Goal: Task Accomplishment & Management: Complete application form

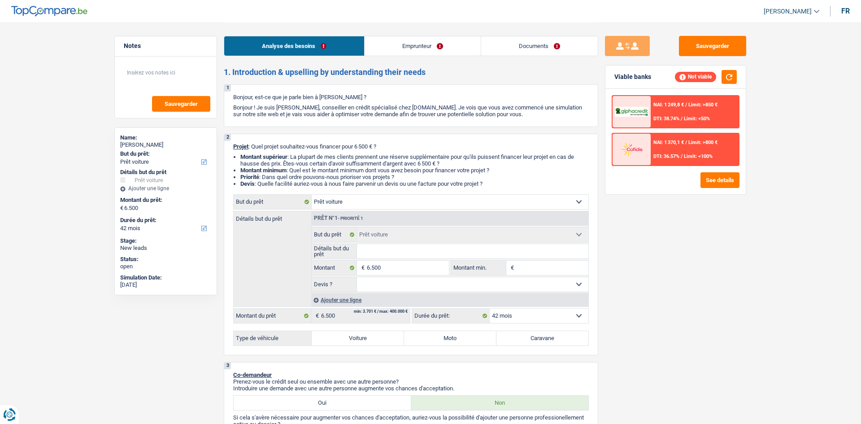
select select "car"
select select "42"
select select "car"
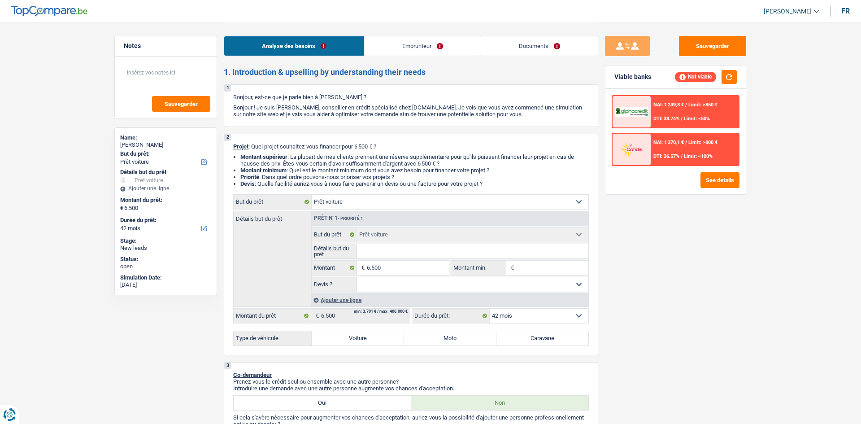
select select "42"
select select "publicEmployee"
select select "netSalary"
select select "mealVouchers"
select select "rents"
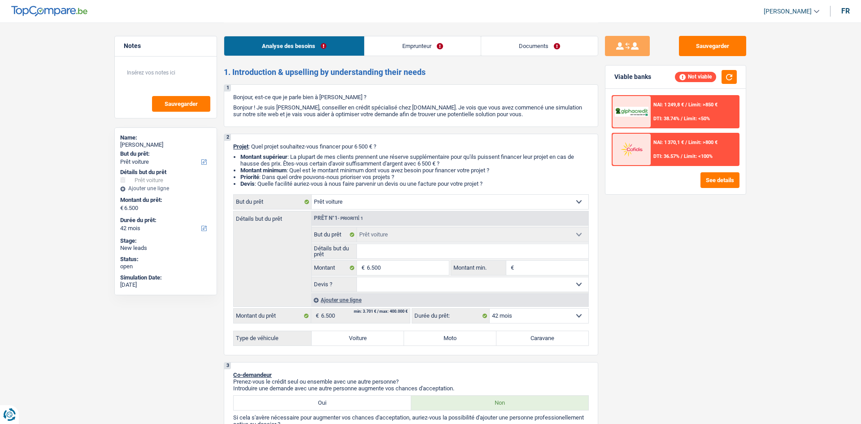
select select "car"
select select "42"
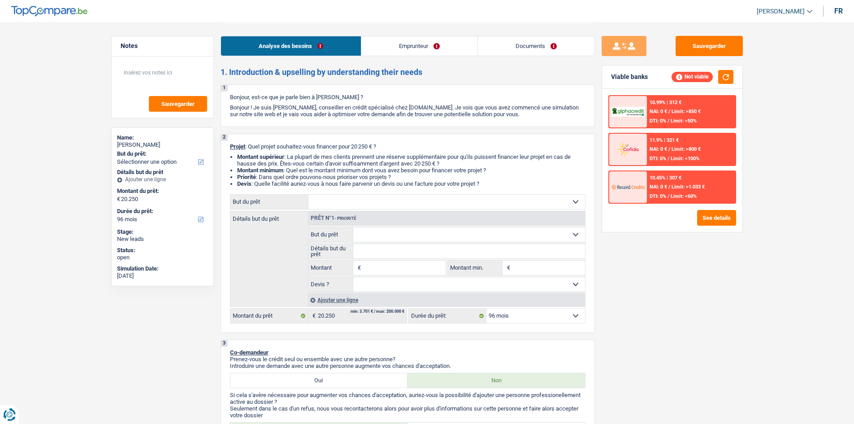
select select "96"
select select "worker"
select select "netSalary"
select select "96"
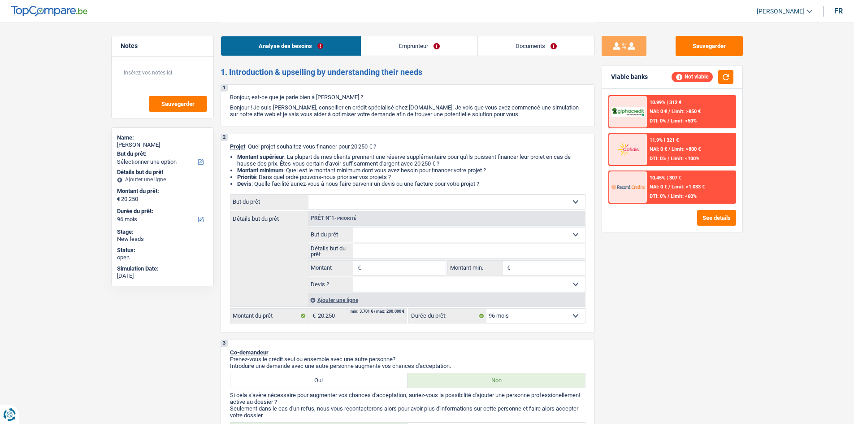
click at [367, 200] on select "Confort maison: meubles, textile, peinture, électroménager, outillage non-profe…" at bounding box center [446, 202] width 277 height 14
select select "household"
click at [308, 195] on select "Confort maison: meubles, textile, peinture, électroménager, outillage non-profe…" at bounding box center [446, 202] width 277 height 14
select select "household"
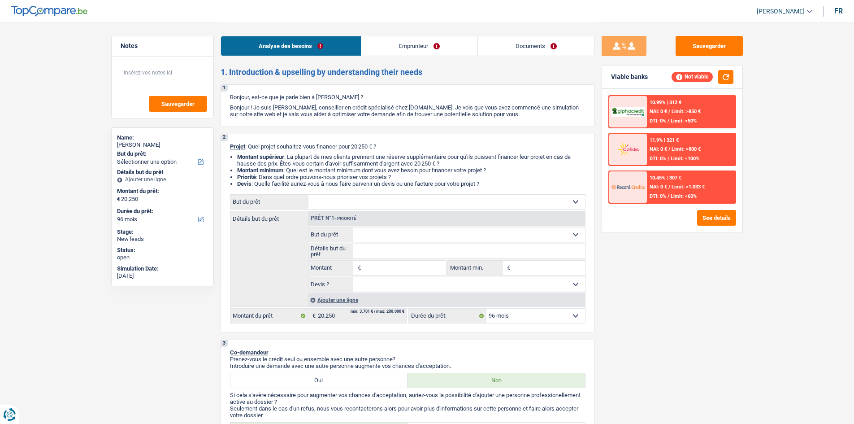
type input "20.250"
select select "household"
type input "20.250"
select select "household"
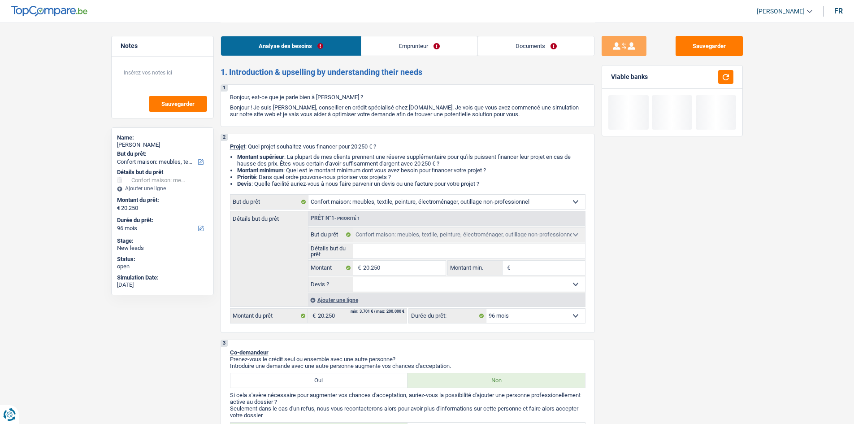
drag, startPoint x: 391, startPoint y: 202, endPoint x: 391, endPoint y: 208, distance: 5.4
click at [391, 202] on select "Confort maison: meubles, textile, peinture, électroménager, outillage non-profe…" at bounding box center [446, 202] width 277 height 14
select select "car"
click at [308, 195] on select "Confort maison: meubles, textile, peinture, électroménager, outillage non-profe…" at bounding box center [446, 202] width 277 height 14
select select "car"
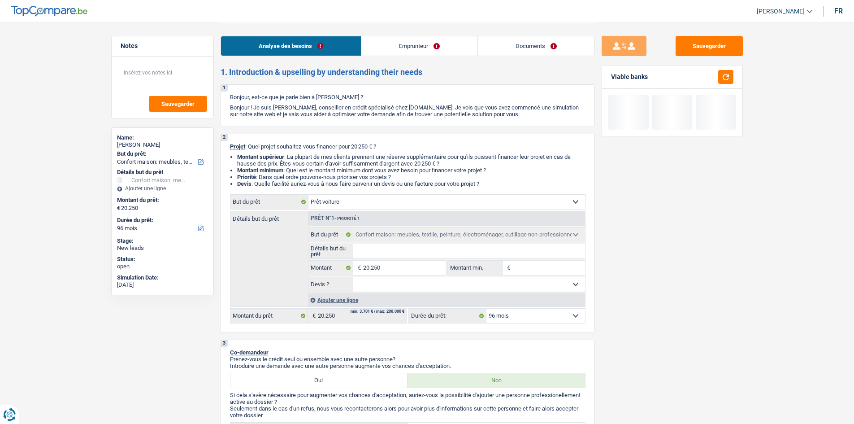
select select "60"
select select "car"
select select "60"
select select "car"
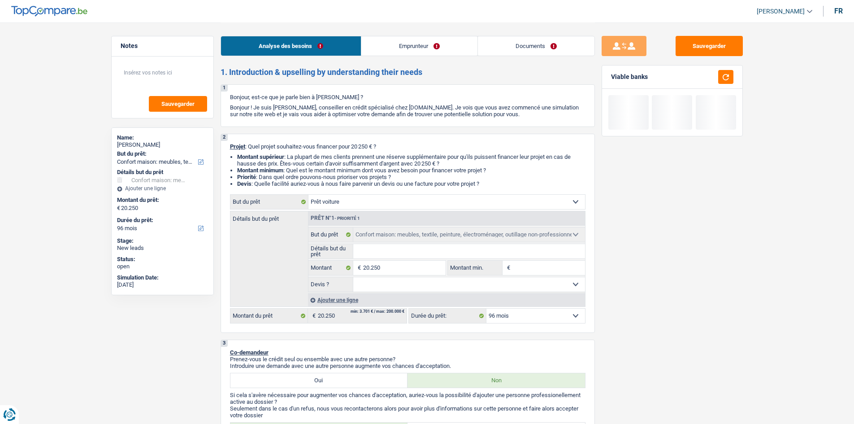
select select "60"
select select "car"
select select "household"
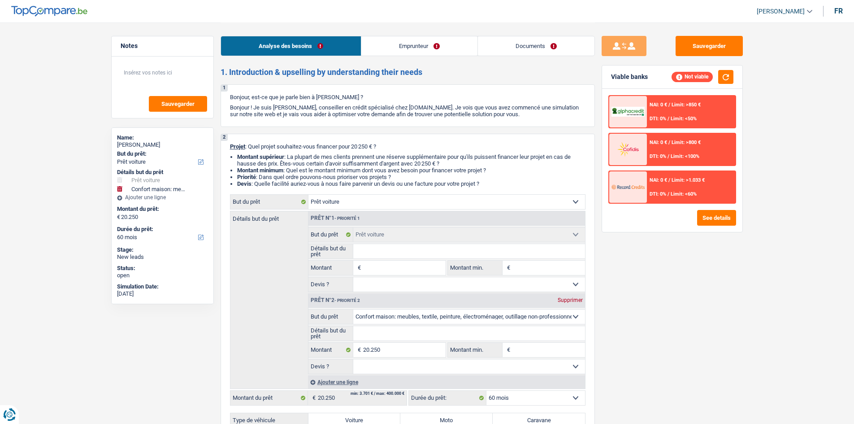
click at [400, 314] on select "Confort maison: meubles, textile, peinture, électroménager, outillage non-profe…" at bounding box center [469, 316] width 232 height 14
select select "car"
click at [353, 309] on select "Confort maison: meubles, textile, peinture, électroménager, outillage non-profe…" at bounding box center [469, 316] width 232 height 14
select select "car"
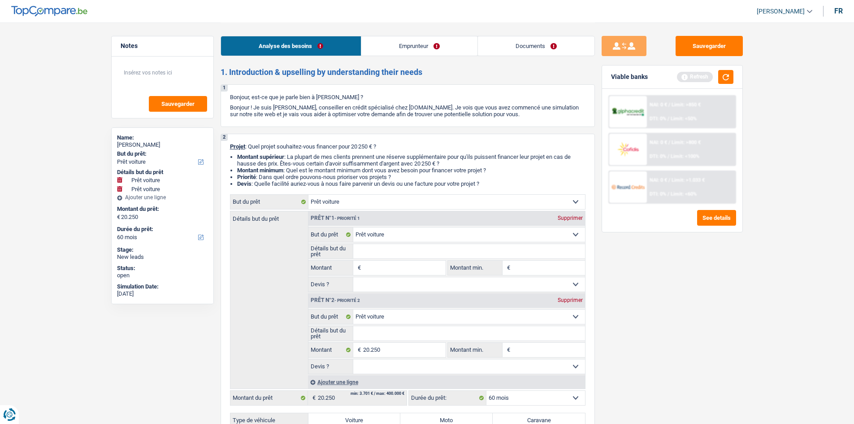
click at [570, 220] on div "Supprimer" at bounding box center [570, 217] width 30 height 5
type input "20.250"
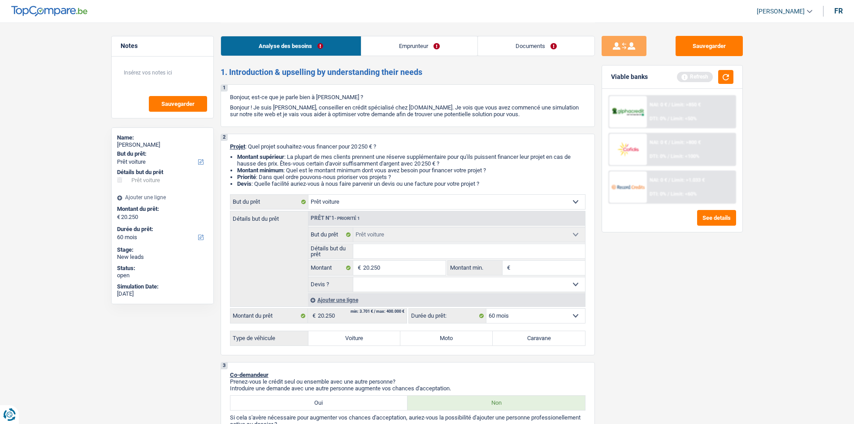
click at [640, 271] on div "Sauvegarder Viable banks Refresh NAI: 0 € / Limit: >850 € DTI: 0% / Limit: <50%…" at bounding box center [672, 222] width 155 height 373
click at [728, 71] on button "button" at bounding box center [725, 77] width 15 height 14
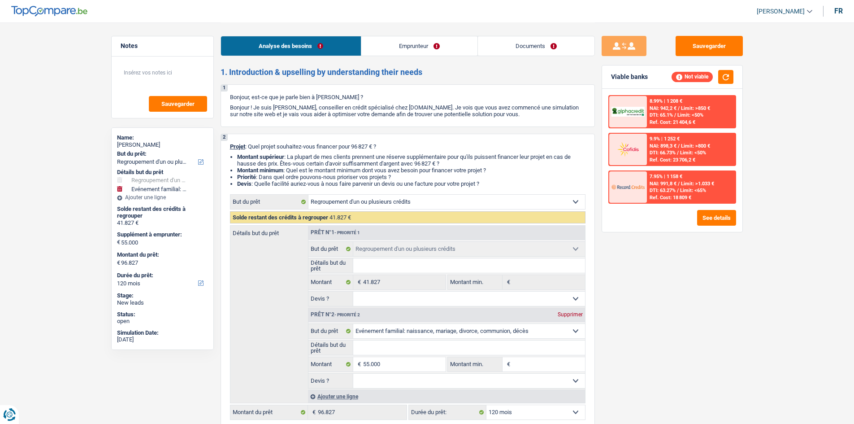
select select "refinancing"
select select "familyEvent"
select select "120"
select select "refinancing"
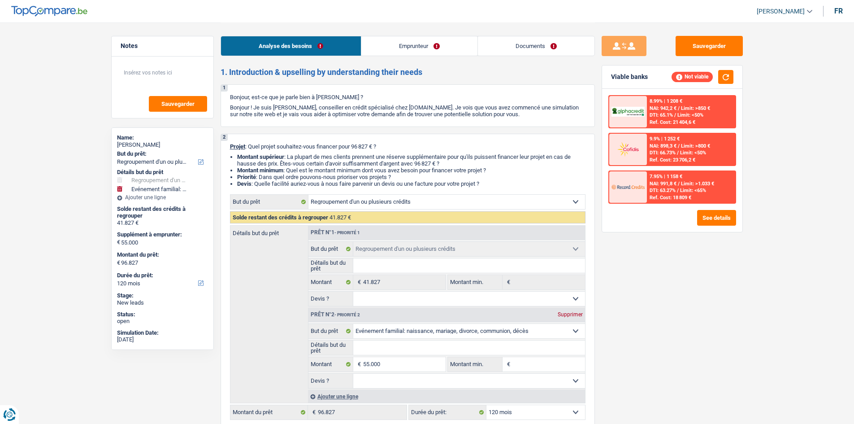
select select "refinancing"
select select "familyEvent"
select select "120"
select select "worker"
select select "netSalary"
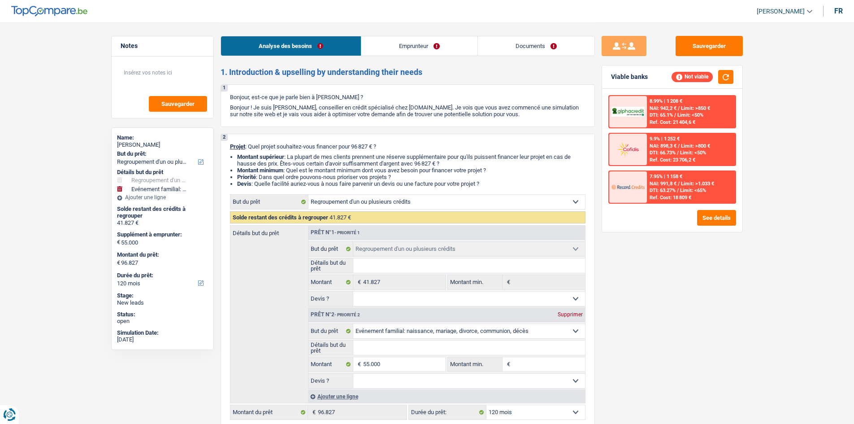
select select "rents"
select select "personalLoan"
select select "loanRepayment"
select select "120"
select select "personalLoan"
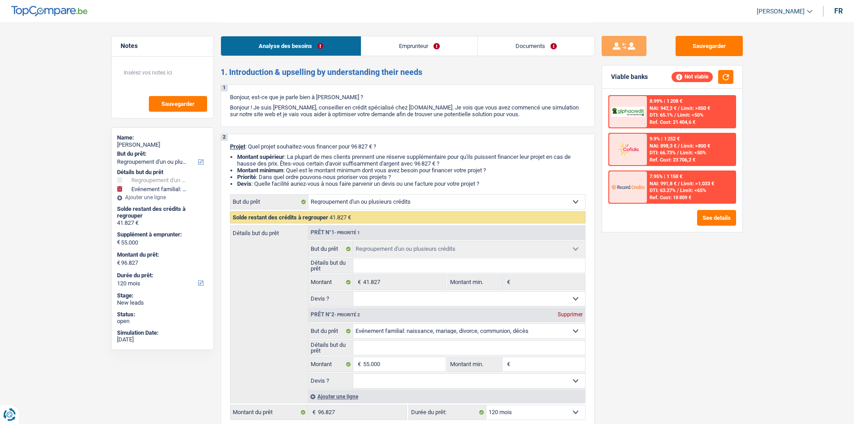
select select "carRestore"
select select "36"
select select "refinancing"
select select "familyEvent"
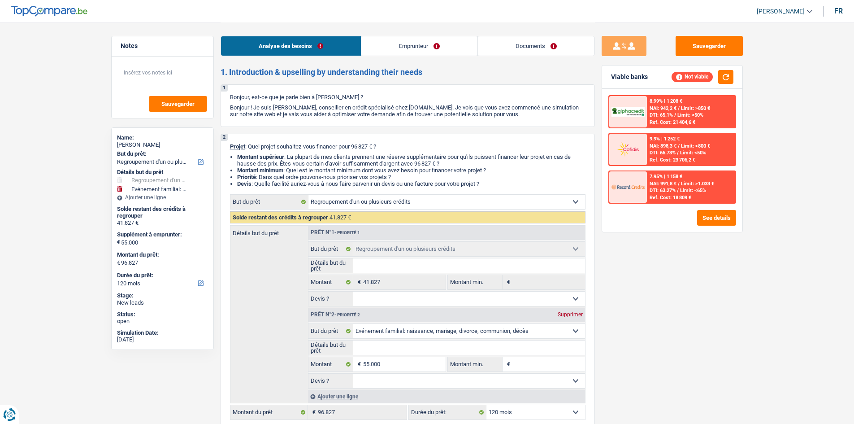
select select "120"
click at [430, 38] on link "Emprunteur" at bounding box center [419, 45] width 116 height 19
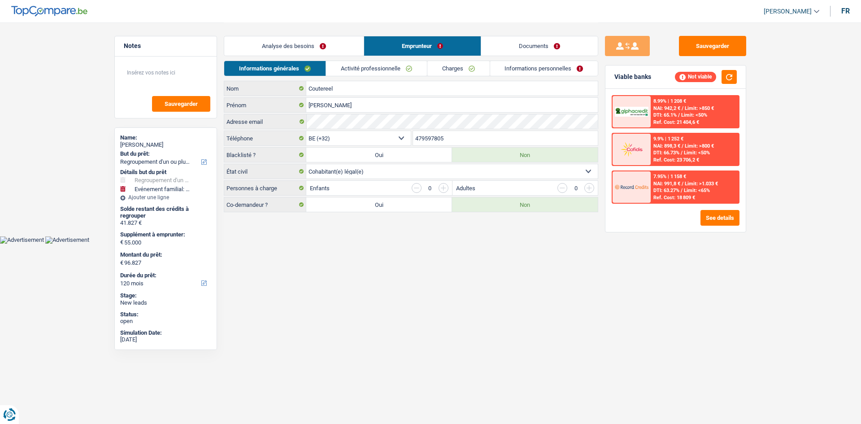
click at [471, 65] on link "Charges" at bounding box center [458, 68] width 62 height 15
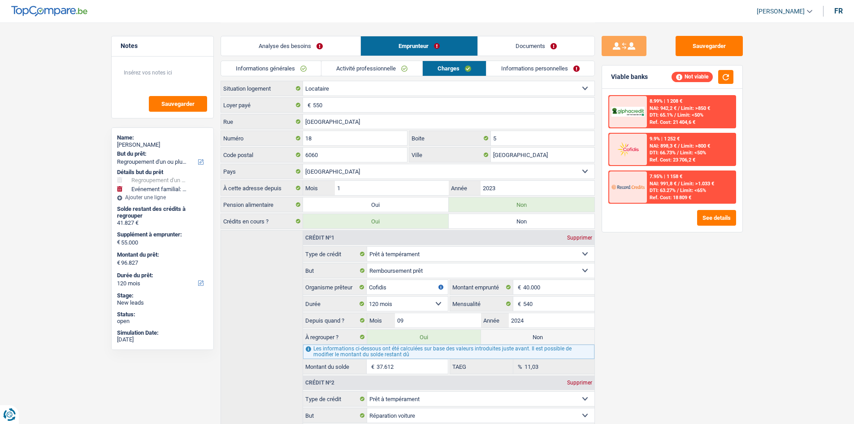
click at [287, 43] on link "Analyse des besoins" at bounding box center [290, 45] width 139 height 19
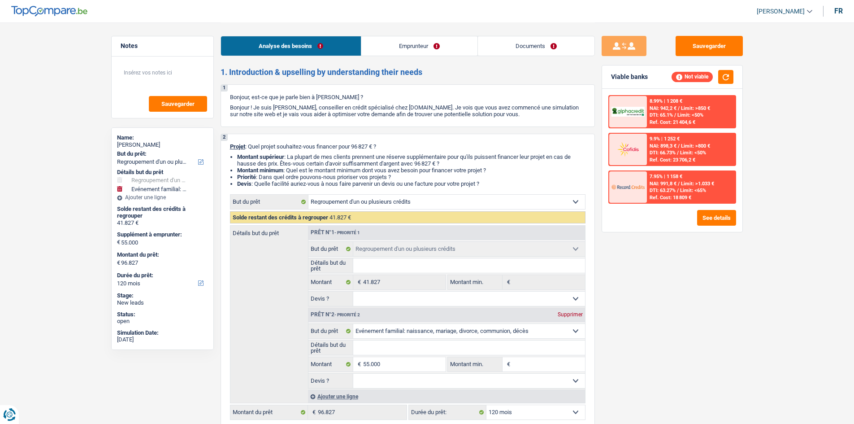
click at [717, 282] on div "Sauvegarder Viable banks Not viable 8.99% | 1 208 € NAI: 942,2 € / Limit: >850 …" at bounding box center [672, 222] width 155 height 373
click at [716, 274] on div "Sauvegarder Viable banks Not viable 8.99% | 1 208 € NAI: 942,2 € / Limit: >850 …" at bounding box center [672, 222] width 155 height 373
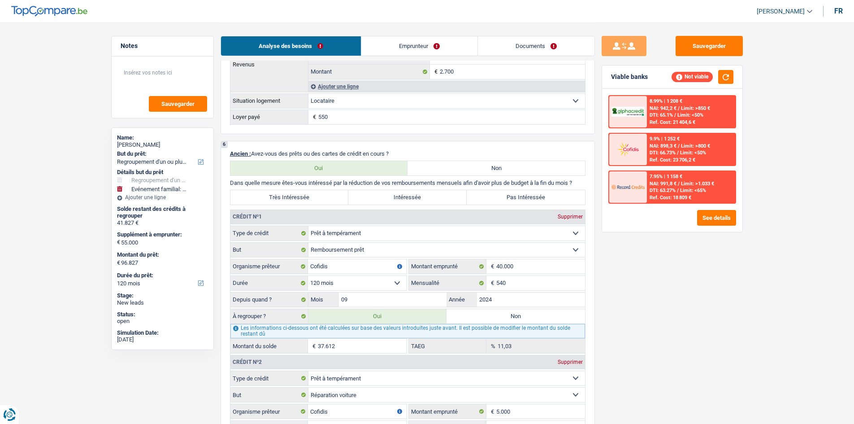
scroll to position [807, 0]
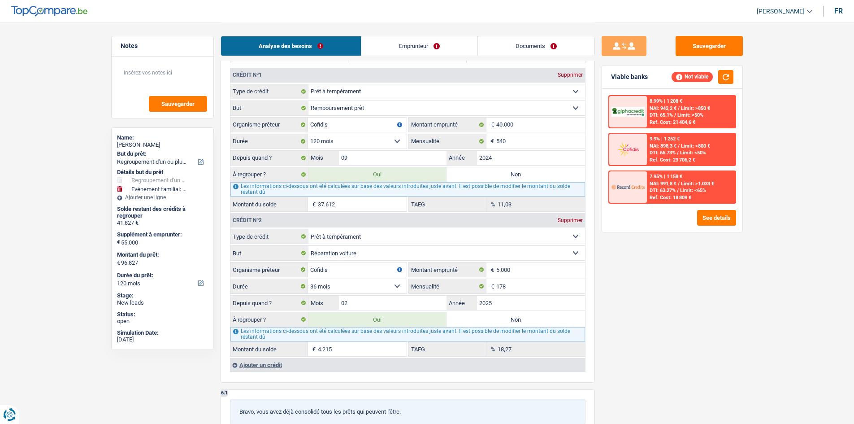
click at [701, 263] on div "Sauvegarder Viable banks Not viable 8.99% | 1 208 € NAI: 942,2 € / Limit: >850 …" at bounding box center [672, 222] width 155 height 373
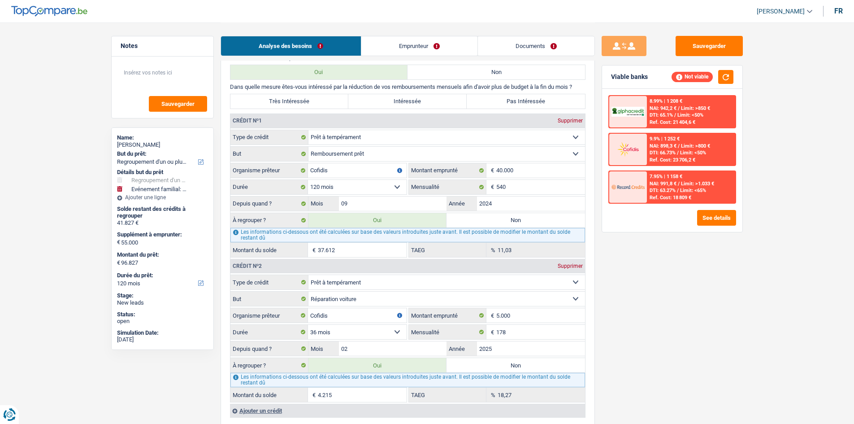
scroll to position [717, 0]
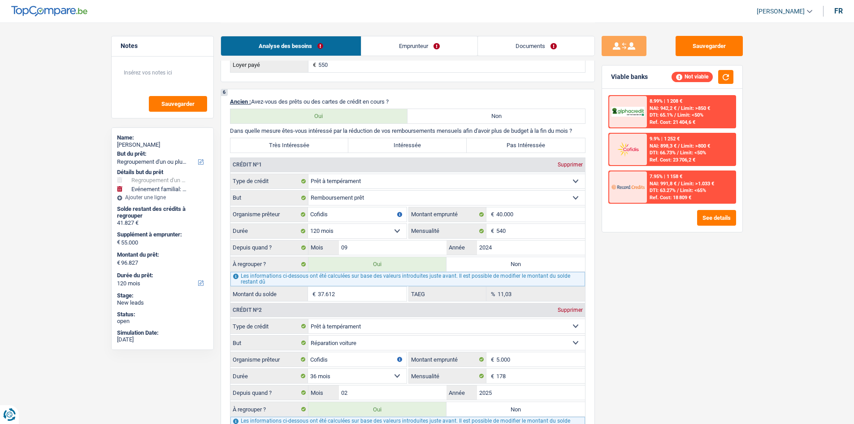
click at [328, 144] on label "Très Intéressée" at bounding box center [289, 145] width 118 height 14
click at [328, 144] on input "Très Intéressée" at bounding box center [289, 145] width 118 height 14
radio input "true"
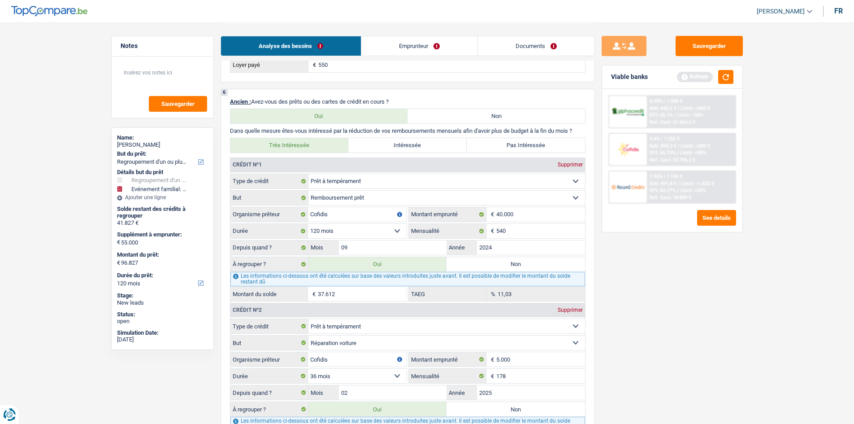
drag, startPoint x: 724, startPoint y: 303, endPoint x: 733, endPoint y: 155, distance: 147.7
click at [725, 303] on div "Sauvegarder Viable banks Refresh 8.99% | 1 208 € NAI: 942,2 € / Limit: >850 € D…" at bounding box center [672, 222] width 155 height 373
click at [727, 79] on button "button" at bounding box center [725, 77] width 15 height 14
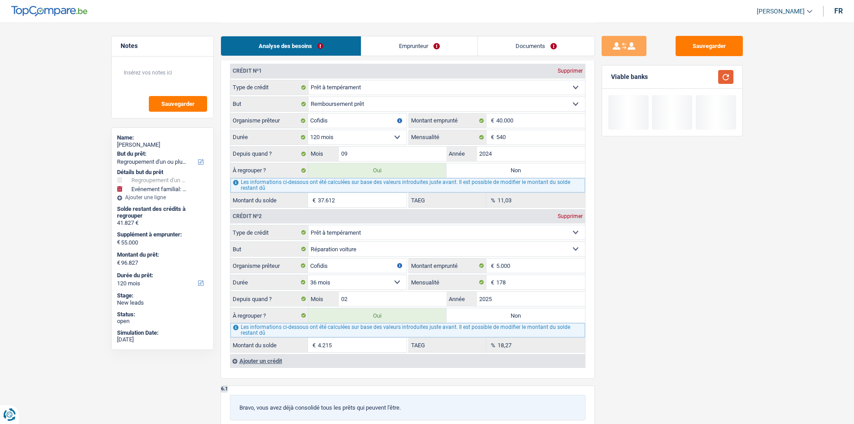
scroll to position [807, 0]
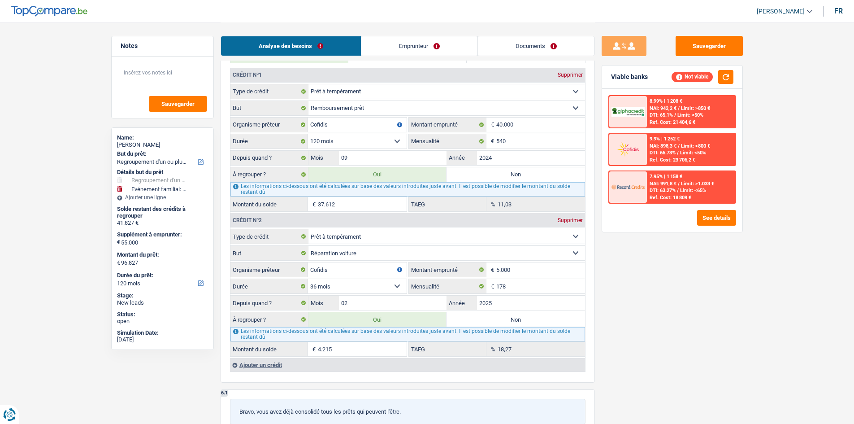
click at [522, 322] on label "Non" at bounding box center [515, 319] width 138 height 14
click at [522, 322] on input "Non" at bounding box center [515, 319] width 138 height 14
radio input "true"
type input "92.612"
select select "144"
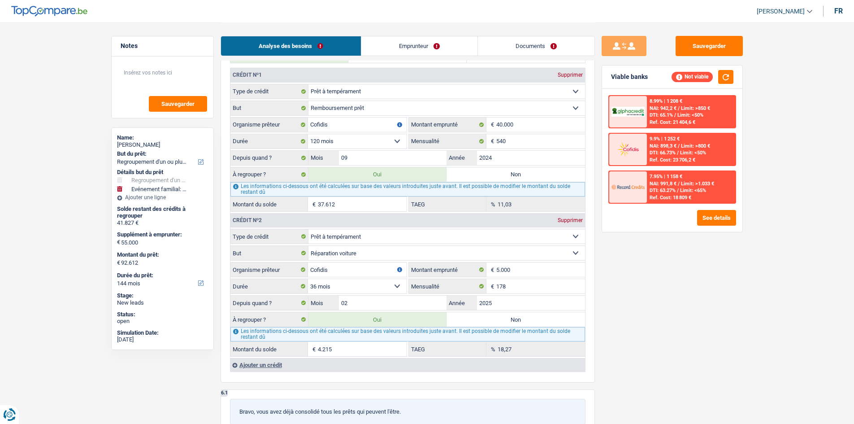
type input "37.612"
type input "92.612"
select select "144"
radio input "false"
type input "37.612"
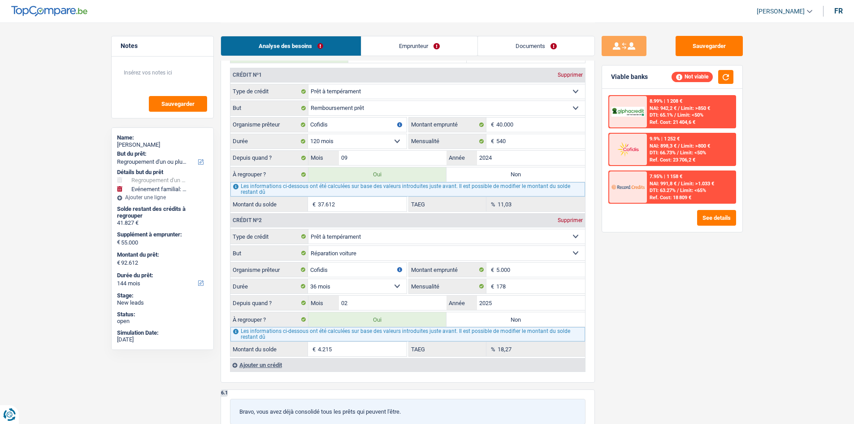
type input "92.612"
select select "144"
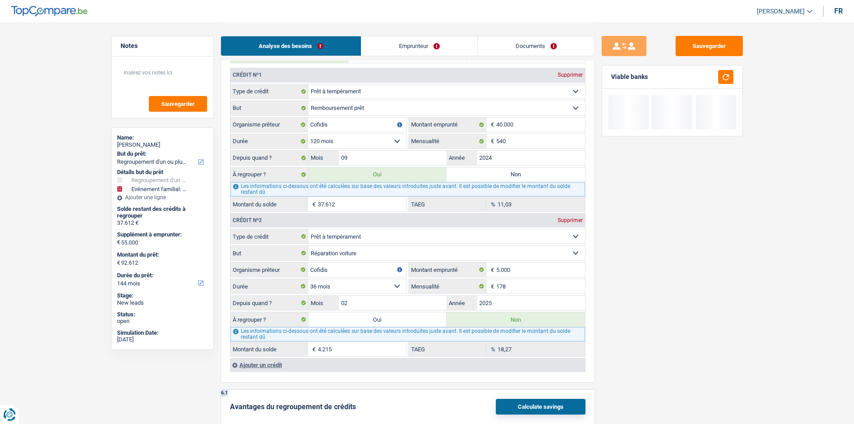
click at [627, 302] on div "Sauvegarder Viable banks" at bounding box center [672, 222] width 155 height 373
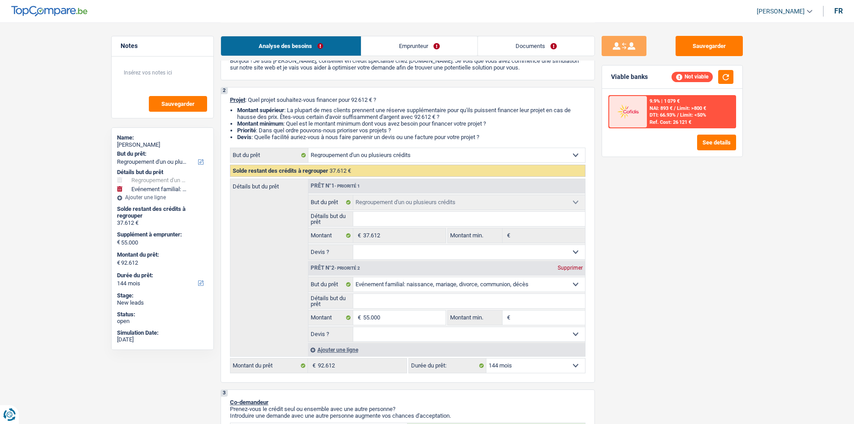
scroll to position [179, 0]
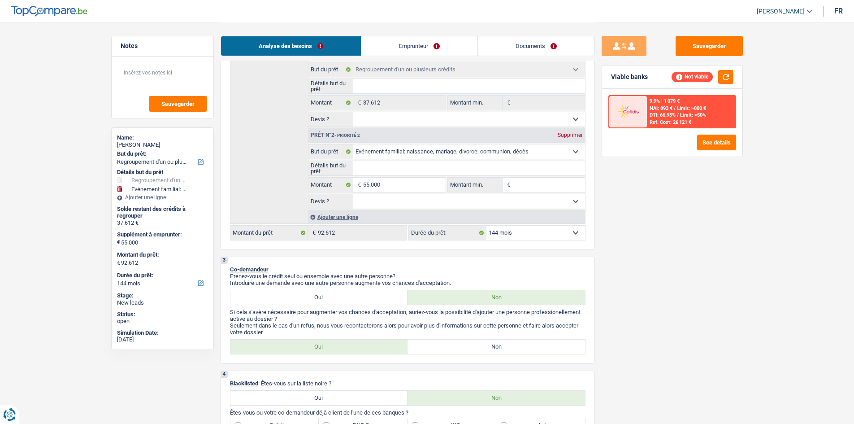
click at [556, 229] on select "12 mois 18 mois 24 mois 30 mois 36 mois 42 mois 48 mois 60 mois 72 mois 84 mois…" at bounding box center [535, 232] width 99 height 14
select select "120"
click at [486, 225] on select "12 mois 18 mois 24 mois 30 mois 36 mois 42 mois 48 mois 60 mois 72 mois 84 mois…" at bounding box center [535, 232] width 99 height 14
select select "120"
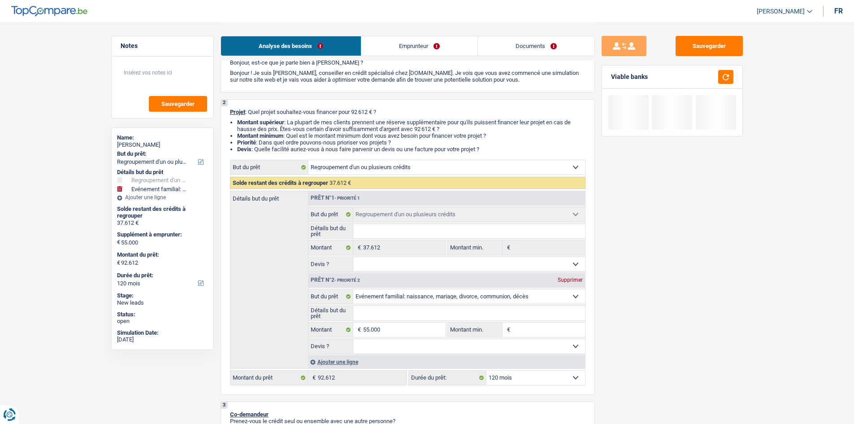
scroll to position [0, 0]
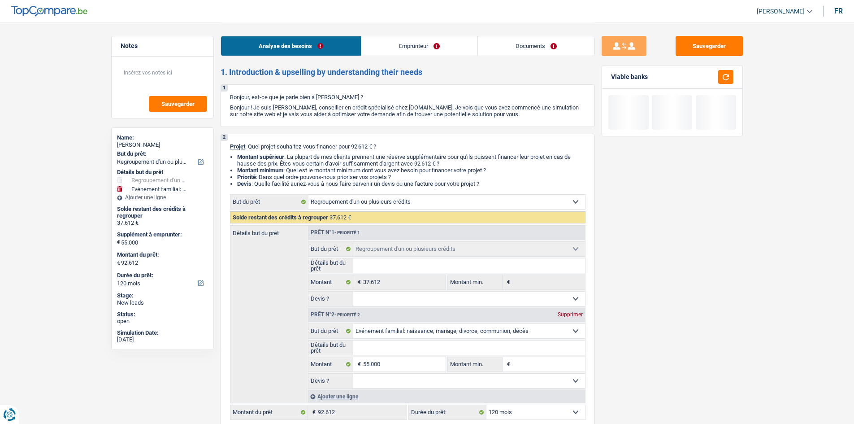
click at [452, 48] on link "Emprunteur" at bounding box center [419, 45] width 116 height 19
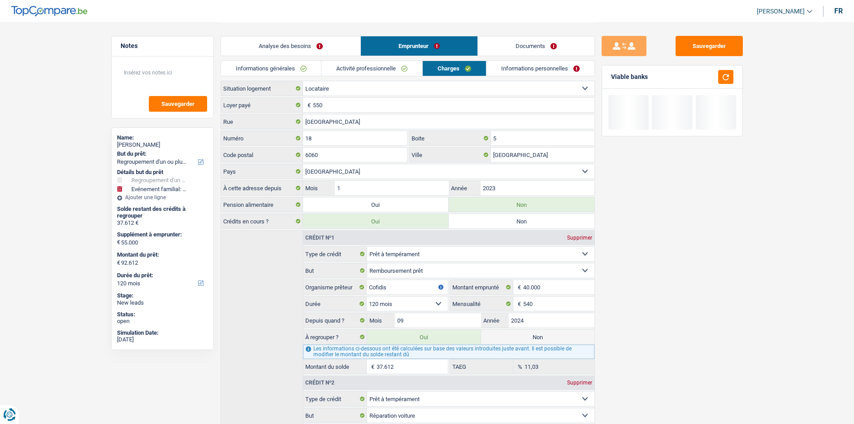
click at [463, 67] on link "Charges" at bounding box center [454, 68] width 63 height 15
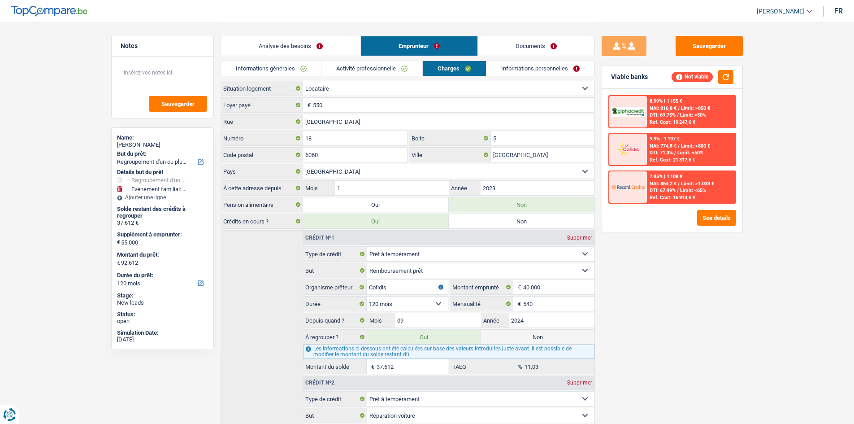
click at [332, 56] on div "Analyse des besoins Emprunteur Documents" at bounding box center [408, 41] width 374 height 38
drag, startPoint x: 348, startPoint y: 52, endPoint x: 356, endPoint y: 63, distance: 14.4
click at [349, 53] on link "Analyse des besoins" at bounding box center [290, 45] width 139 height 19
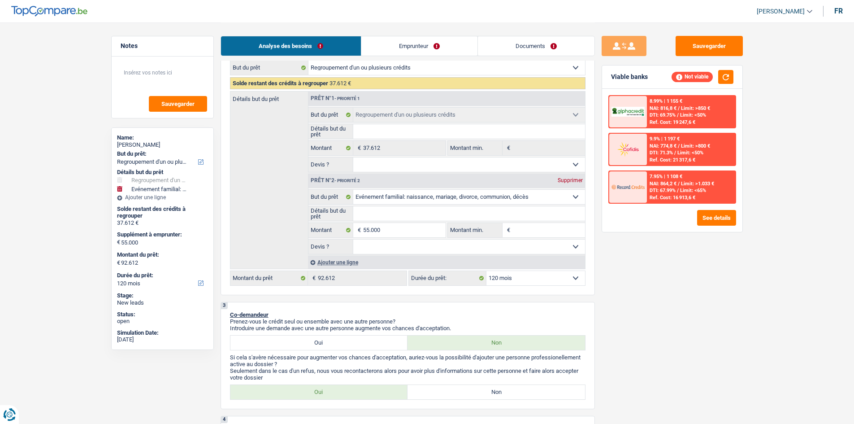
scroll to position [134, 0]
click at [526, 274] on select "12 mois 18 mois 24 mois 30 mois 36 mois 42 mois 48 mois 60 mois 72 mois 84 mois…" at bounding box center [535, 277] width 99 height 14
select select "84"
click at [486, 270] on select "12 mois 18 mois 24 mois 30 mois 36 mois 42 mois 48 mois 60 mois 72 mois 84 mois…" at bounding box center [535, 277] width 99 height 14
select select "84"
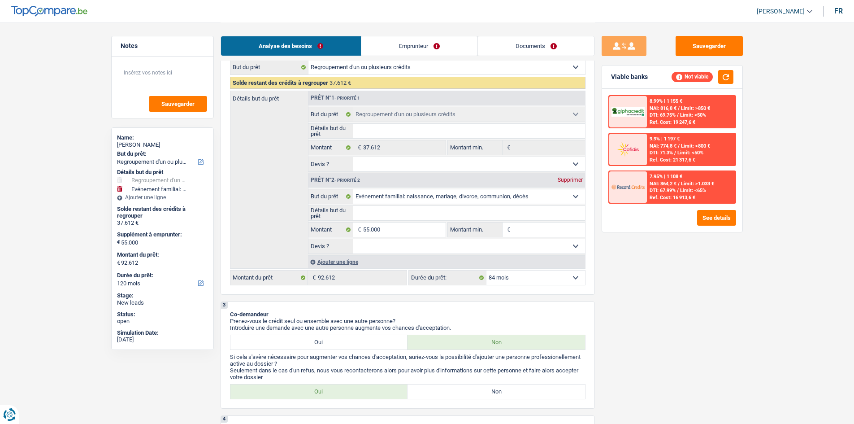
select select "84"
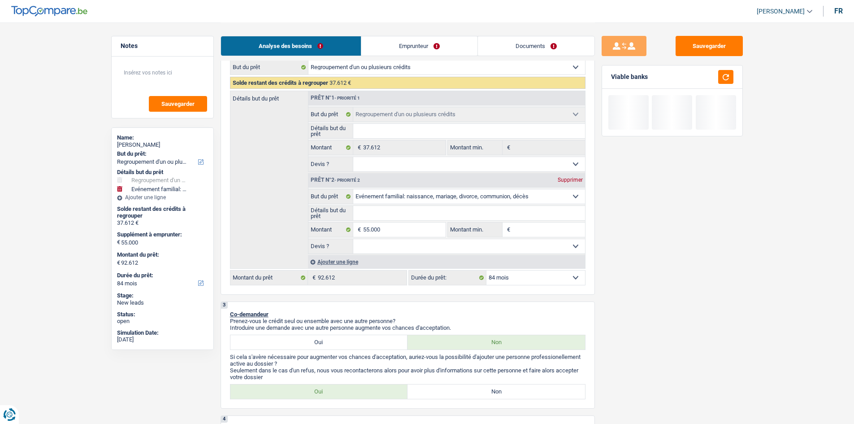
click at [648, 281] on div "Sauvegarder Viable banks" at bounding box center [672, 222] width 155 height 373
click at [415, 228] on input "55.000" at bounding box center [404, 229] width 82 height 14
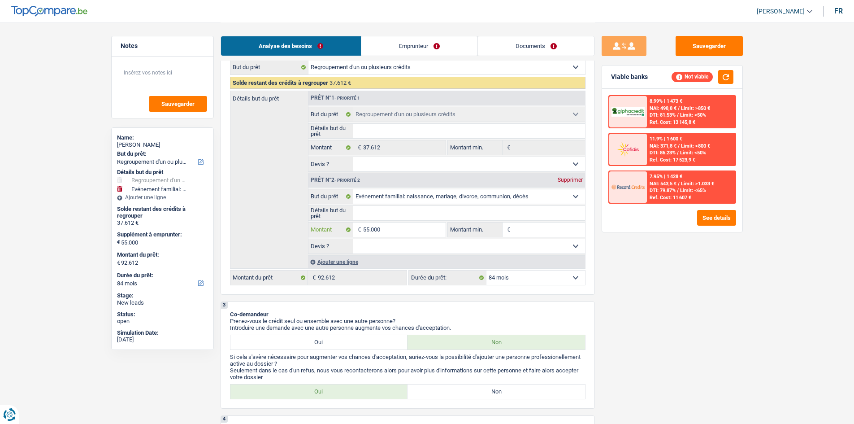
type input "5"
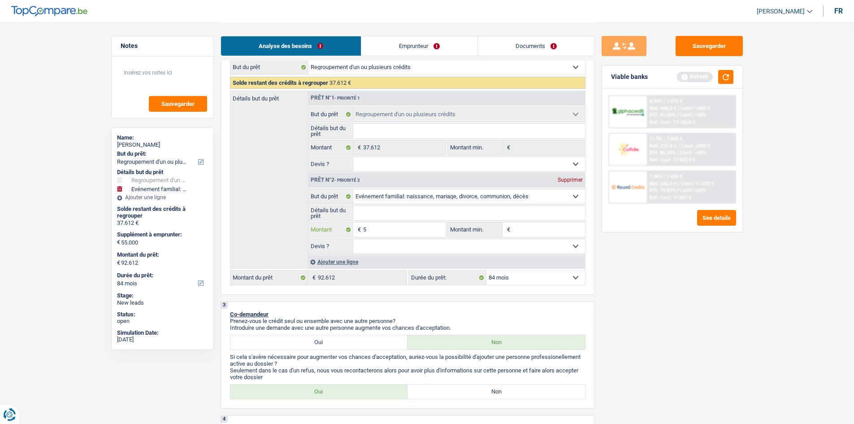
type input "50"
type input "500"
type input "5.000"
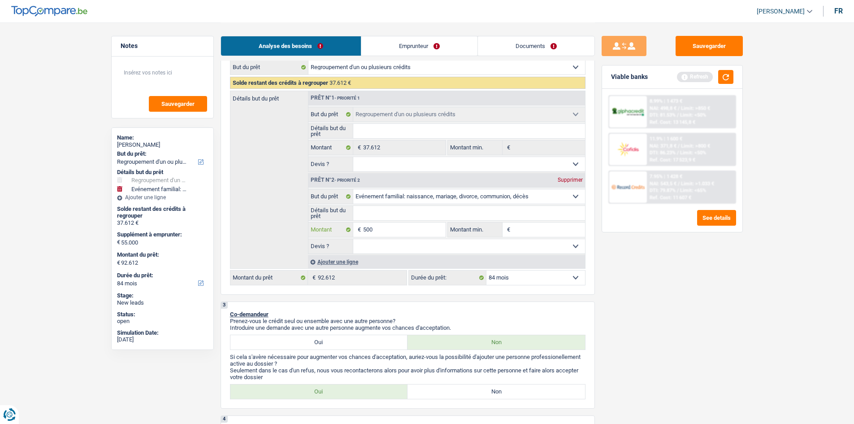
type input "5.000"
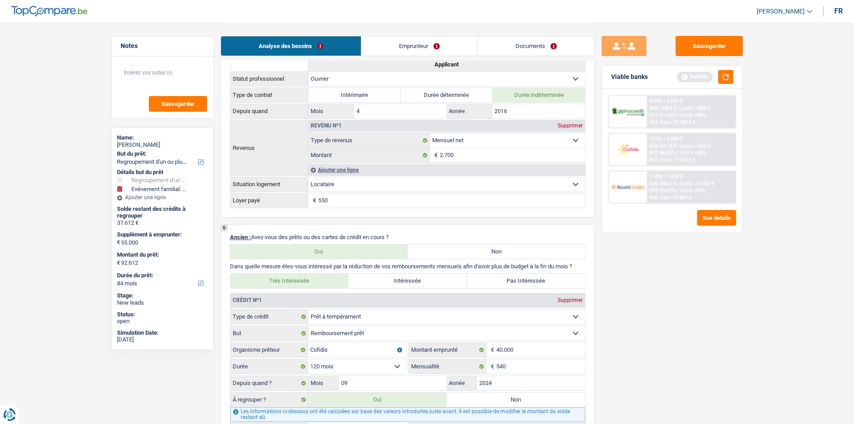
scroll to position [672, 0]
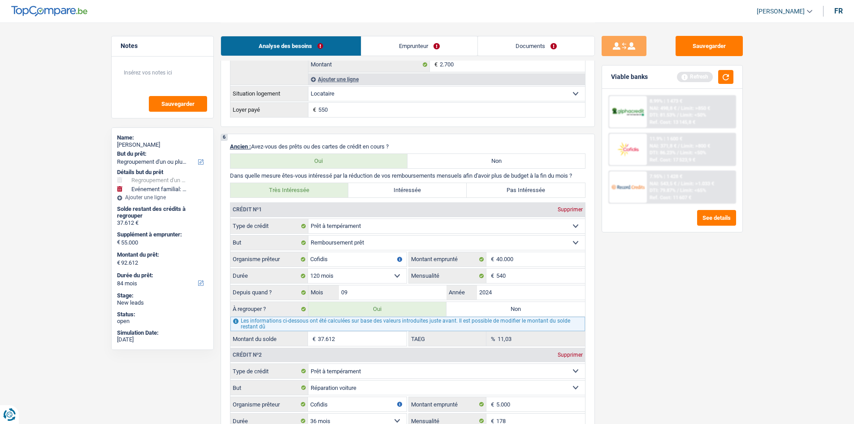
type input "5.000"
type input "42.612"
select select "144"
type input "42.612"
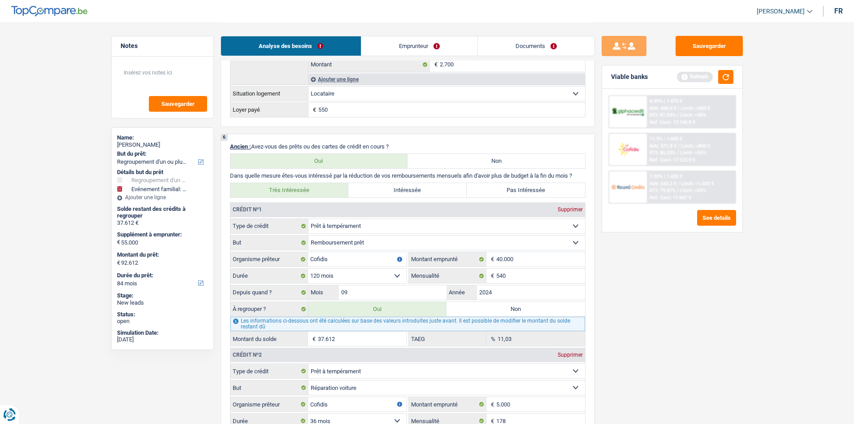
select select "144"
type input "42.612"
select select "144"
click at [647, 277] on div "Sauvegarder Viable banks Refresh 8.99% | 1 473 € NAI: 498,8 € / Limit: >850 € D…" at bounding box center [672, 222] width 155 height 373
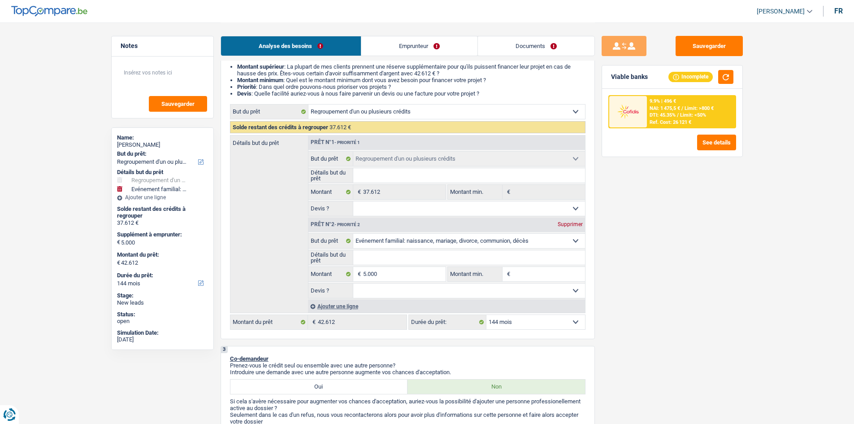
scroll to position [90, 0]
click at [407, 242] on select "Confort maison: meubles, textile, peinture, électroménager, outillage non-profe…" at bounding box center [469, 241] width 232 height 14
select select "carRepair"
click at [353, 234] on select "Confort maison: meubles, textile, peinture, électroménager, outillage non-profe…" at bounding box center [469, 241] width 232 height 14
select select "carRepair"
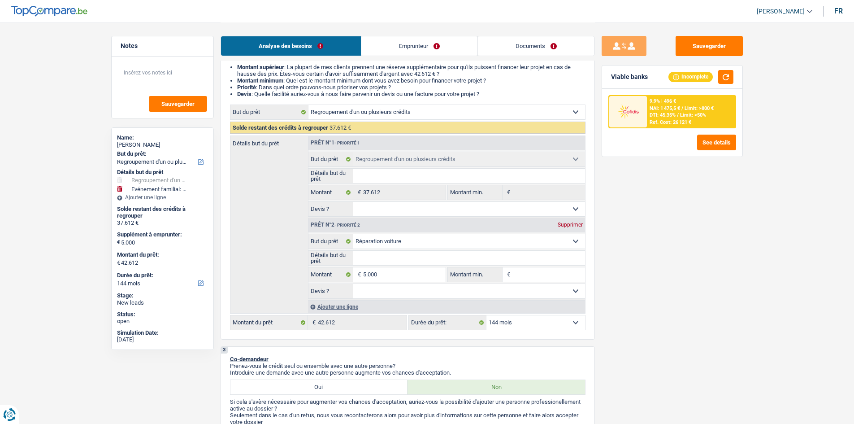
select select "carRepair"
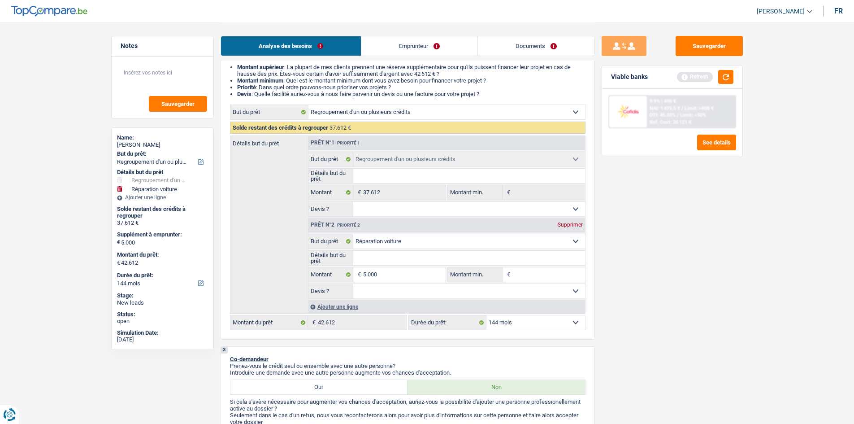
click at [413, 257] on input "Détails but du prêt" at bounding box center [469, 258] width 232 height 14
type input "R"
type input "Ra"
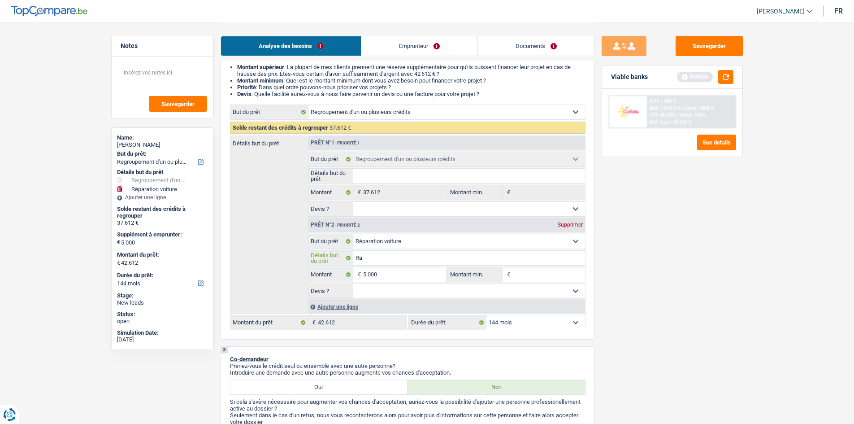
type input "Raf"
type input "Raff"
type input "Raffr"
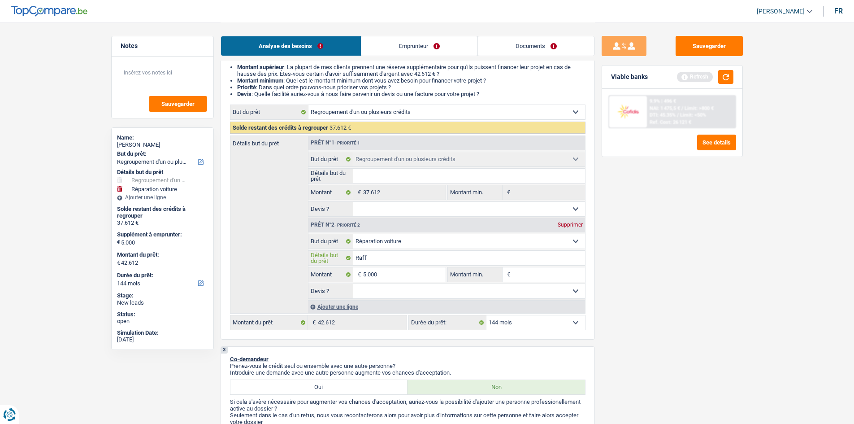
type input "Raffr"
type input "Raffra"
type input "Raffrai"
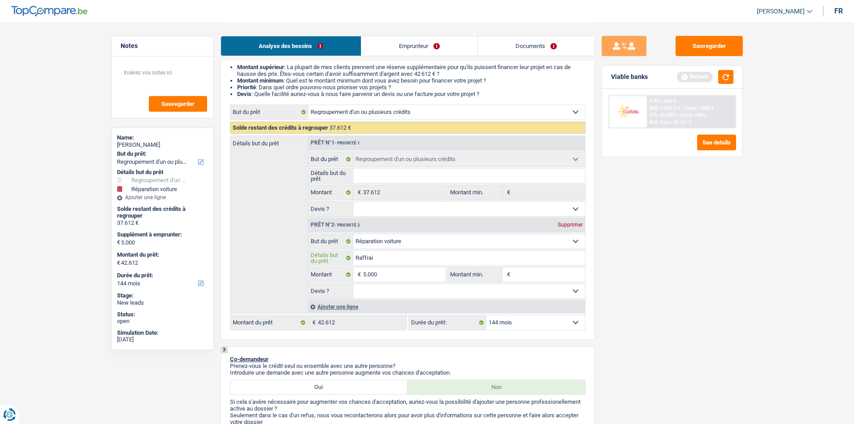
type input "Raffraic"
type input "Raffraich"
type input "Raffraichi"
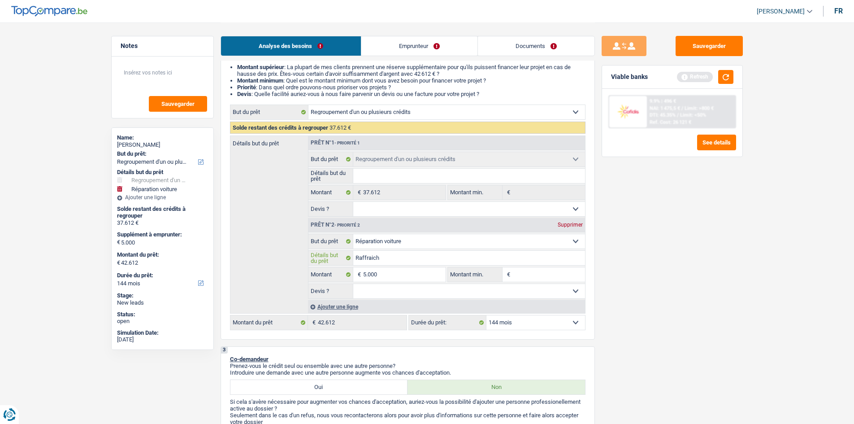
type input "Raffraichi"
type input "Raffraichis"
type input "Raffraichiss"
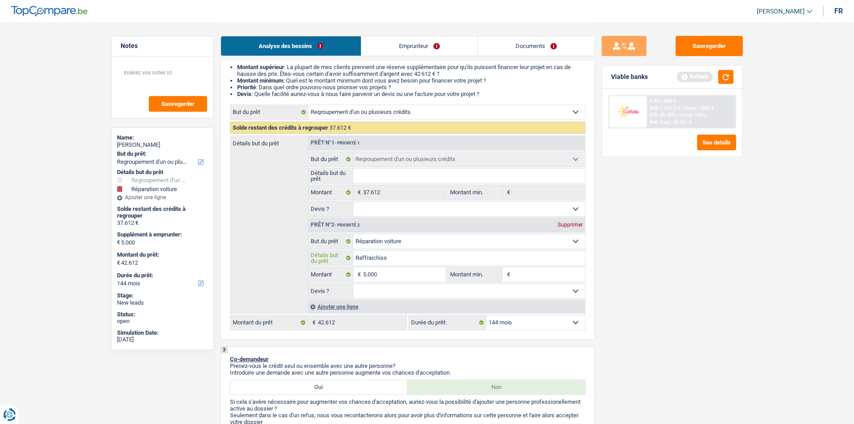
type input "Raffraichisse"
type input "Raffraichissem"
type input "Raffraichisseme"
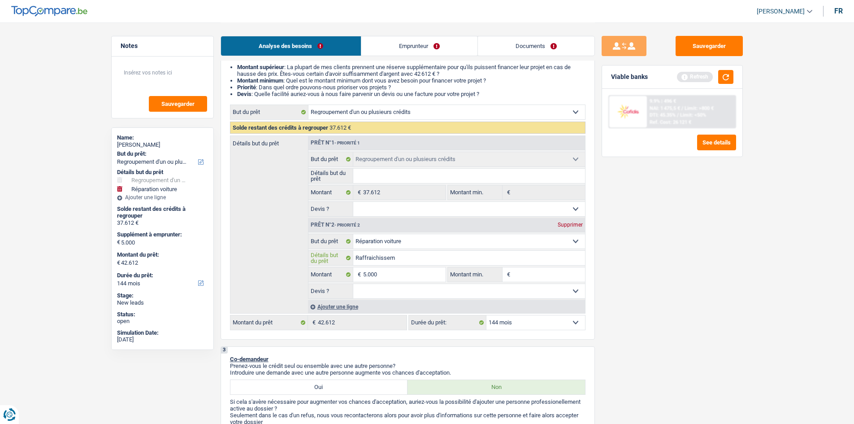
type input "Raffraichisseme"
type input "Raffraichissemen"
type input "Raffraichissement"
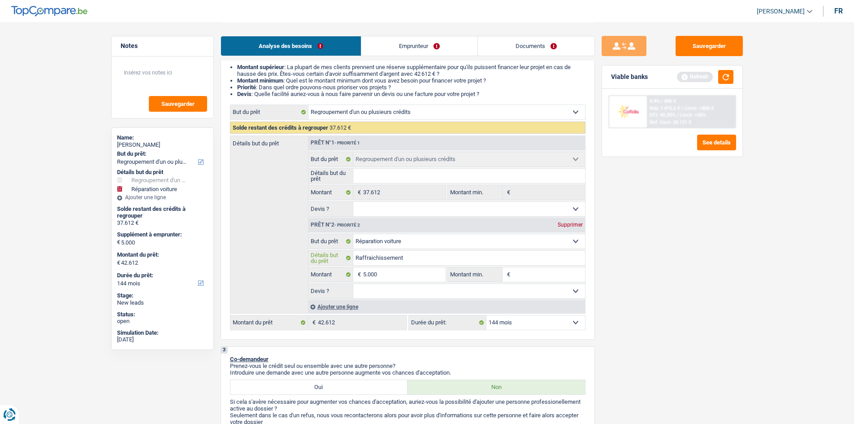
type input "Raffraichissement"
type input "Raffraichissement c"
type input "Raffraichissement ca"
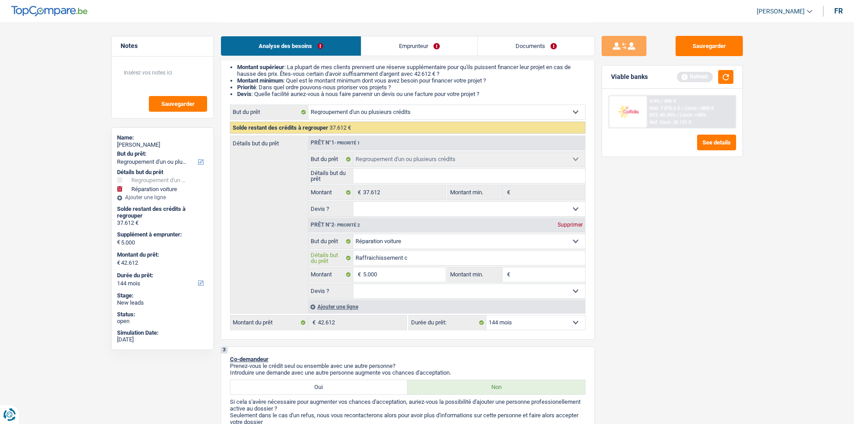
type input "Raffraichissement ca"
type input "Raffraichissement car"
type input "Raffraichissement carr"
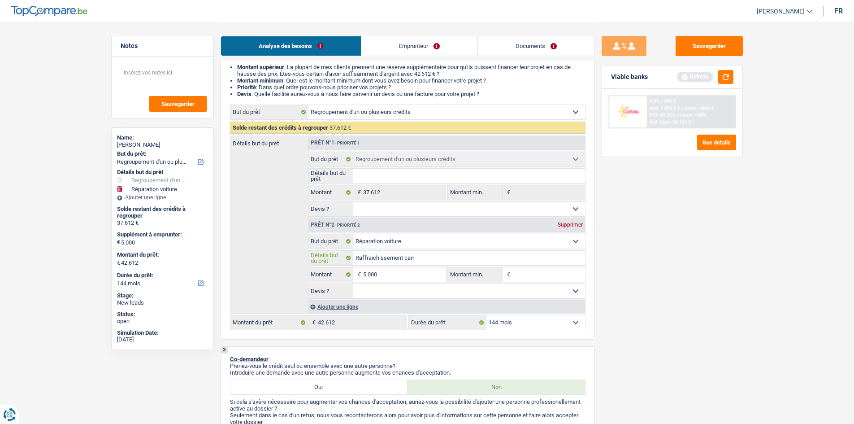
type input "Raffraichissement carro"
type input "Raffraichissement carros"
type input "Raffraichissement carross"
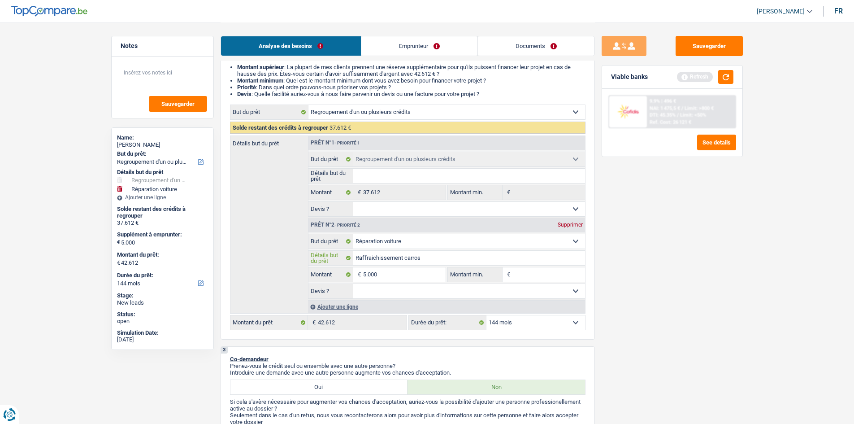
type input "Raffraichissement carross"
type input "Raffraichissement carrosse"
type input "Raffraichissement carrosser"
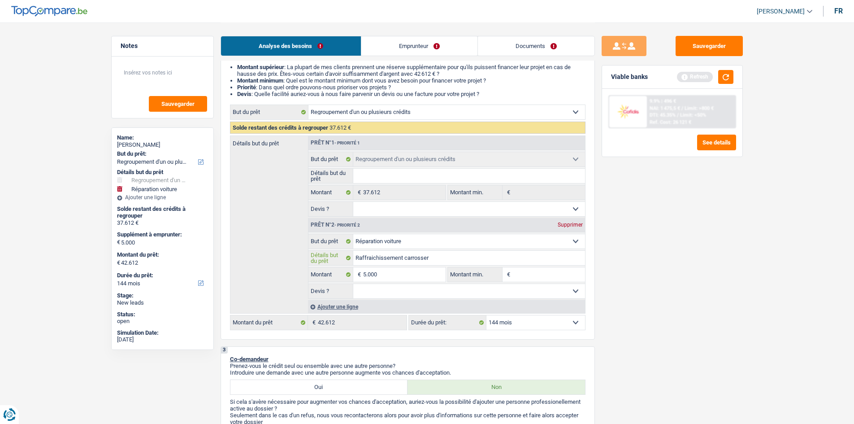
type input "Raffraichissement carrosseri"
type input "Raffraichissement carrosserie"
click at [365, 256] on input "Raffraichissement carrosserie" at bounding box center [469, 258] width 232 height 14
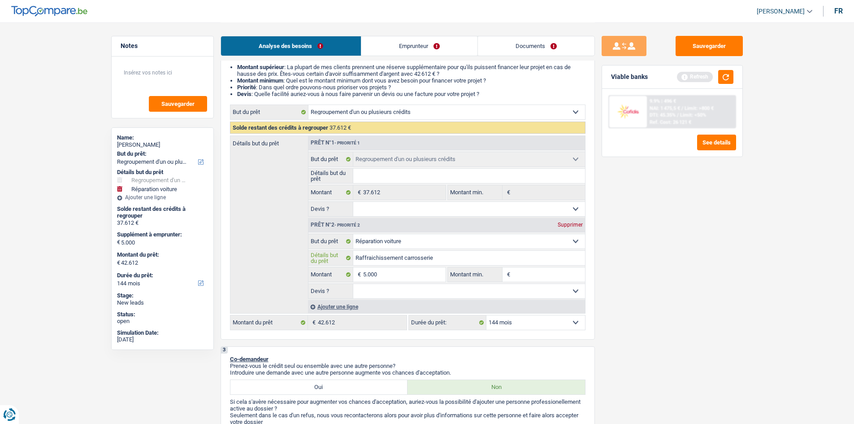
type input "Rafraichissement carrosserie"
click at [398, 270] on input "5.000" at bounding box center [404, 274] width 82 height 14
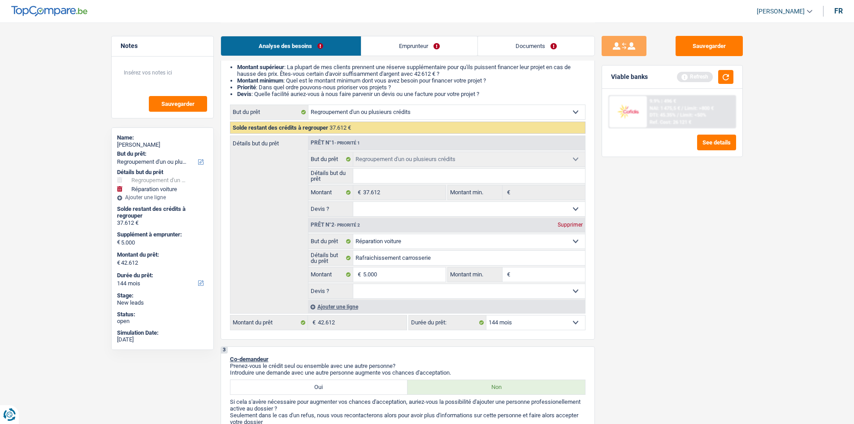
click at [523, 269] on input "Montant min." at bounding box center [548, 274] width 73 height 14
paste input "5.000"
type input "5.000"
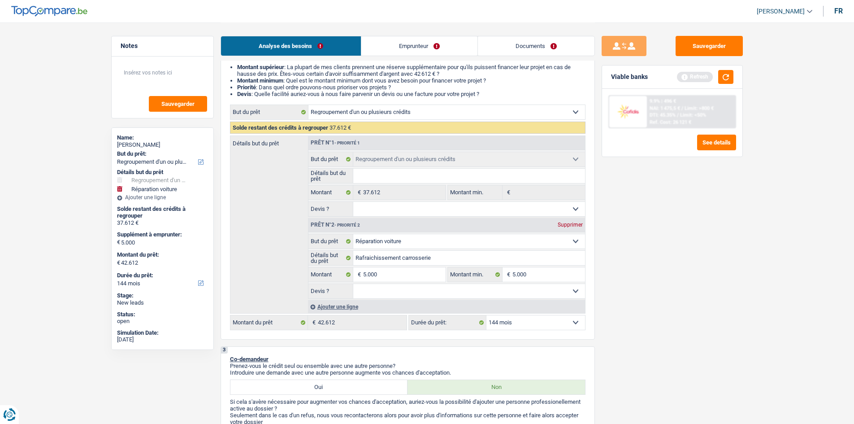
click at [472, 294] on select "Oui Non Non répondu Sélectionner une option" at bounding box center [469, 291] width 232 height 14
select select "false"
click at [353, 284] on select "Oui Non Non répondu Sélectionner une option" at bounding box center [469, 291] width 232 height 14
select select "false"
click at [469, 208] on select "Oui Non Non répondu Sélectionner une option" at bounding box center [469, 209] width 232 height 14
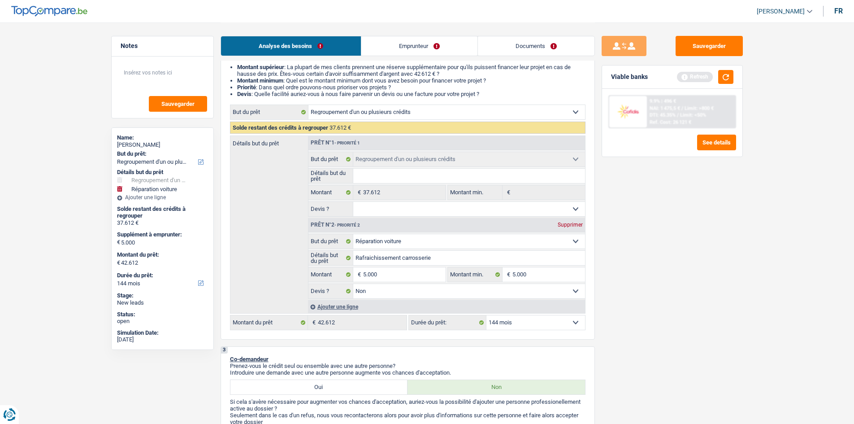
select select "yes"
click at [353, 202] on select "Oui Non Non répondu Sélectionner une option" at bounding box center [469, 209] width 232 height 14
select select "yes"
click at [452, 176] on input "Détails but du prêt" at bounding box center [469, 176] width 232 height 14
type input "R"
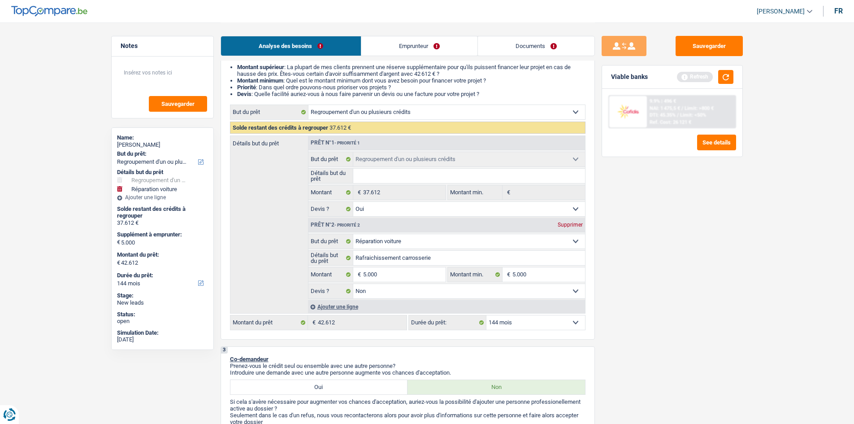
type input "R"
type input "Re"
type input "Reg"
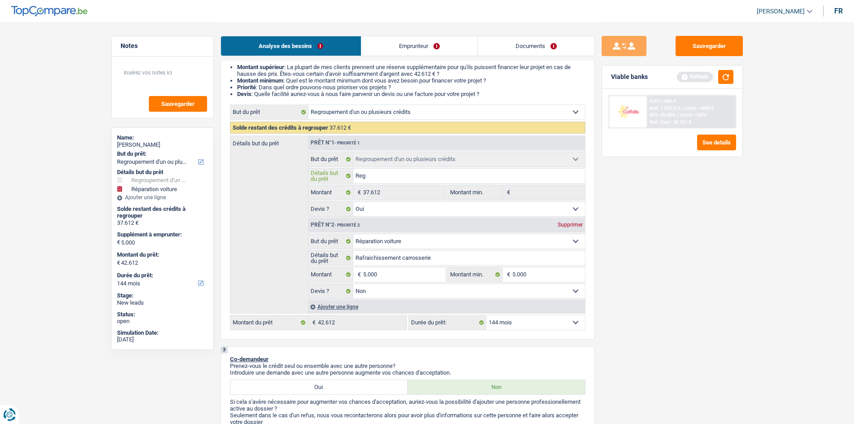
type input "Regr"
type input "Regro"
type input "Regrou"
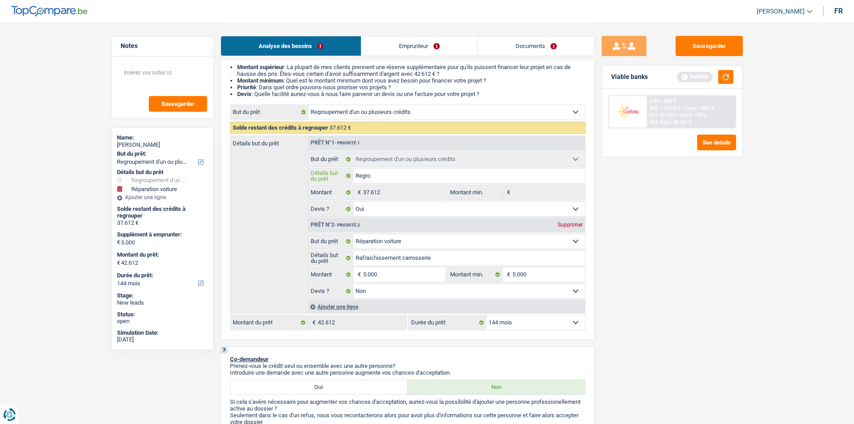
type input "Regrou"
type input "Regroup"
type input "Regroupe"
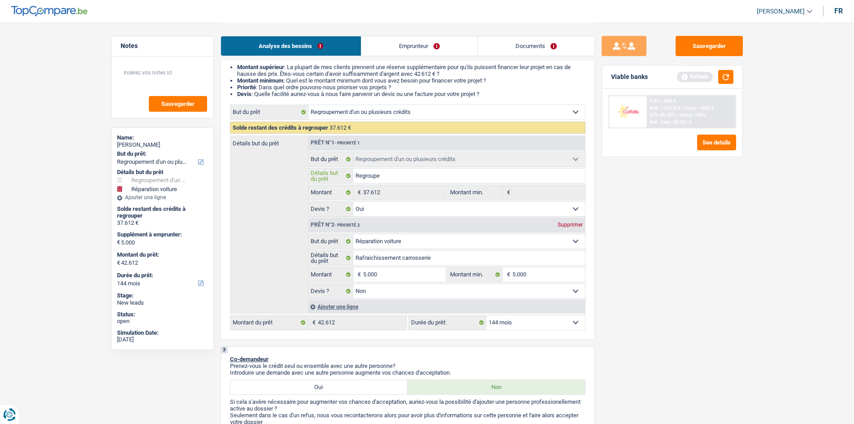
type input "Regroupem"
type input "Regroupeme"
type input "Regroupemen"
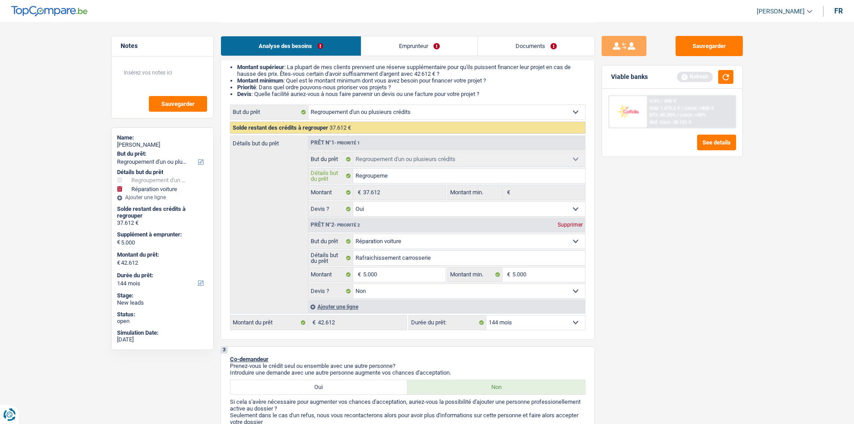
type input "Regroupemen"
type input "Regroupement"
click at [670, 267] on div "Sauvegarder Viable banks Refresh 9.9% | 496 € NAI: 1 475,5 € / Limit: >800 € DT…" at bounding box center [672, 222] width 155 height 373
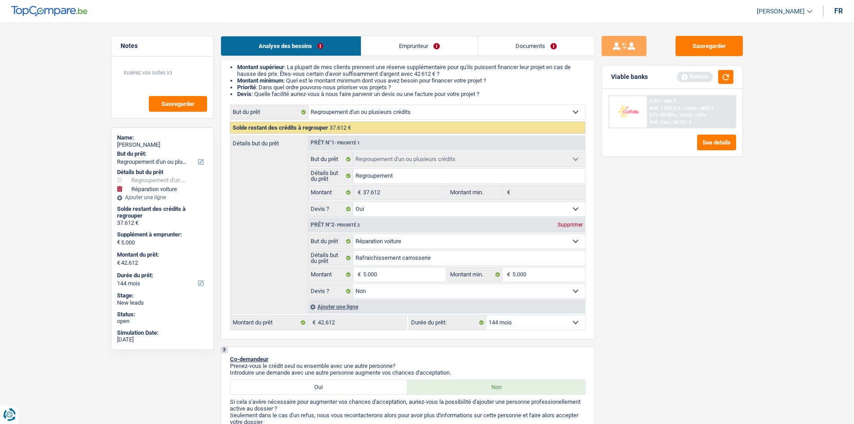
click at [571, 320] on select "12 mois 18 mois 24 mois 30 mois 36 mois 42 mois 48 mois 60 mois 72 mois 84 mois…" at bounding box center [535, 322] width 99 height 14
select select "84"
click at [486, 315] on select "12 mois 18 mois 24 mois 30 mois 36 mois 42 mois 48 mois 60 mois 72 mois 84 mois…" at bounding box center [535, 322] width 99 height 14
select select "84"
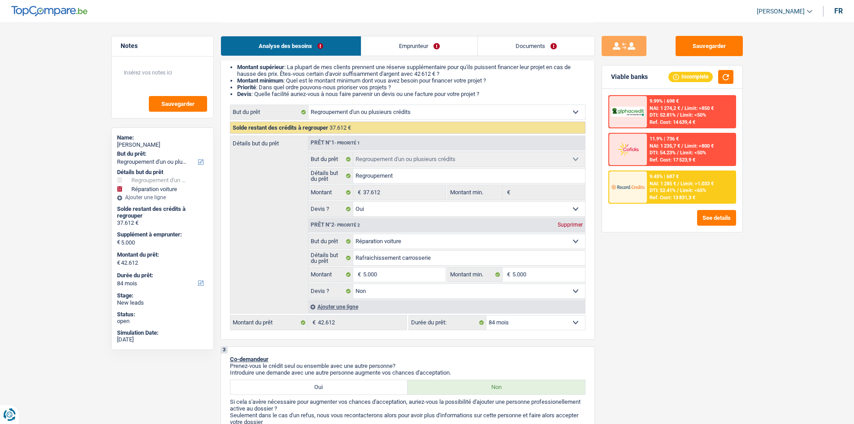
click at [667, 255] on div "Sauvegarder Viable banks Incomplete 9.99% | 698 € NAI: 1 274,2 € / Limit: >850 …" at bounding box center [672, 222] width 155 height 373
click at [156, 84] on textarea at bounding box center [162, 76] width 89 height 27
type textarea "F"
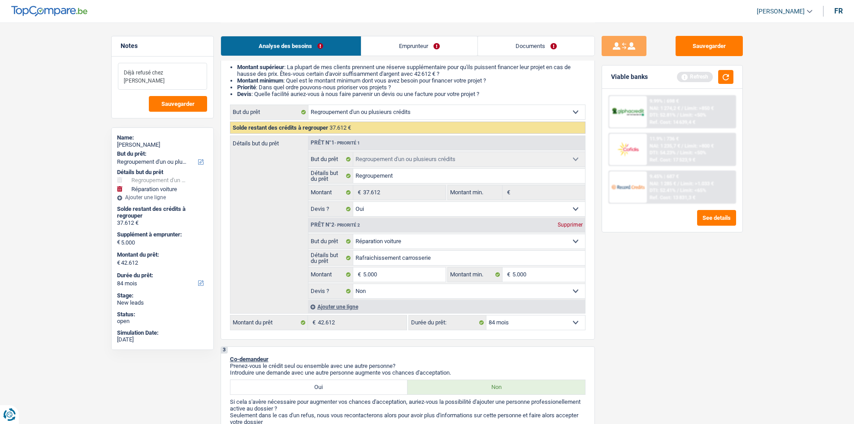
click at [156, 84] on textarea "Déjà refusé chez Cofidis" at bounding box center [162, 76] width 89 height 27
type textarea "Déjà refusé chez Cofidis"
click at [656, 297] on div "Sauvegarder Viable banks Refresh 9.99% | 698 € NAI: 1 274,2 € / Limit: >850 € D…" at bounding box center [672, 222] width 155 height 373
click at [727, 73] on button "button" at bounding box center [725, 77] width 15 height 14
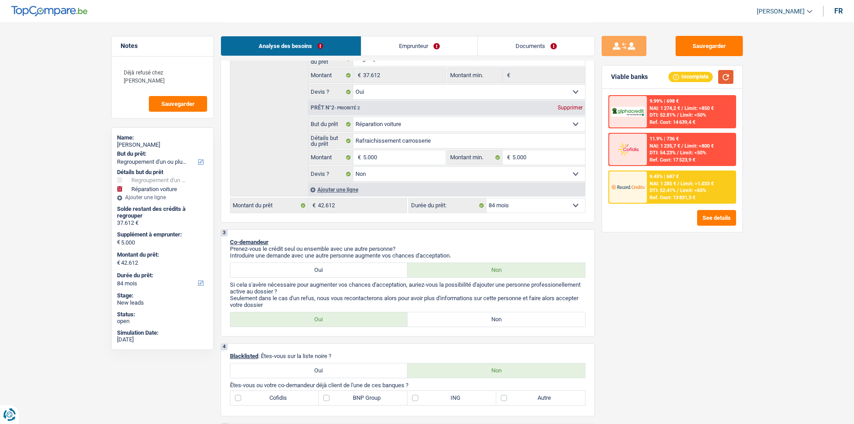
scroll to position [359, 0]
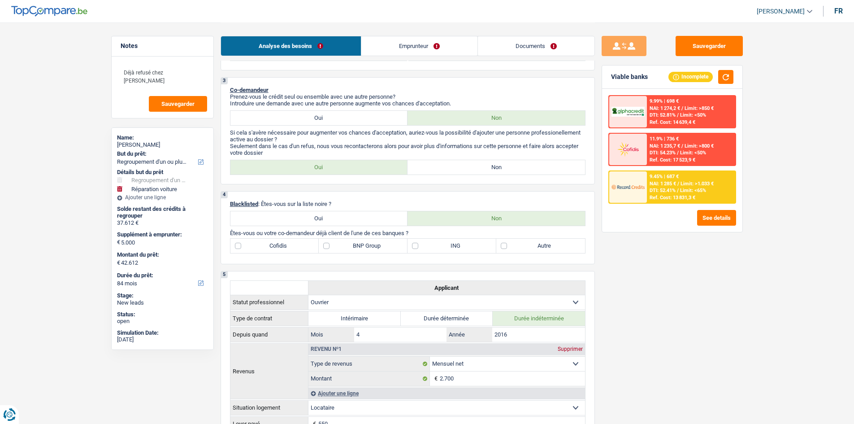
click at [488, 170] on label "Non" at bounding box center [495, 167] width 177 height 14
click at [488, 170] on input "Non" at bounding box center [495, 167] width 177 height 14
radio input "true"
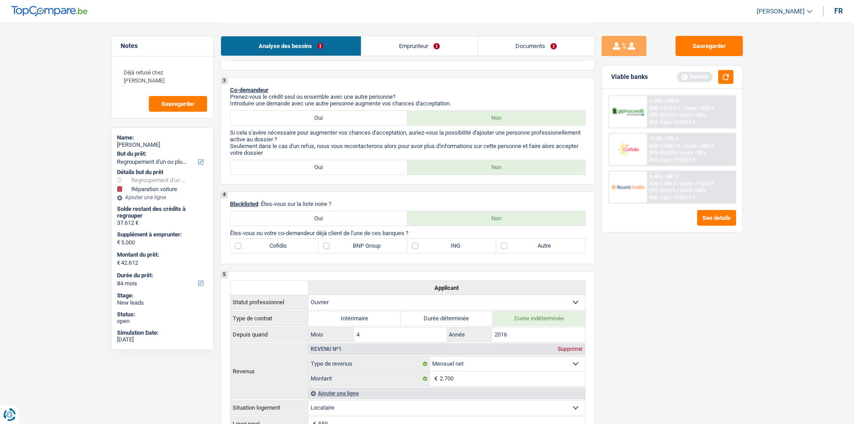
click at [289, 247] on label "Cofidis" at bounding box center [274, 245] width 89 height 14
click at [289, 247] on input "Cofidis" at bounding box center [274, 245] width 89 height 14
checkbox input "true"
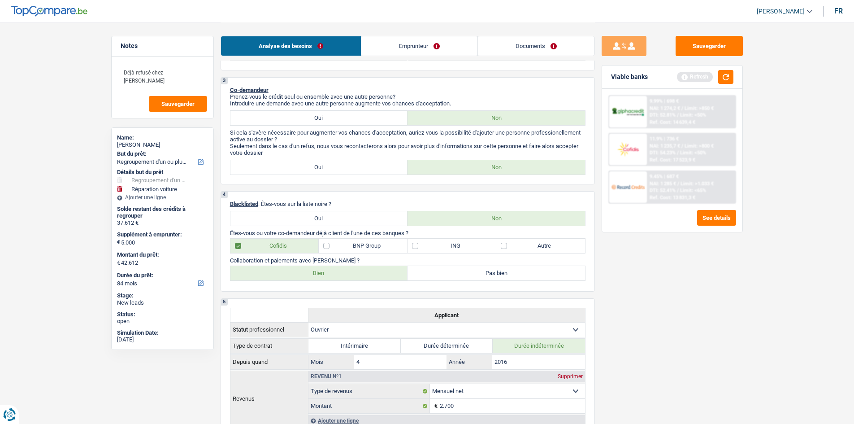
click at [313, 275] on label "Bien" at bounding box center [318, 273] width 177 height 14
click at [313, 275] on input "Bien" at bounding box center [318, 273] width 177 height 14
radio input "true"
click at [739, 306] on div "Sauvegarder Viable banks Refresh 9.99% | 698 € NAI: 1 274,2 € / Limit: >850 € D…" at bounding box center [672, 222] width 155 height 373
click at [726, 77] on button "button" at bounding box center [725, 77] width 15 height 14
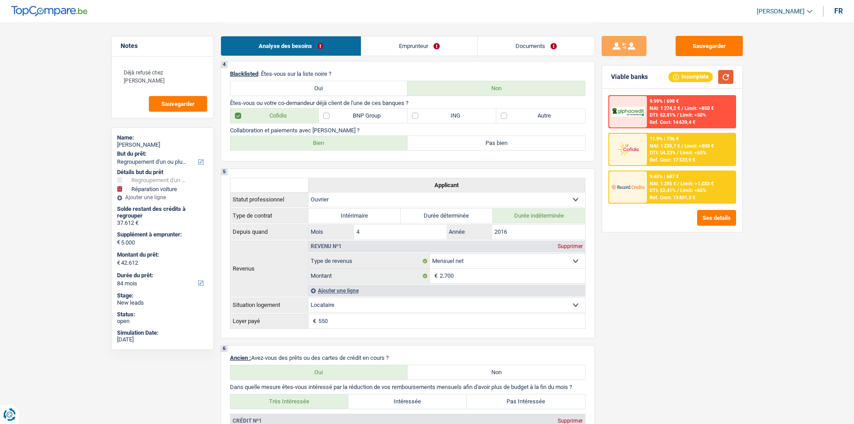
scroll to position [493, 0]
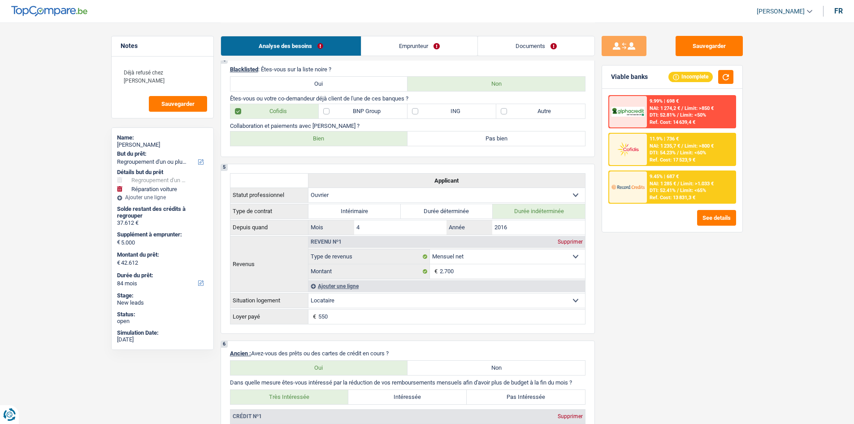
click at [432, 107] on label "ING" at bounding box center [451, 111] width 89 height 14
click at [432, 107] on input "ING" at bounding box center [451, 111] width 89 height 14
checkbox input "true"
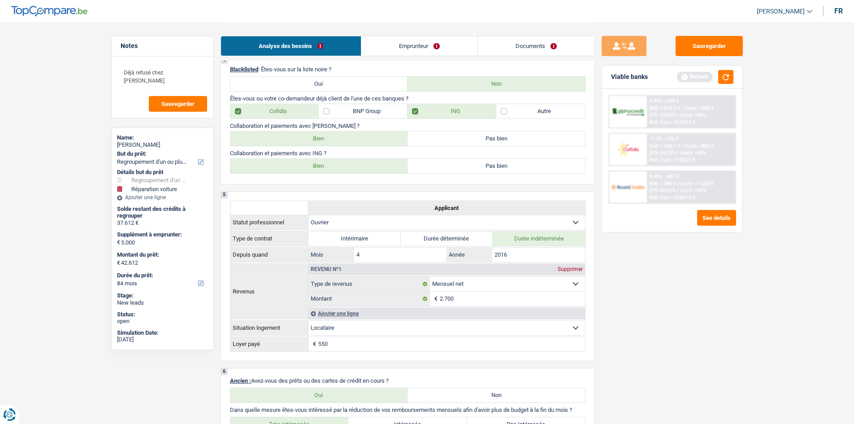
click at [374, 162] on label "Bien" at bounding box center [318, 166] width 177 height 14
click at [374, 162] on input "Bien" at bounding box center [318, 166] width 177 height 14
radio input "true"
click at [708, 299] on div "Sauvegarder Viable banks Refresh 9.99% | 698 € NAI: 1 274,2 € / Limit: >850 € D…" at bounding box center [672, 222] width 155 height 373
click at [186, 76] on textarea "Déjà refusé chez Cofidis" at bounding box center [162, 76] width 89 height 27
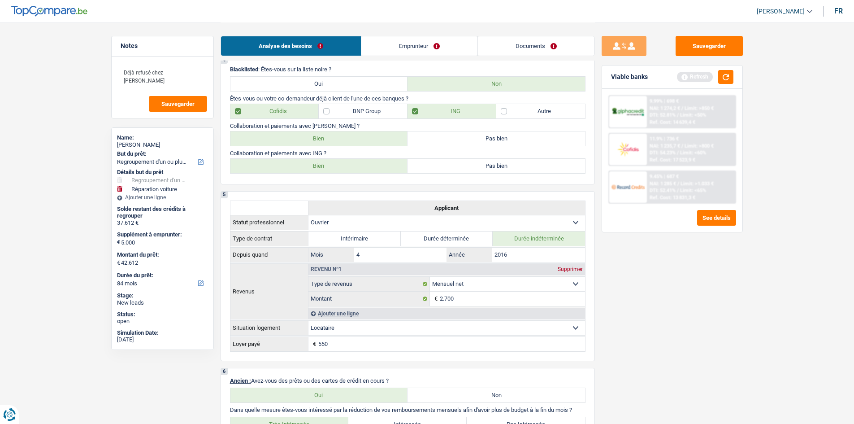
click at [688, 302] on div "Sauvegarder Viable banks Refresh 9.99% | 698 € NAI: 1 274,2 € / Limit: >850 € D…" at bounding box center [672, 222] width 155 height 373
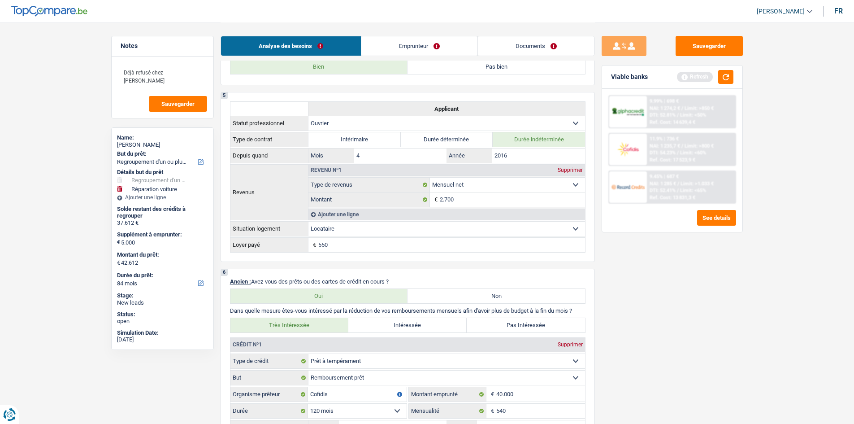
scroll to position [717, 0]
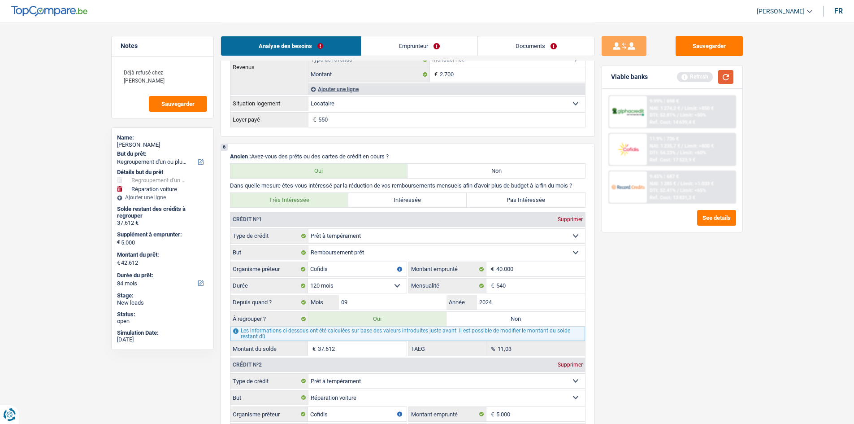
click at [728, 78] on button "button" at bounding box center [725, 77] width 15 height 14
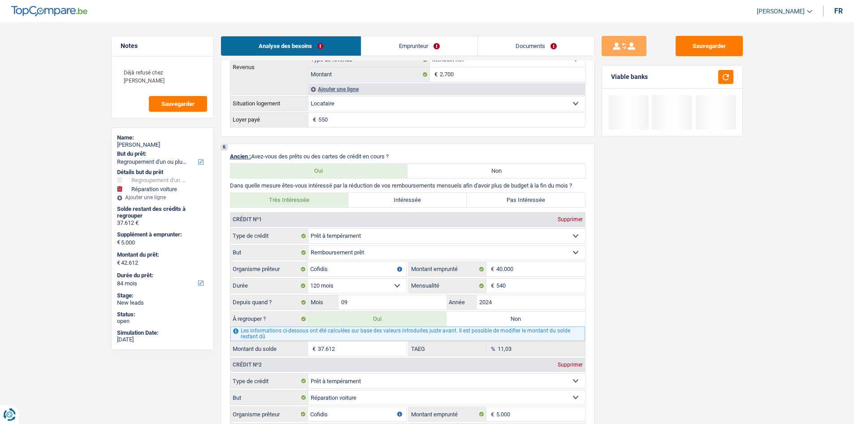
click at [700, 259] on div "Sauvegarder Viable banks" at bounding box center [672, 222] width 155 height 373
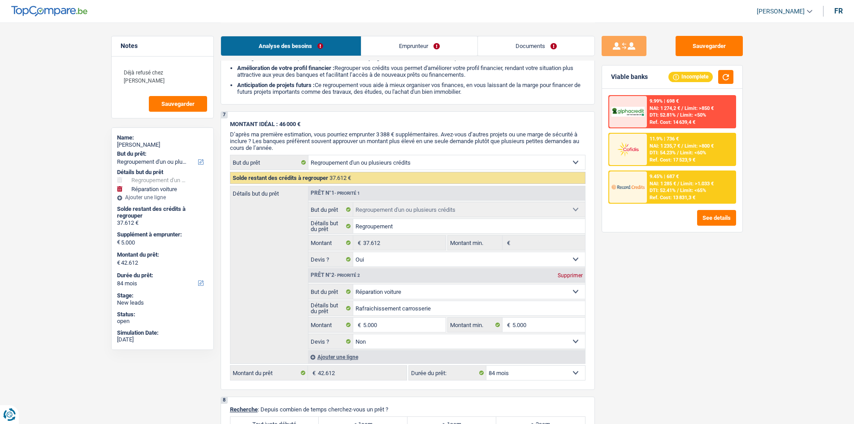
scroll to position [1389, 0]
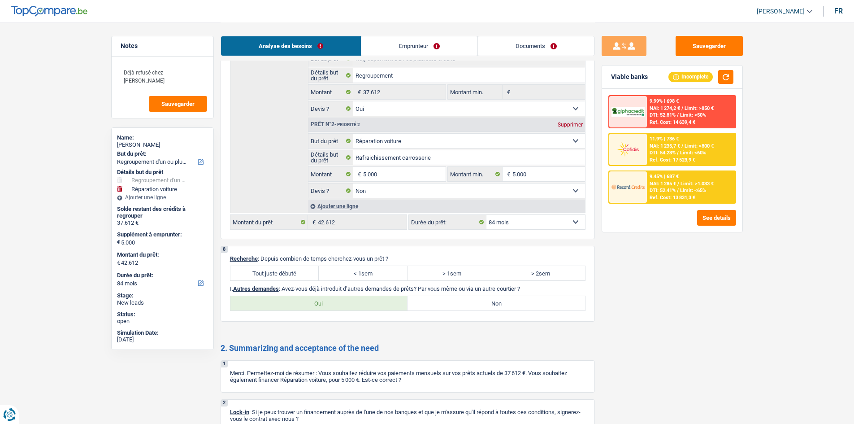
click at [255, 269] on label "Tout juste débuté" at bounding box center [274, 273] width 89 height 14
click at [255, 269] on input "Tout juste débuté" at bounding box center [274, 273] width 89 height 14
radio input "true"
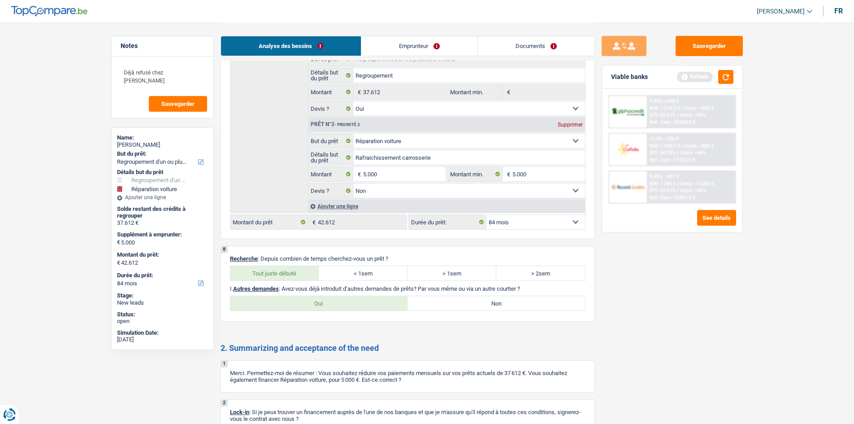
click at [450, 302] on label "Non" at bounding box center [495, 303] width 177 height 14
click at [450, 302] on input "Non" at bounding box center [495, 303] width 177 height 14
radio input "true"
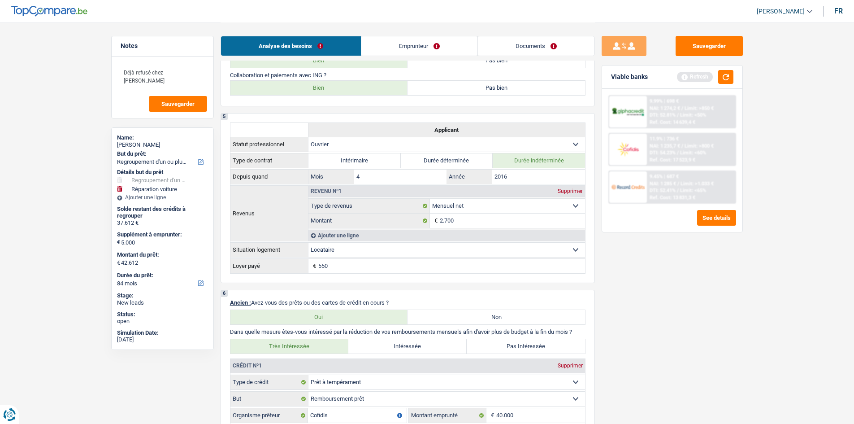
scroll to position [432, 0]
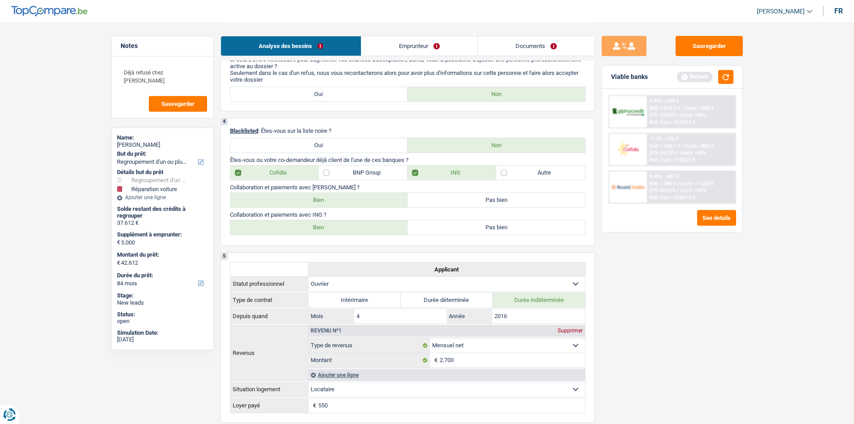
click at [454, 199] on label "Pas bien" at bounding box center [495, 200] width 177 height 14
click at [454, 199] on input "Pas bien" at bounding box center [495, 200] width 177 height 14
radio input "true"
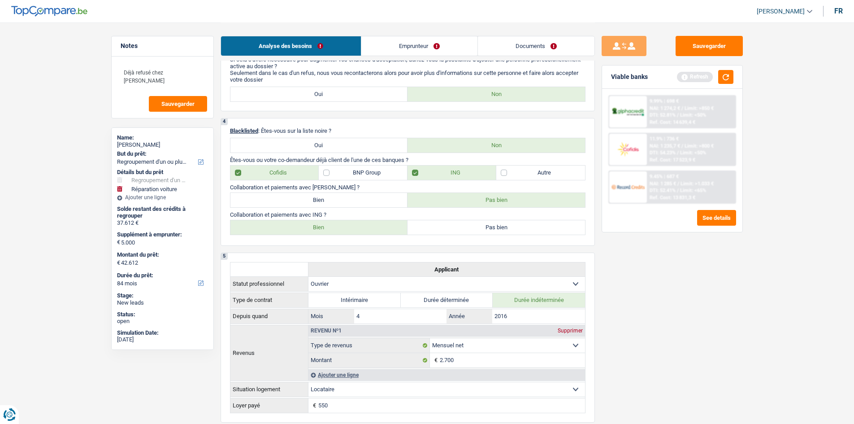
click at [735, 260] on div "Sauvegarder Viable banks Refresh 9.99% | 698 € NAI: 1 274,2 € / Limit: >850 € D…" at bounding box center [672, 222] width 155 height 373
click at [178, 73] on textarea "Déjà refusé chez Cofidis" at bounding box center [162, 76] width 89 height 27
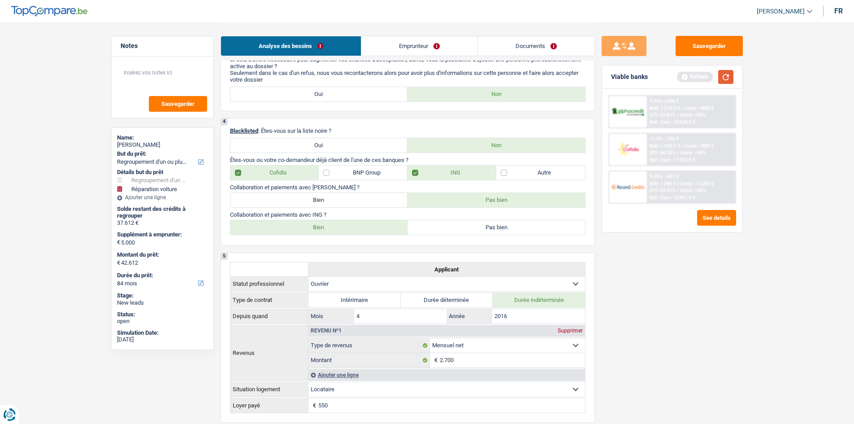
click at [728, 80] on button "button" at bounding box center [725, 77] width 15 height 14
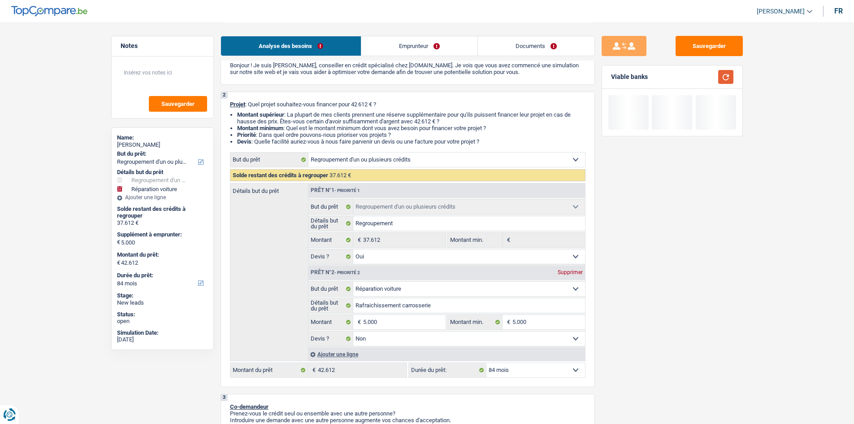
scroll to position [0, 0]
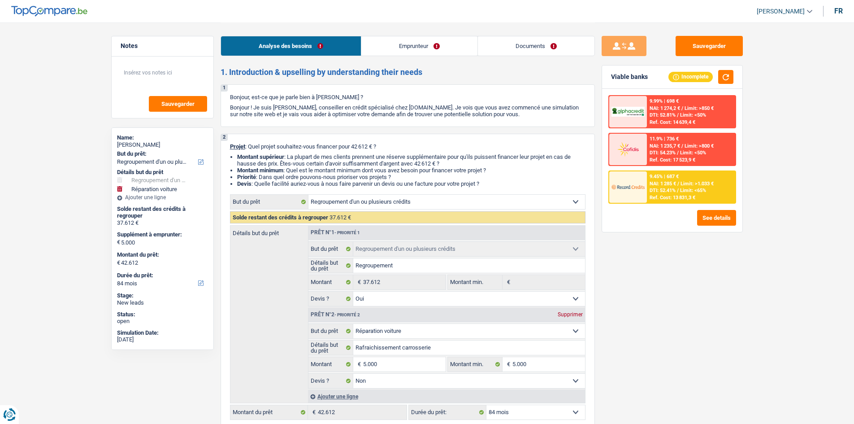
click at [407, 46] on link "Emprunteur" at bounding box center [419, 45] width 116 height 19
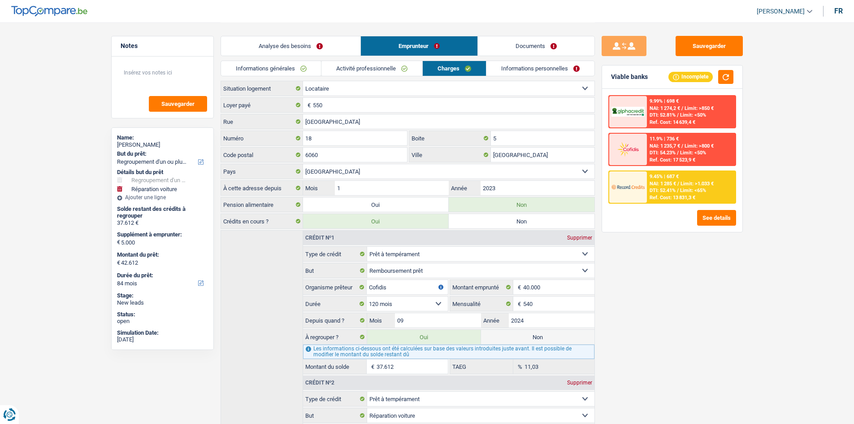
click at [311, 62] on link "Informations générales" at bounding box center [271, 68] width 100 height 15
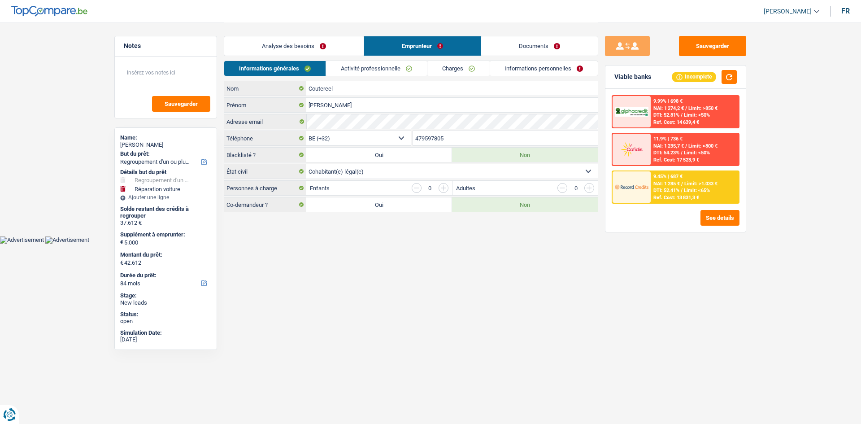
click at [723, 284] on div "Sauvegarder Viable banks Incomplete 9.99% | 698 € NAI: 1 274,2 € / Limit: >850 …" at bounding box center [675, 222] width 155 height 373
click at [361, 72] on link "Activité professionnelle" at bounding box center [376, 68] width 101 height 15
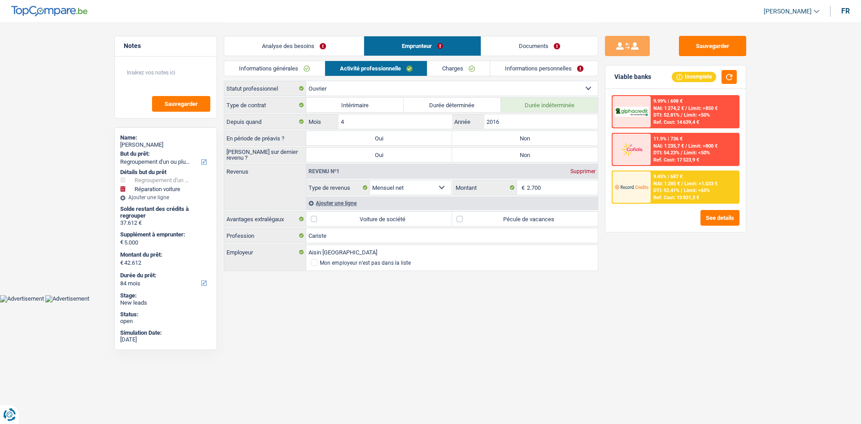
click at [508, 132] on label "Non" at bounding box center [525, 138] width 146 height 14
click at [508, 132] on input "Non" at bounding box center [525, 138] width 146 height 14
radio input "true"
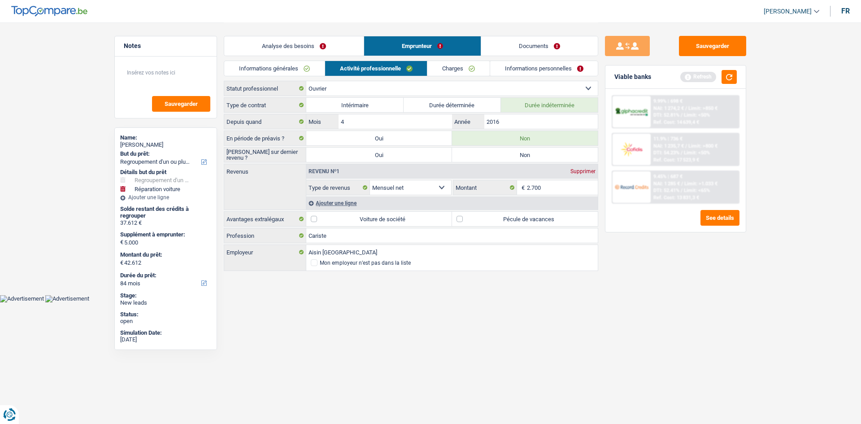
click at [521, 151] on label "Non" at bounding box center [525, 154] width 146 height 14
click at [521, 151] on input "Non" at bounding box center [525, 154] width 146 height 14
radio input "true"
click at [693, 289] on div "Sauvegarder Viable banks Refresh 9.99% | 698 € NAI: 1 274,2 € / Limit: >850 € D…" at bounding box center [675, 222] width 155 height 373
click at [692, 289] on div "Sauvegarder Viable banks Refresh 9.99% | 698 € NAI: 1 274,2 € / Limit: >850 € D…" at bounding box center [675, 222] width 155 height 373
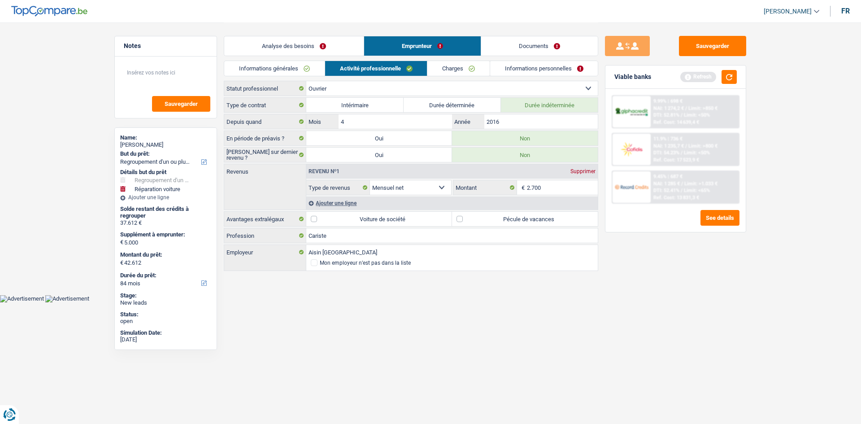
click at [335, 203] on div "Ajouter une ligne" at bounding box center [451, 202] width 291 height 13
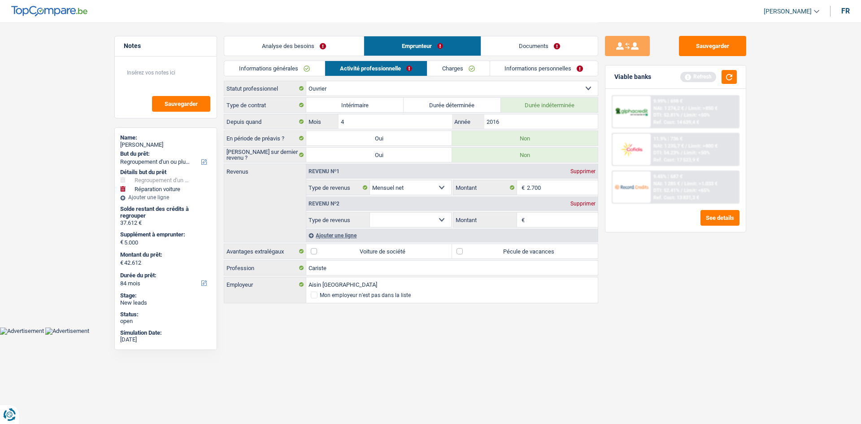
click at [396, 224] on select "Allocation d'handicap Allocations chômage Allocations familiales Chèques repas …" at bounding box center [410, 219] width 81 height 14
select select "mealVouchers"
click at [370, 212] on select "Allocation d'handicap Allocations chômage Allocations familiales Chèques repas …" at bounding box center [410, 219] width 81 height 14
click at [540, 222] on input "Montant par jour" at bounding box center [562, 219] width 71 height 14
type input "8,0"
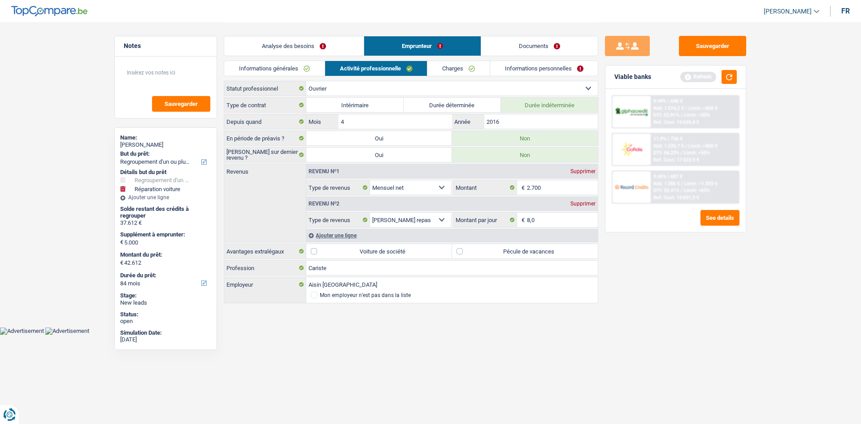
click at [715, 316] on div "Sauvegarder Viable banks Refresh 9.99% | 698 € NAI: 1 274,2 € / Limit: >850 € D…" at bounding box center [675, 222] width 155 height 373
click at [530, 334] on html "Vous avez le contrôle de vos données Nous utilisons des cookies, tout comme nos…" at bounding box center [430, 167] width 861 height 334
click at [452, 66] on link "Charges" at bounding box center [458, 68] width 62 height 15
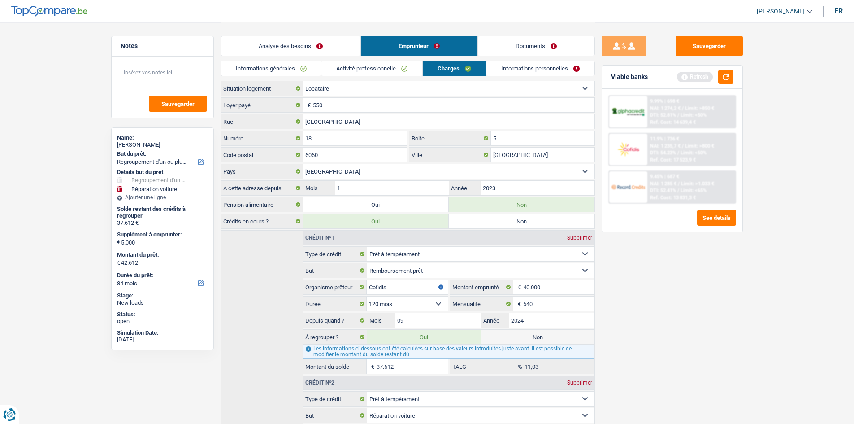
click at [702, 294] on div "Sauvegarder Viable banks Refresh 9.99% | 698 € NAI: 1 274,2 € / Limit: >850 € D…" at bounding box center [672, 222] width 155 height 373
click at [536, 73] on link "Informations personnelles" at bounding box center [540, 68] width 108 height 15
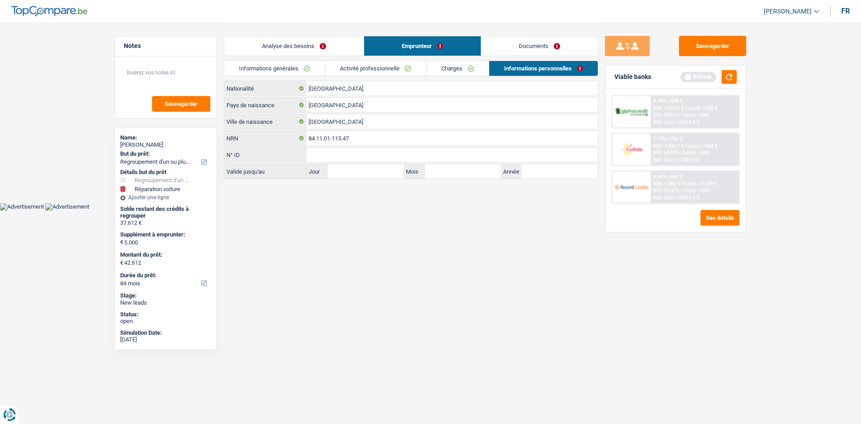
click at [650, 314] on div "Sauvegarder Viable banks Refresh 9.99% | 698 € NAI: 1 274,2 € / Limit: >850 € D…" at bounding box center [675, 222] width 155 height 373
click at [333, 121] on input "Charleroi" at bounding box center [451, 121] width 291 height 14
click at [484, 210] on html "Vous avez le contrôle de vos données Nous utilisons des cookies, tout comme nos…" at bounding box center [430, 105] width 861 height 210
click at [509, 48] on link "Documents" at bounding box center [539, 45] width 117 height 19
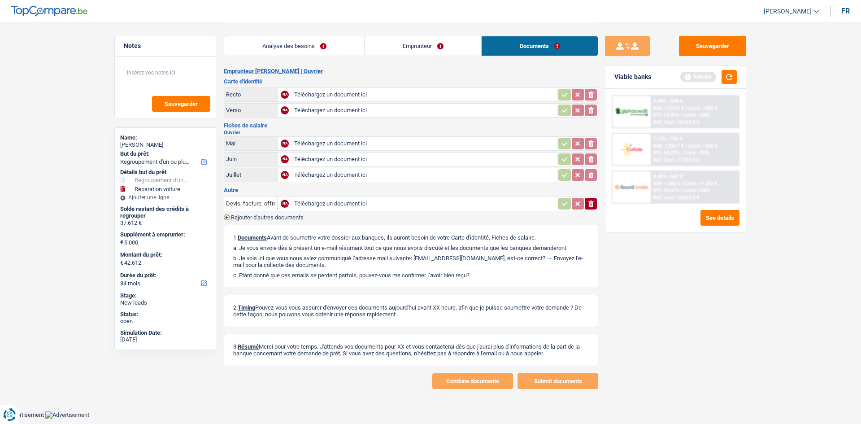
click at [341, 46] on link "Analyse des besoins" at bounding box center [294, 45] width 140 height 19
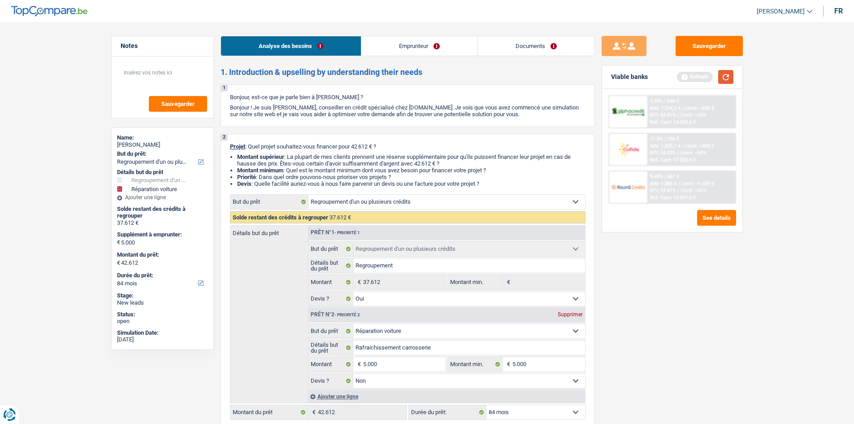
click at [726, 79] on button "button" at bounding box center [725, 77] width 15 height 14
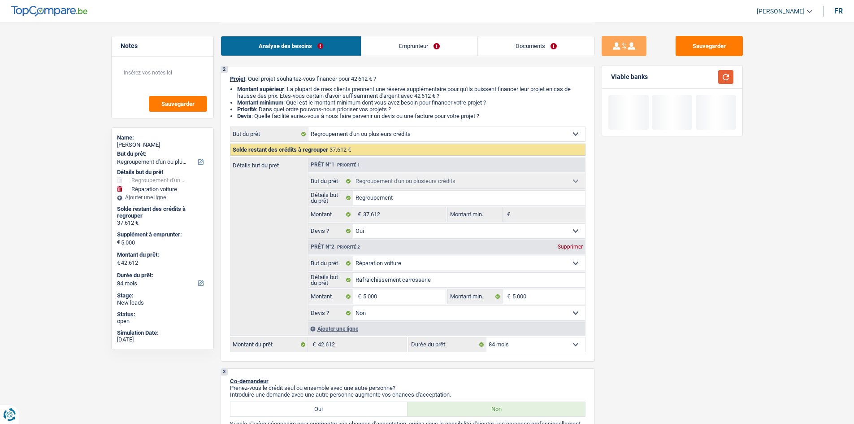
scroll to position [134, 0]
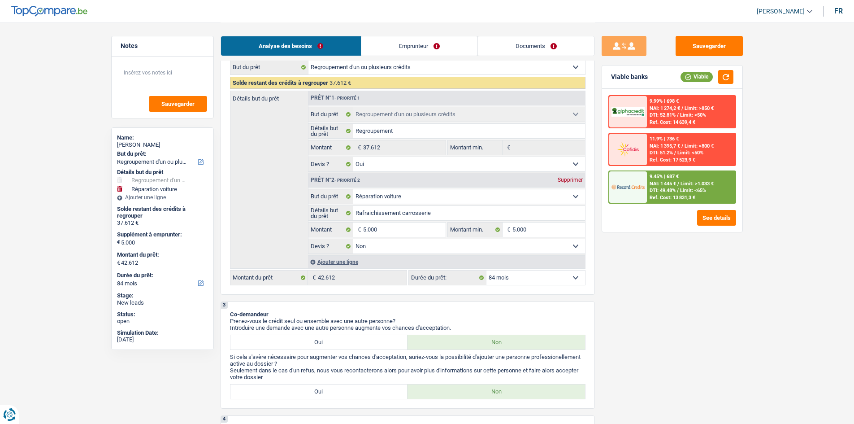
click at [658, 286] on div "Sauvegarder Viable banks Viable 9.99% | 698 € NAI: 1 274,2 € / Limit: >850 € DT…" at bounding box center [672, 222] width 155 height 373
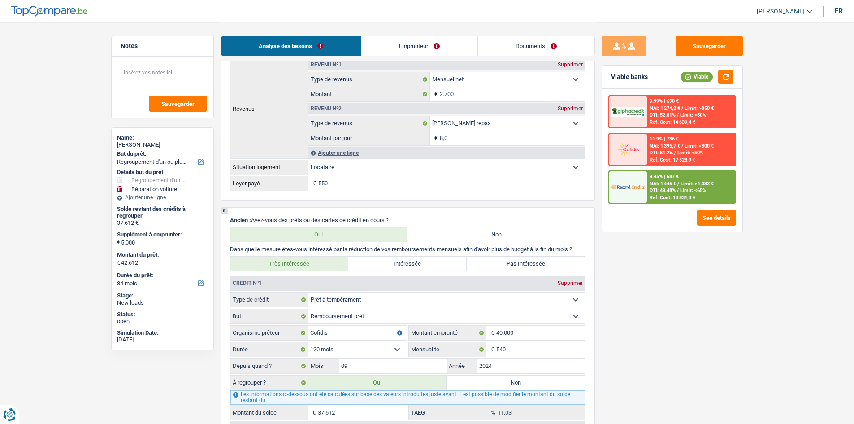
scroll to position [807, 0]
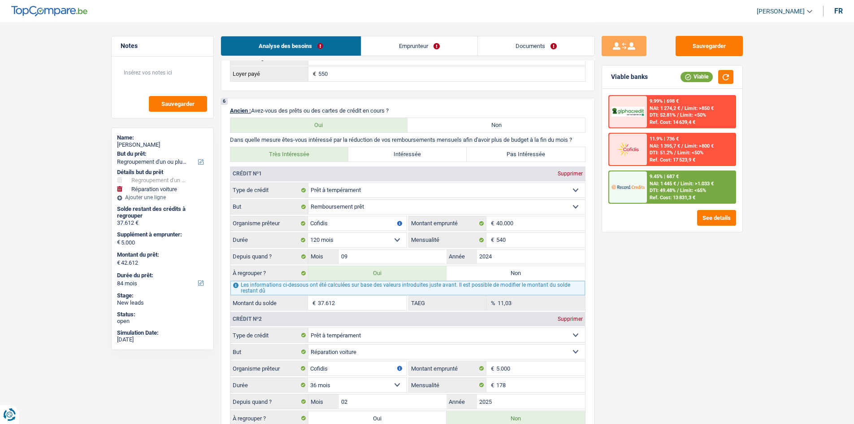
click at [665, 193] on span "DTI: 49.48%" at bounding box center [662, 190] width 26 height 6
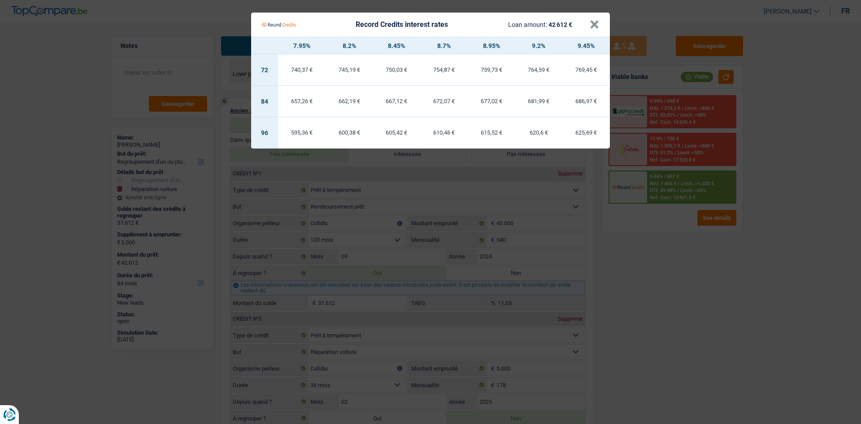
click at [676, 300] on Credits "Record Credits interest rates Loan amount: 42 612 € × 7.95% 8.2% 8.45% 8.7% 8.9…" at bounding box center [430, 212] width 861 height 424
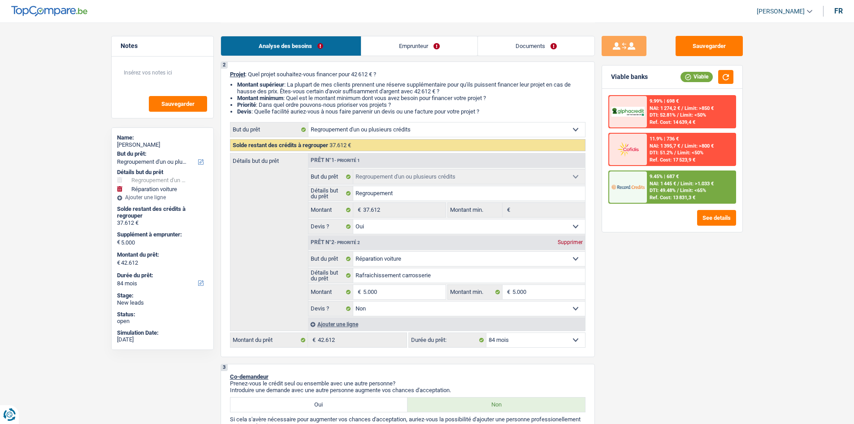
scroll to position [0, 0]
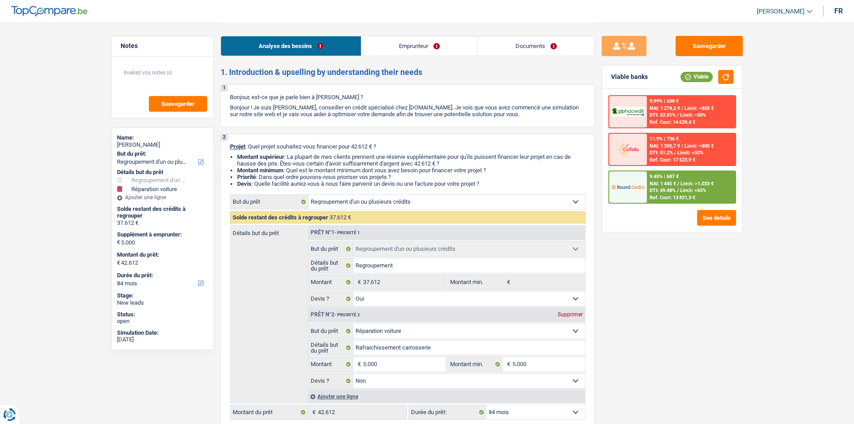
click at [656, 308] on div "Sauvegarder Viable banks Viable 9.99% | 698 € NAI: 1 274,2 € / Limit: >850 € DT…" at bounding box center [672, 222] width 155 height 373
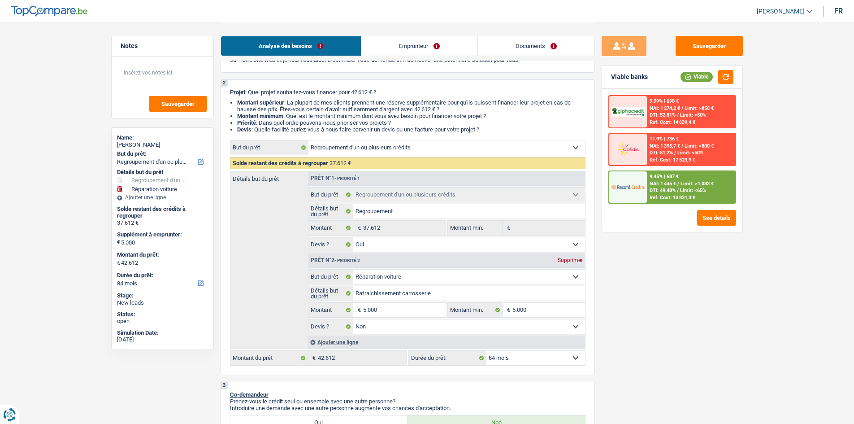
scroll to position [134, 0]
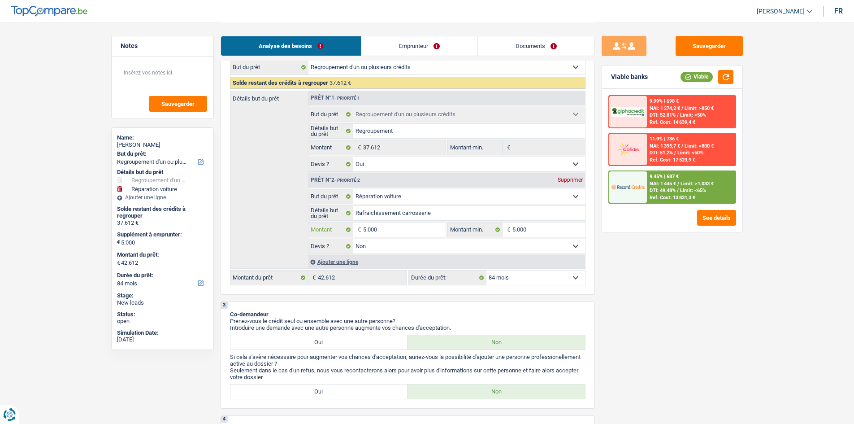
click at [396, 233] on input "5.000" at bounding box center [404, 229] width 82 height 14
type input "1"
type input "10"
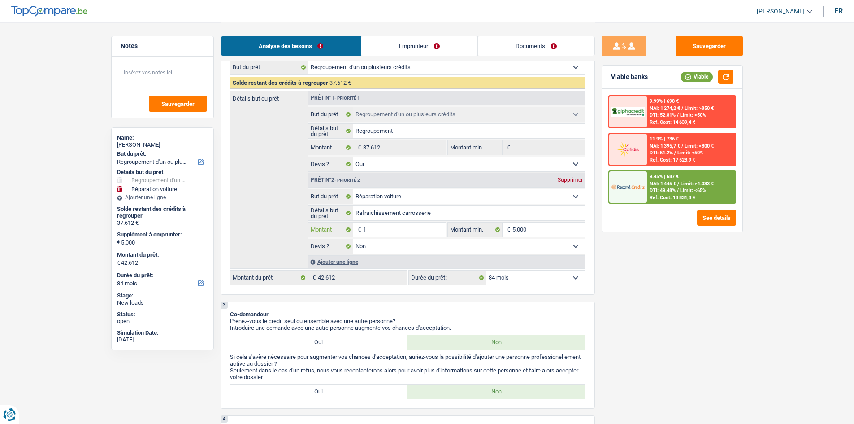
type input "10"
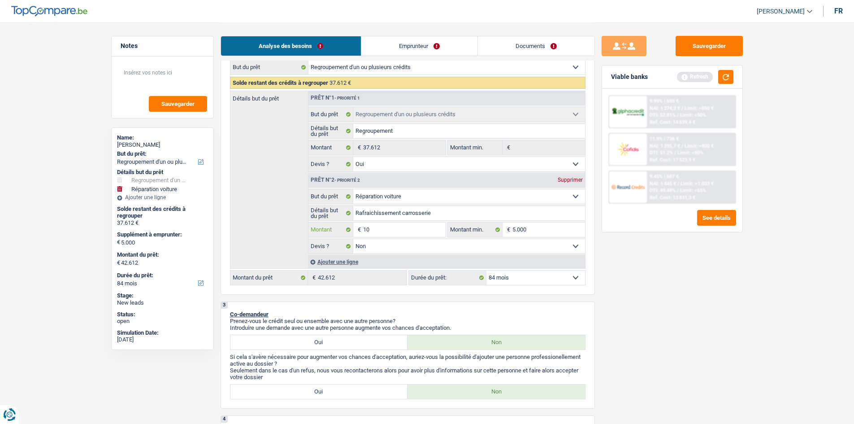
type input "100"
type input "1.000"
type input "10.001"
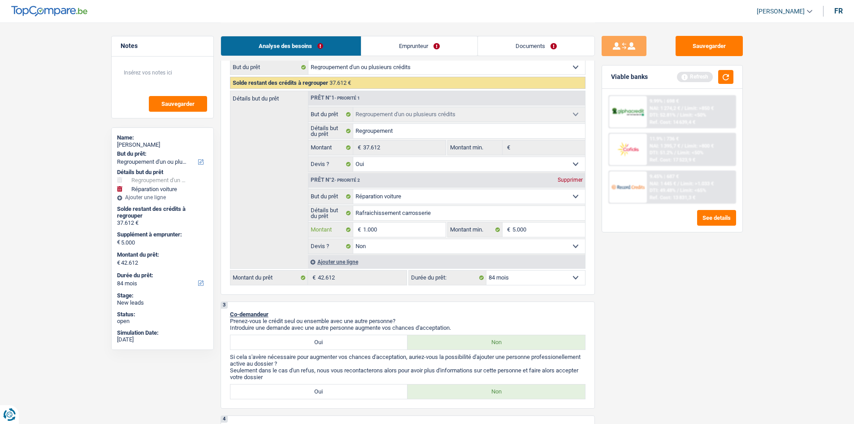
type input "10.001"
type input "47.613"
select select "144"
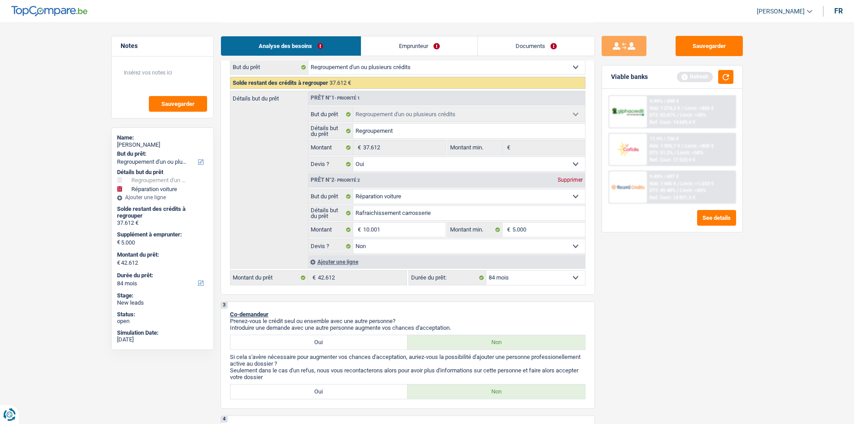
type input "47.613"
select select "144"
type input "47.613"
select select "144"
click at [721, 292] on div "Sauvegarder Viable banks Refresh 9.99% | 698 € NAI: 1 274,2 € / Limit: >850 € D…" at bounding box center [672, 222] width 155 height 373
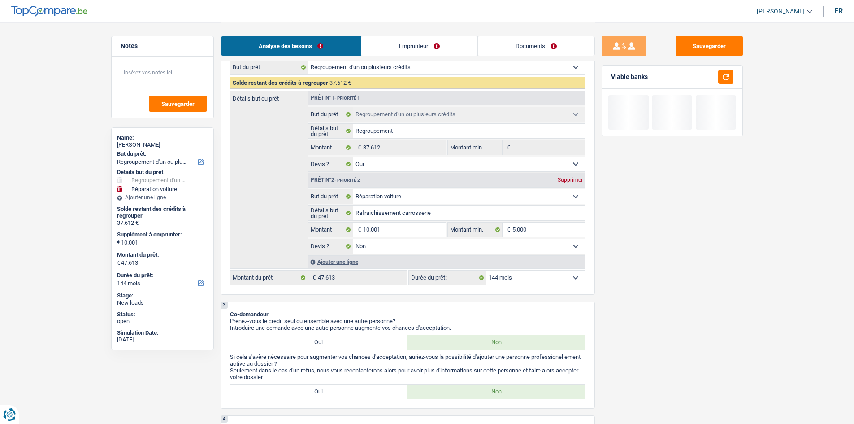
drag, startPoint x: 542, startPoint y: 272, endPoint x: 544, endPoint y: 286, distance: 14.0
click at [542, 272] on select "12 mois 18 mois 24 mois 30 mois 36 mois 42 mois 48 mois 60 mois 72 mois 84 mois…" at bounding box center [535, 277] width 99 height 14
select select "84"
click at [486, 270] on select "12 mois 18 mois 24 mois 30 mois 36 mois 42 mois 48 mois 60 mois 72 mois 84 mois…" at bounding box center [535, 277] width 99 height 14
select select "84"
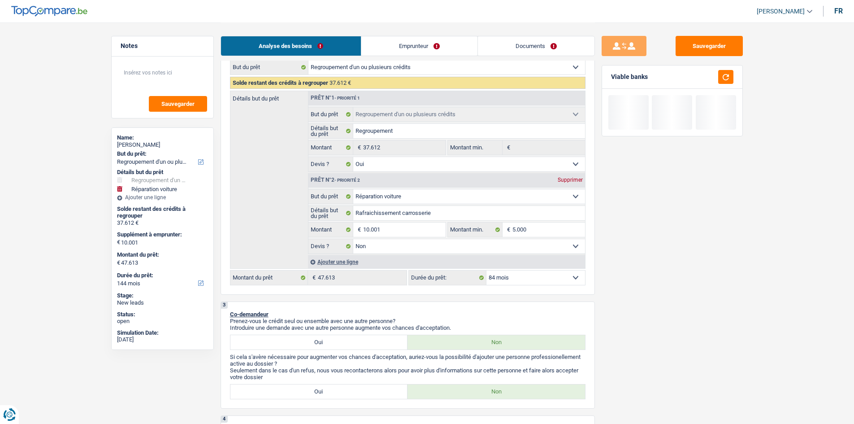
select select "84"
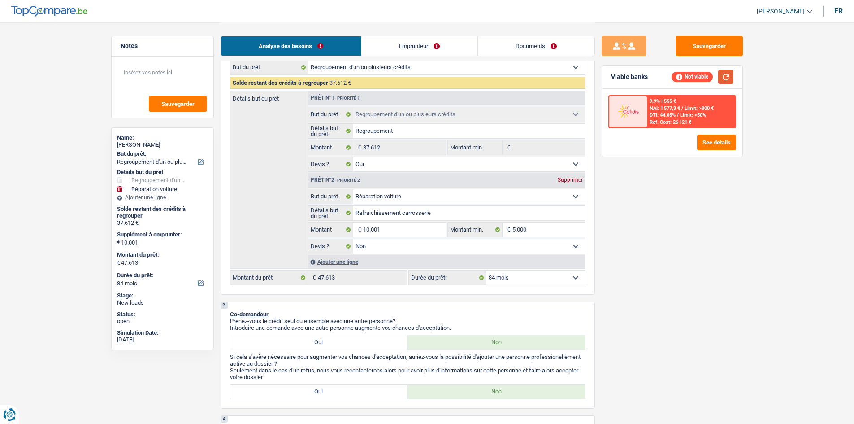
click at [727, 77] on button "button" at bounding box center [725, 77] width 15 height 14
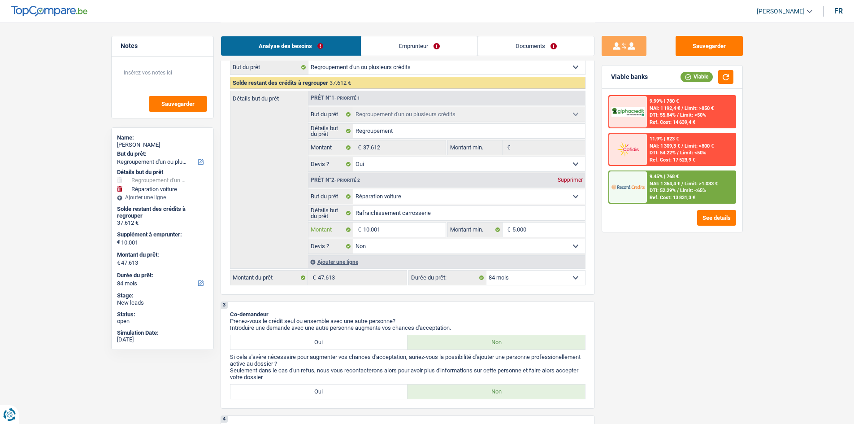
click at [412, 232] on input "10.001" at bounding box center [404, 229] width 82 height 14
type input "9"
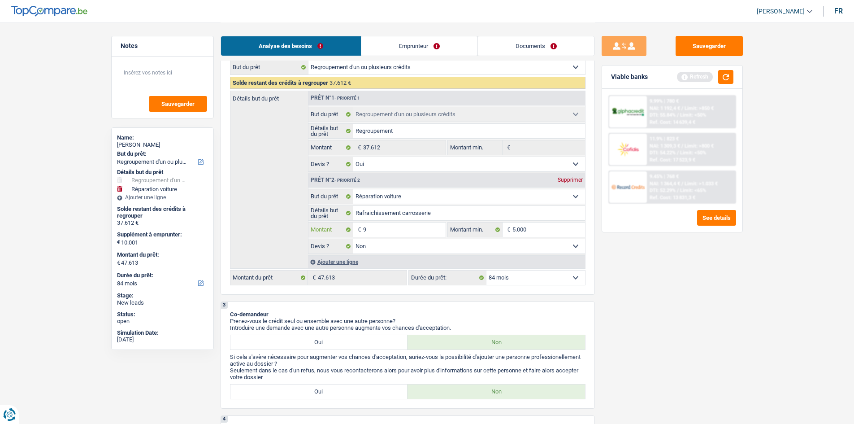
type input "90"
type input "900"
type input "9.000"
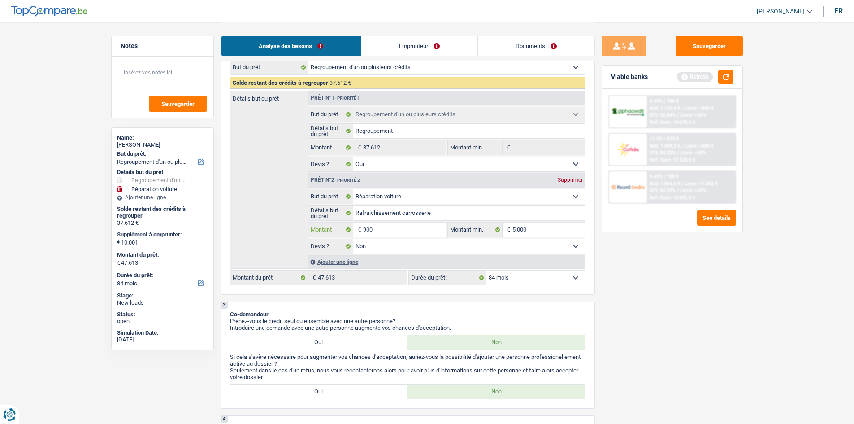
type input "9.000"
type input "46.612"
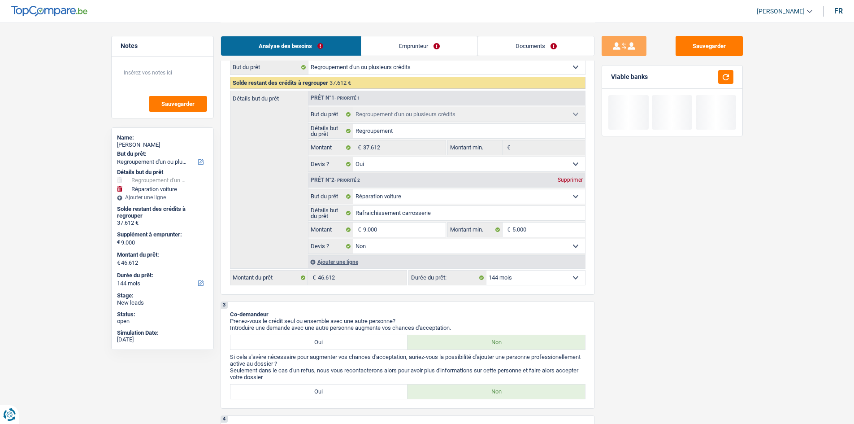
click at [530, 282] on select "12 mois 18 mois 24 mois 30 mois 36 mois 42 mois 48 mois 60 mois 72 mois 84 mois…" at bounding box center [535, 277] width 99 height 14
click at [680, 304] on div "Sauvegarder Viable banks" at bounding box center [672, 222] width 155 height 373
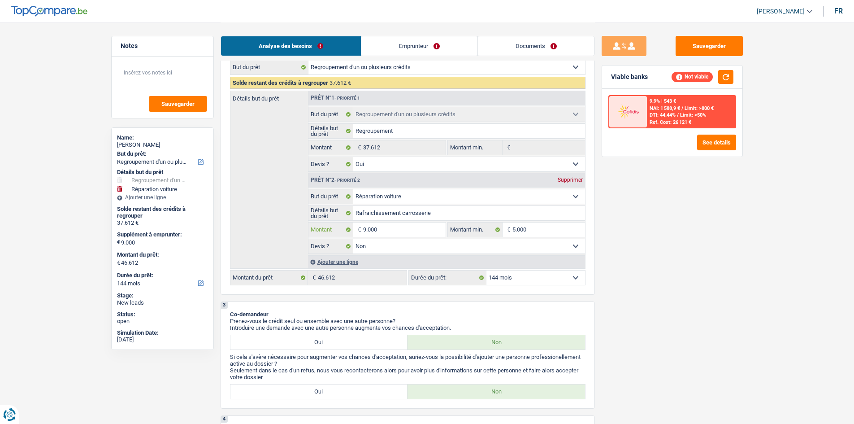
click at [405, 229] on input "9.000" at bounding box center [404, 229] width 82 height 14
click at [562, 274] on select "12 mois 18 mois 24 mois 30 mois 36 mois 42 mois 48 mois 60 mois 72 mois 84 mois…" at bounding box center [535, 277] width 99 height 14
click at [486, 270] on select "12 mois 18 mois 24 mois 30 mois 36 mois 42 mois 48 mois 60 mois 72 mois 84 mois…" at bounding box center [535, 277] width 99 height 14
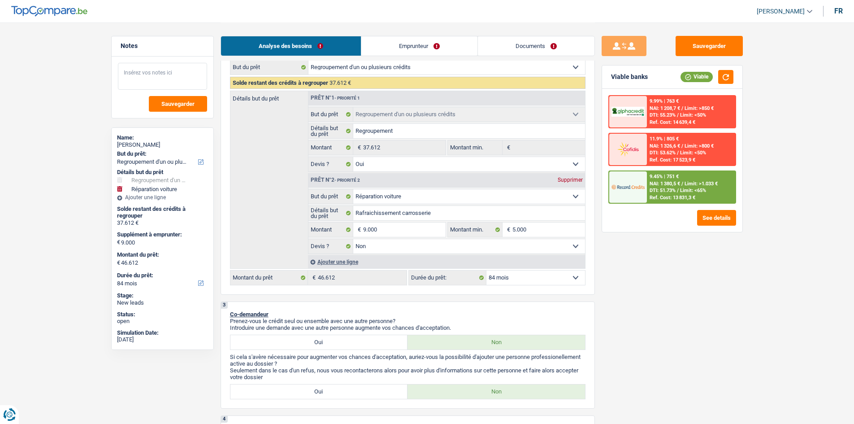
click at [180, 76] on textarea at bounding box center [162, 76] width 89 height 27
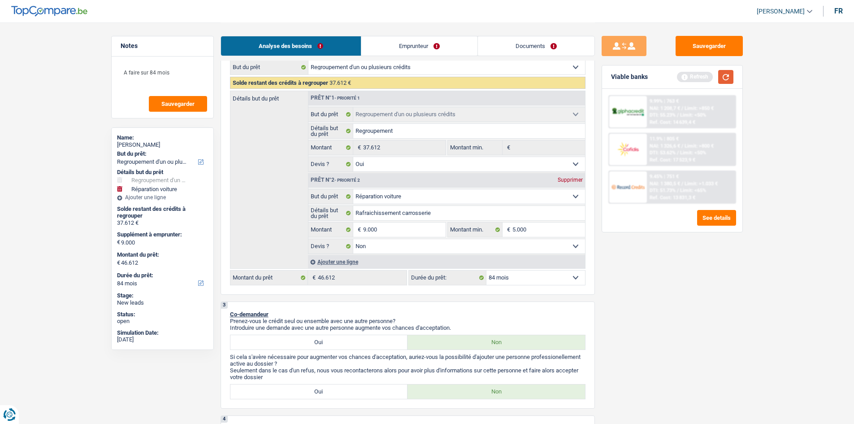
click at [731, 74] on button "button" at bounding box center [725, 77] width 15 height 14
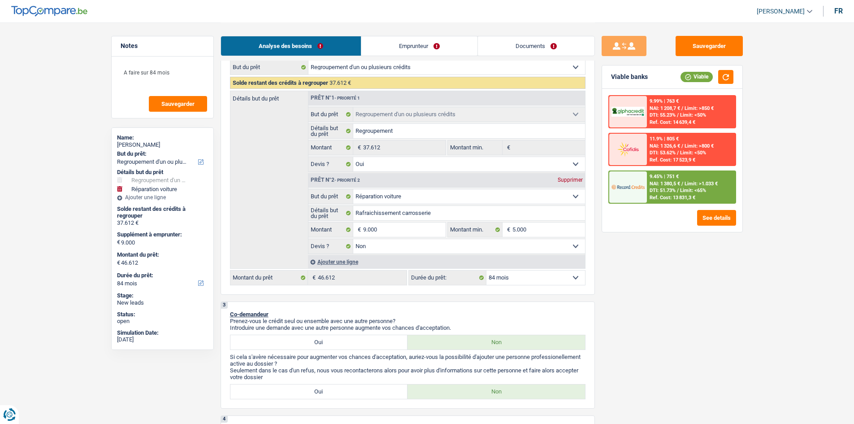
click at [692, 177] on div "9.45% | 751 € NAI: 1 380,5 € / Limit: >1.033 € DTI: 51.73% / Limit: <65% Ref. C…" at bounding box center [691, 186] width 88 height 31
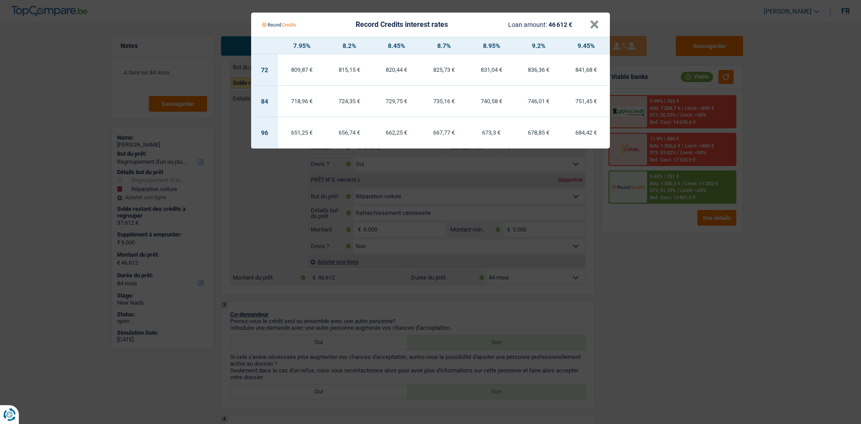
click at [677, 292] on Credits "Record Credits interest rates Loan amount: 46 612 € × 7.95% 8.2% 8.45% 8.7% 8.9…" at bounding box center [430, 212] width 861 height 424
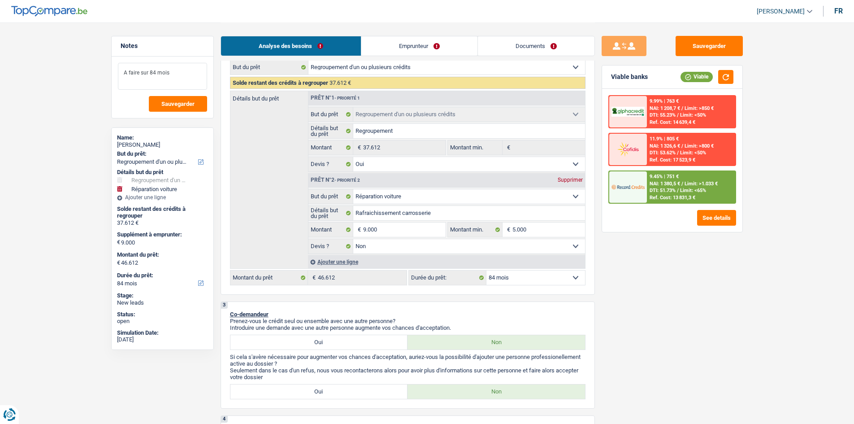
click at [188, 76] on textarea "A faire sur 84 mois" at bounding box center [162, 76] width 89 height 27
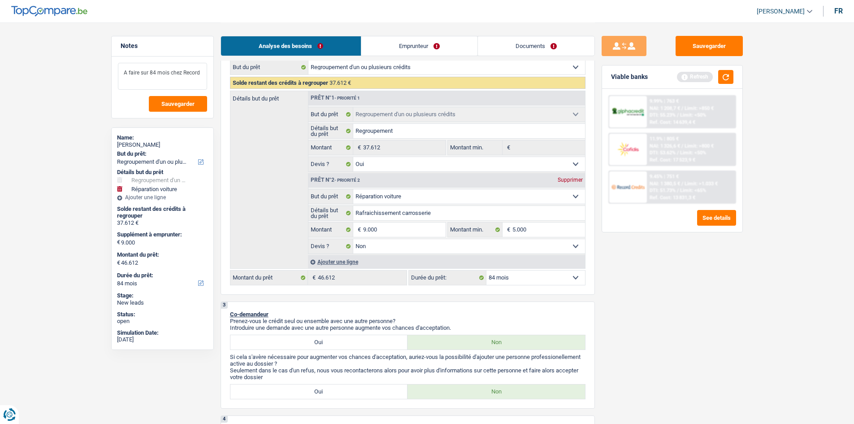
click at [198, 73] on textarea "A faire sur 84 mois chez Record" at bounding box center [162, 76] width 89 height 27
click at [191, 100] on button "Sauvegarder" at bounding box center [178, 104] width 58 height 16
click at [728, 75] on button "button" at bounding box center [725, 77] width 15 height 14
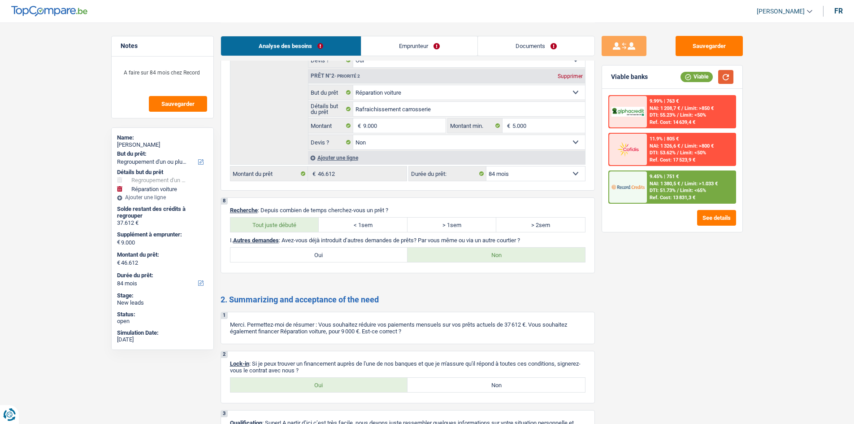
scroll to position [1546, 0]
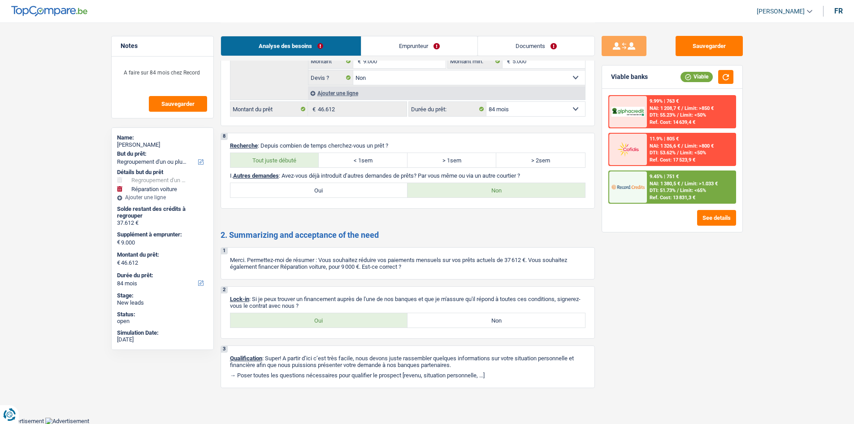
click at [324, 318] on label "Oui" at bounding box center [318, 320] width 177 height 14
click at [324, 318] on input "Oui" at bounding box center [318, 320] width 177 height 14
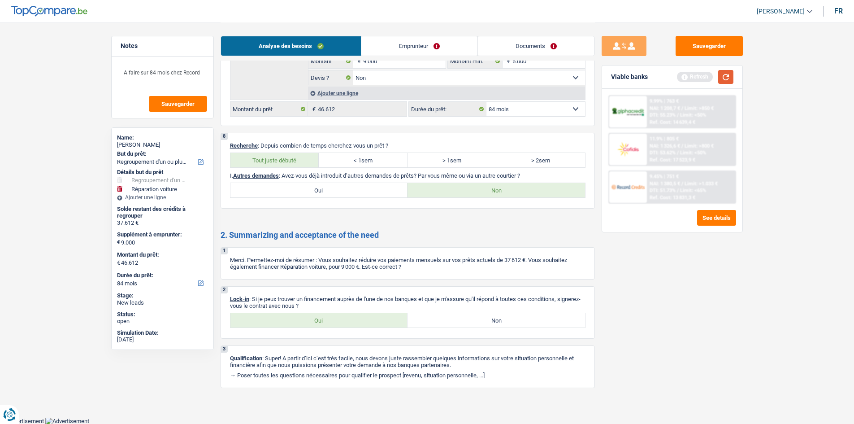
click at [724, 80] on button "button" at bounding box center [725, 77] width 15 height 14
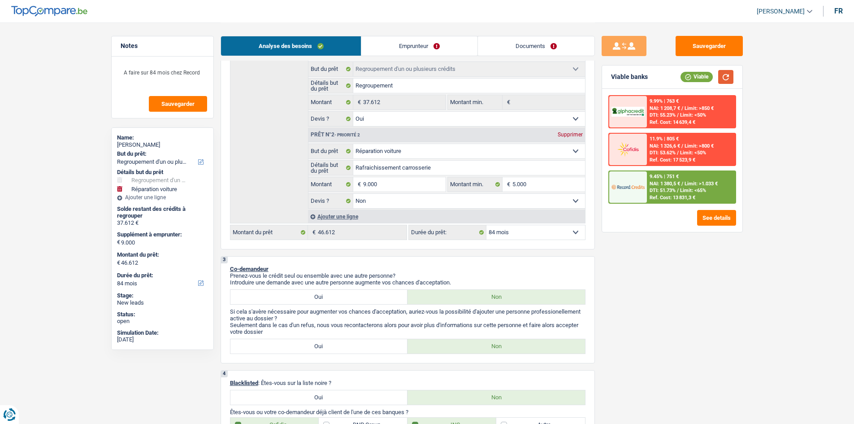
scroll to position [0, 0]
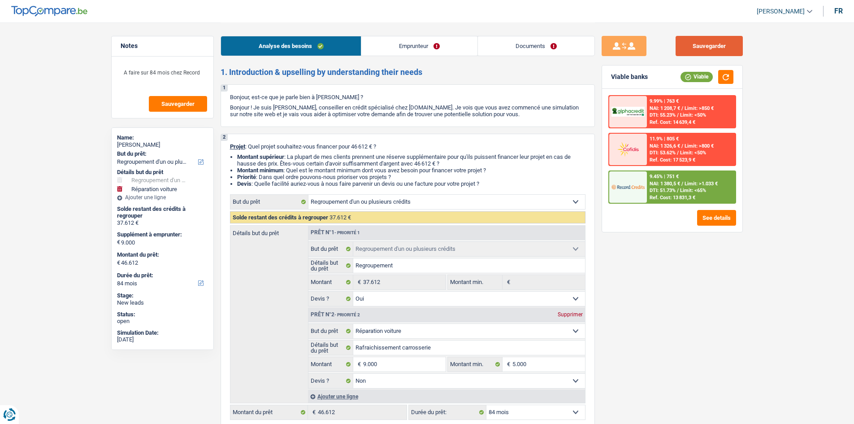
drag, startPoint x: 694, startPoint y: 47, endPoint x: 594, endPoint y: 79, distance: 105.3
click at [694, 47] on button "Sauvegarder" at bounding box center [708, 46] width 67 height 20
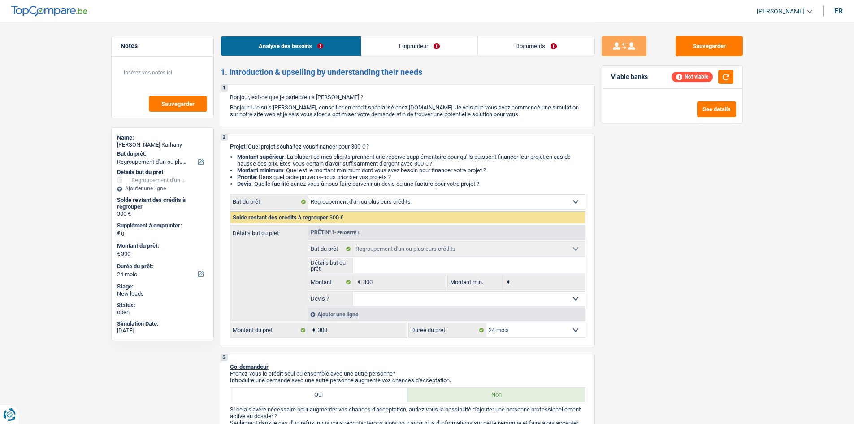
select select "refinancing"
select select "24"
select select "refinancing"
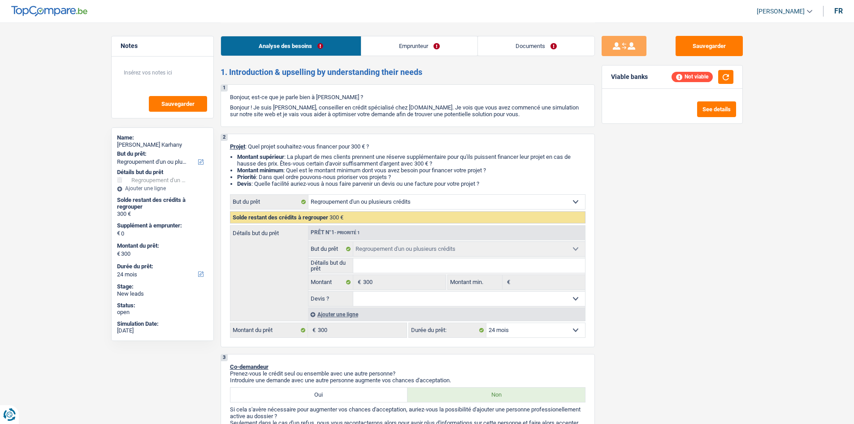
select select "24"
select select "publicEmployee"
select select "familyAllowances"
select select "netSalary"
select select "mealVouchers"
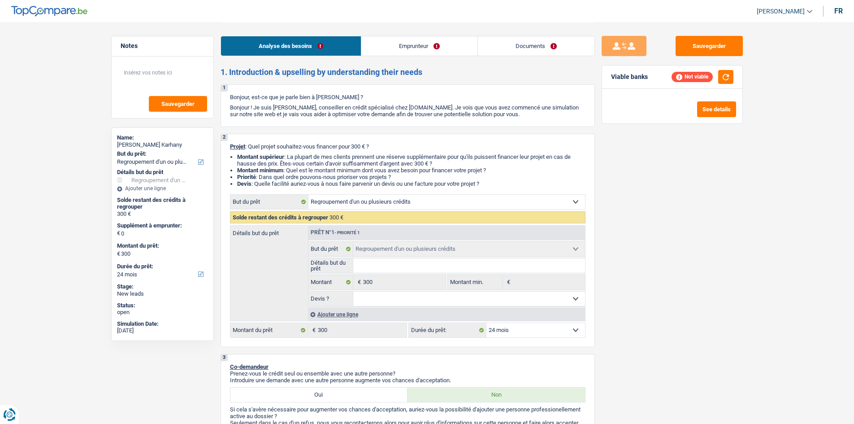
select select "rents"
select select "cardOrCredit"
select select "refinancing"
select select "24"
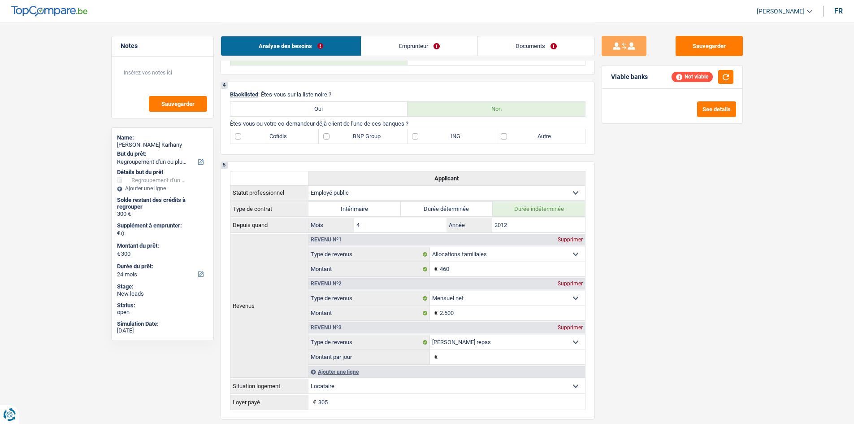
scroll to position [583, 0]
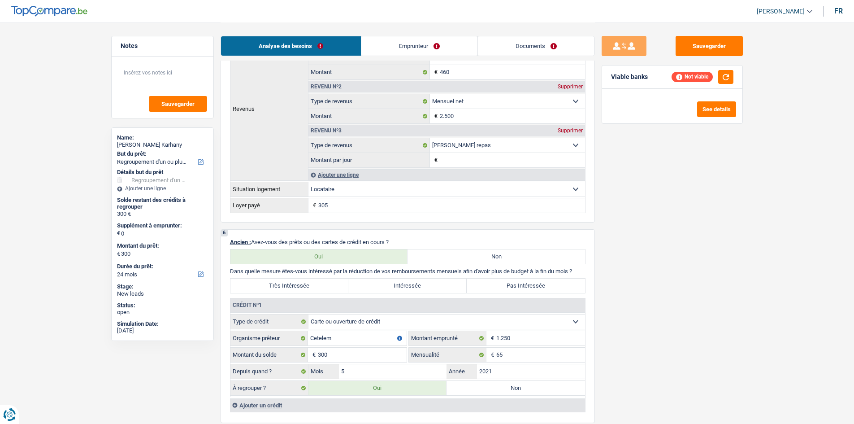
click at [699, 297] on div "Sauvegarder Viable banks Not viable See details" at bounding box center [672, 222] width 155 height 373
click at [308, 286] on label "Très Intéressée" at bounding box center [289, 285] width 118 height 14
click at [308, 286] on input "Très Intéressée" at bounding box center [289, 285] width 118 height 14
radio input "true"
click at [549, 287] on label "Pas Intéressée" at bounding box center [526, 285] width 118 height 14
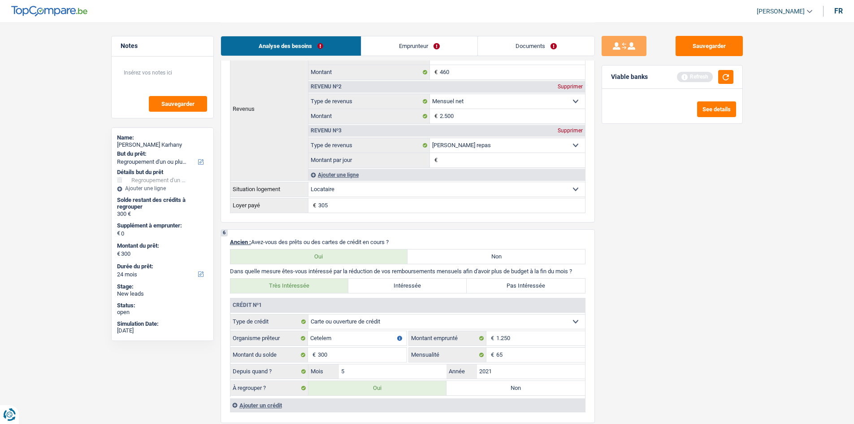
click at [549, 287] on input "Pas Intéressée" at bounding box center [526, 285] width 118 height 14
radio input "true"
click at [509, 390] on label "Non" at bounding box center [515, 388] width 138 height 14
click at [509, 390] on input "Non" at bounding box center [515, 388] width 138 height 14
radio input "true"
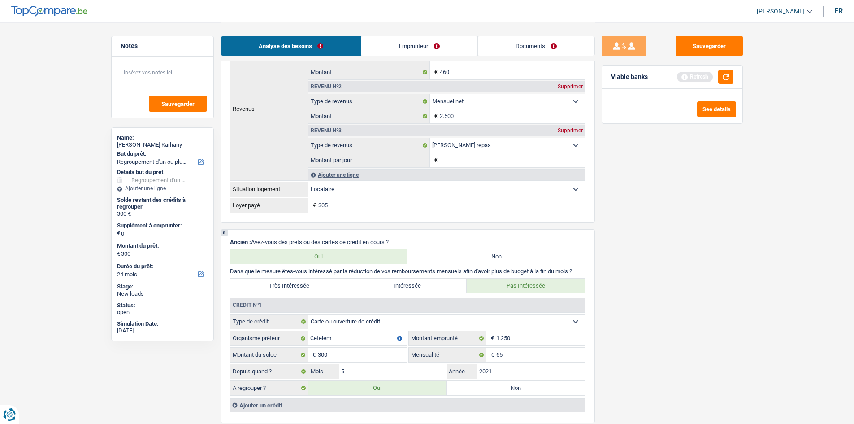
select select
select select "24"
select select
type input "5.250"
select select "24"
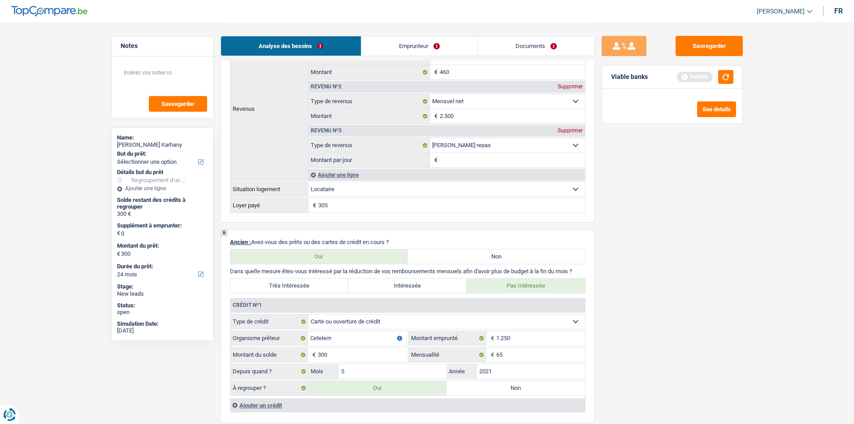
radio input "false"
select select
type input "5.250"
select select "24"
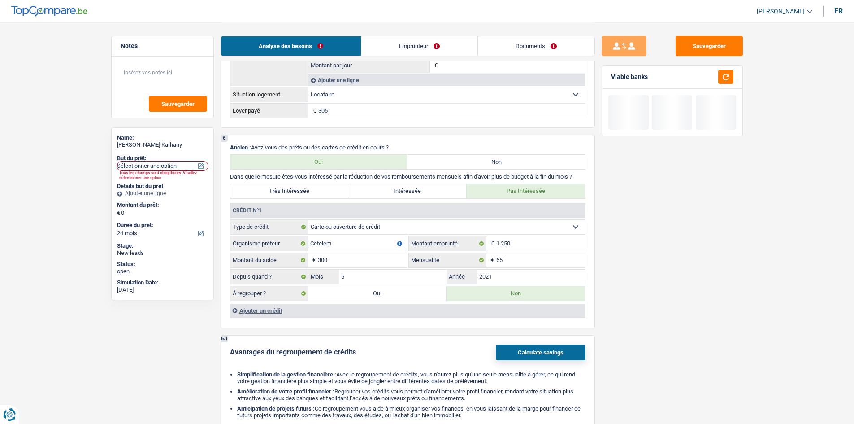
click at [677, 281] on div "Sauvegarder Viable banks" at bounding box center [672, 222] width 155 height 373
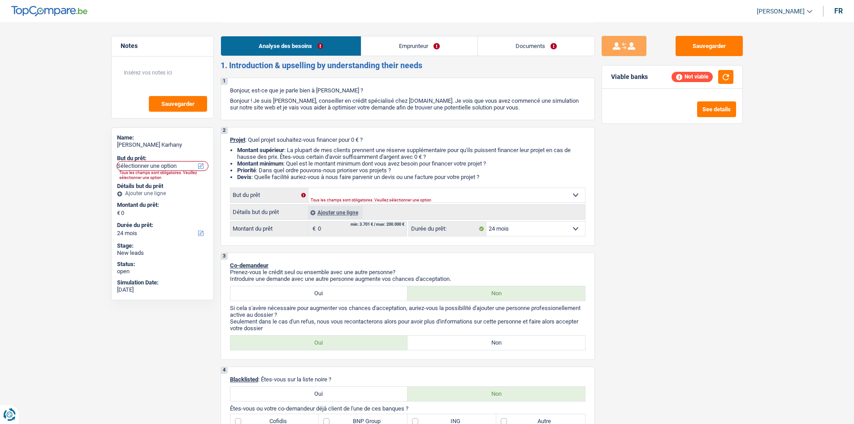
scroll to position [0, 0]
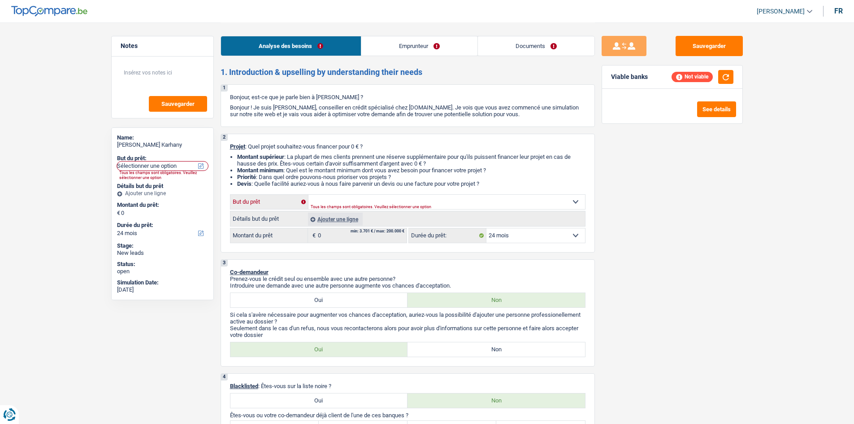
click at [420, 198] on select "Confort maison: meubles, textile, peinture, électroménager, outillage non-profe…" at bounding box center [446, 202] width 277 height 14
select select "household"
click at [308, 195] on select "Confort maison: meubles, textile, peinture, électroménager, outillage non-profe…" at bounding box center [446, 202] width 277 height 14
select select "household"
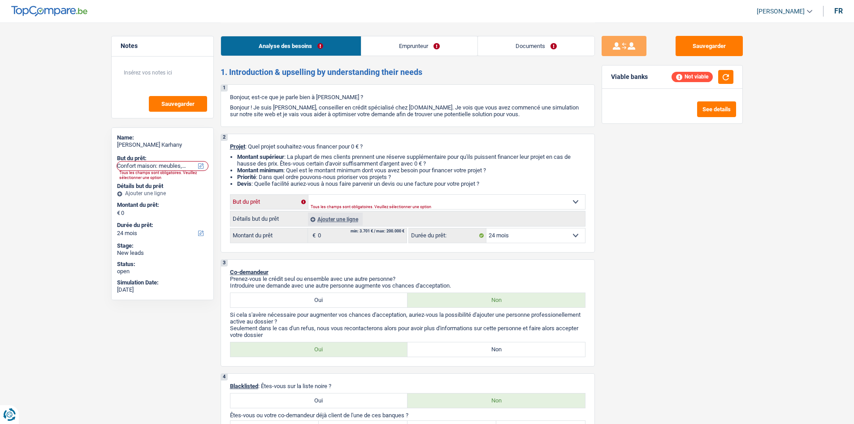
select select "household"
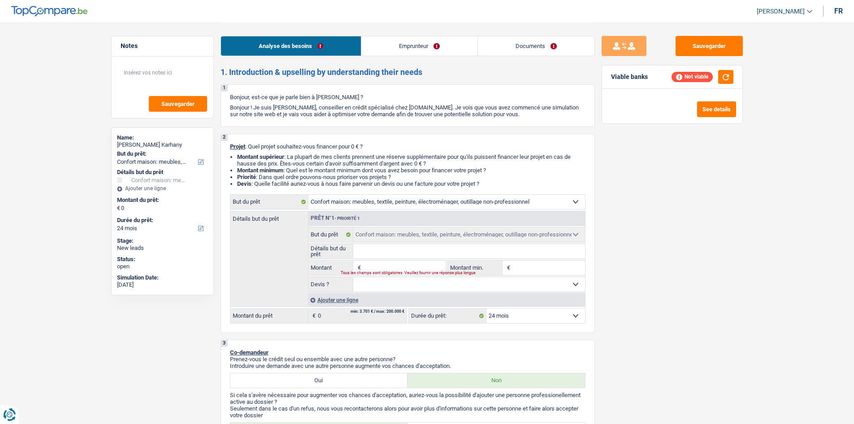
click at [420, 259] on fieldset "Confort maison: meubles, textile, peinture, électroménager, outillage non-profe…" at bounding box center [446, 259] width 277 height 65
click at [421, 264] on input "Montant" at bounding box center [404, 267] width 82 height 14
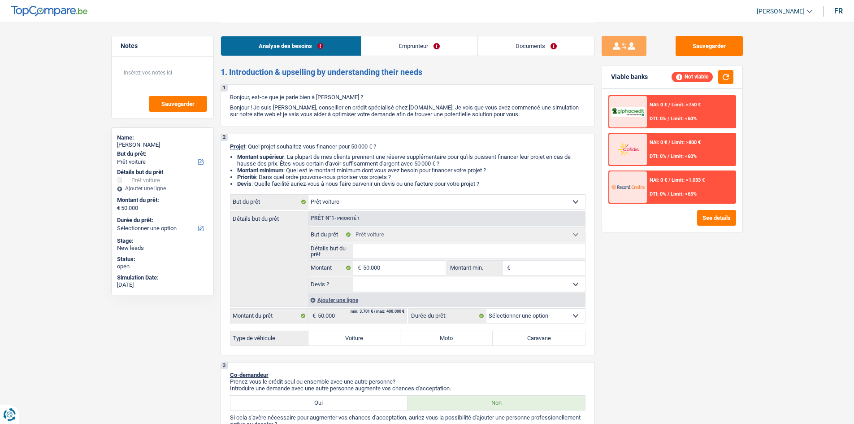
select select "car"
select select "independent"
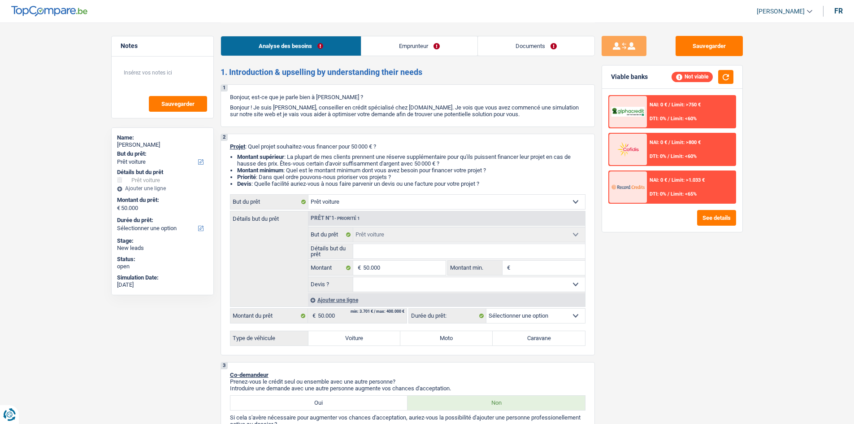
select select "familyAllowances"
select select "netSalary"
select select "ownerWithMortgage"
select select "mortgage"
select select "car"
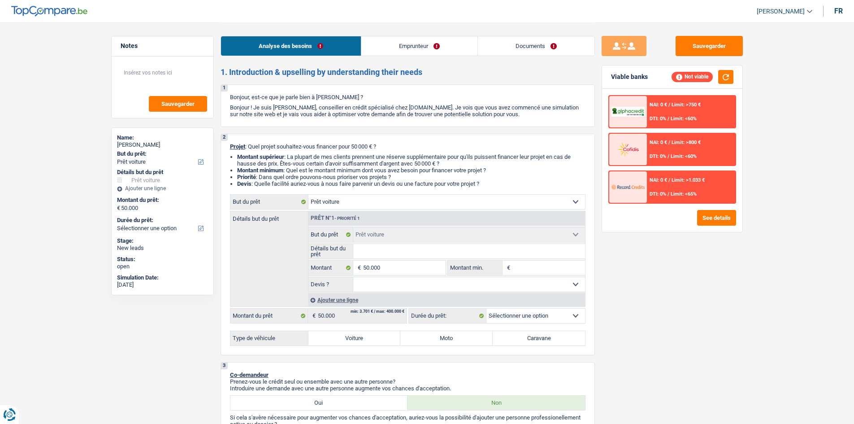
select select "car"
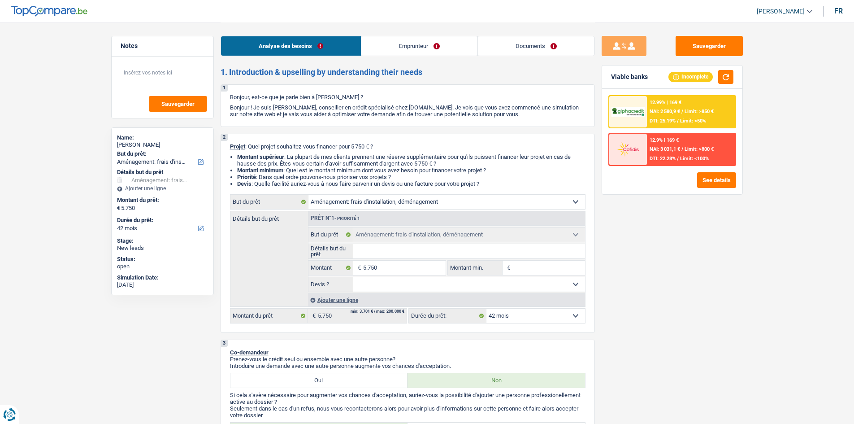
select select "movingOrInstallation"
select select "42"
select select "movingOrInstallation"
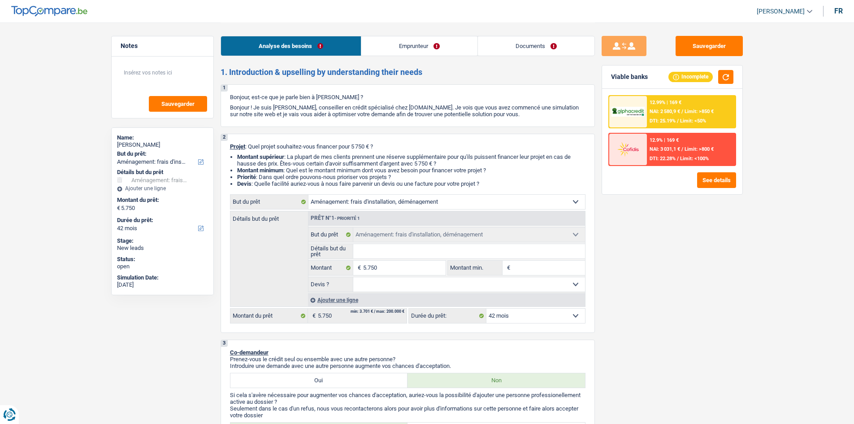
select select "42"
select select "independent"
select select "familyAllowances"
select select "netSalary"
select select "rents"
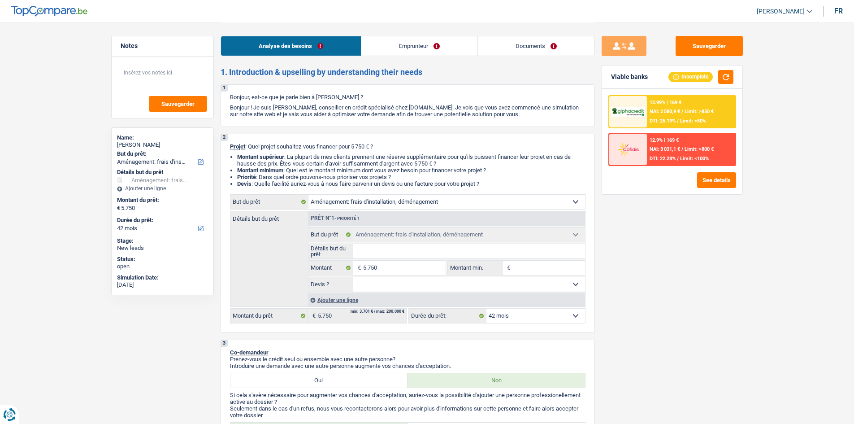
select select "movingOrInstallation"
select select "42"
click at [705, 290] on div "Sauvegarder Viable banks Incomplete 12.99% | 169 € NAI: 2 580,9 € / Limit: >850…" at bounding box center [672, 222] width 155 height 373
click at [408, 270] on input "5.750" at bounding box center [404, 267] width 82 height 14
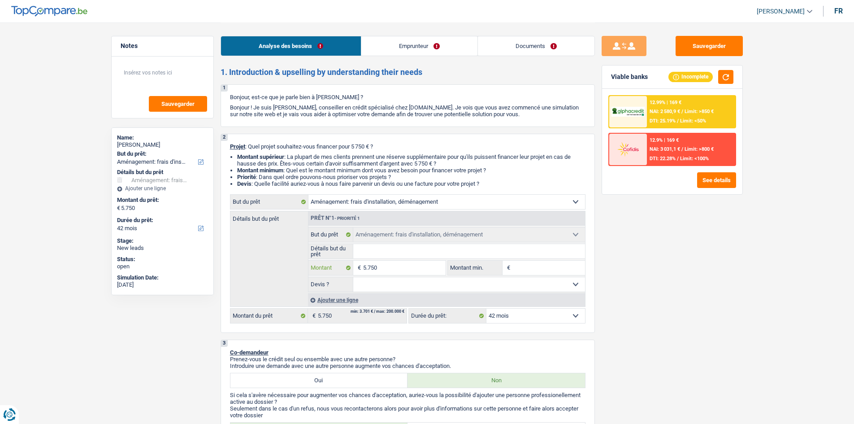
click at [408, 270] on input "5.750" at bounding box center [404, 267] width 82 height 14
click at [519, 267] on input "Montant min." at bounding box center [548, 267] width 73 height 14
paste input "5.750"
type input "5.750"
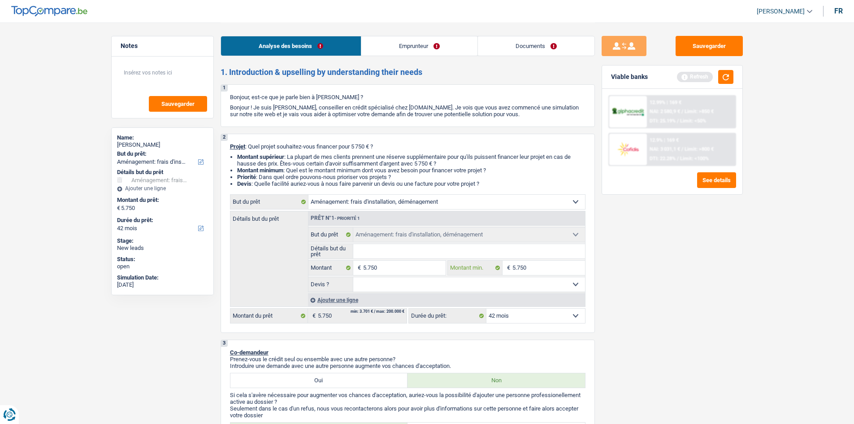
type input "5.750"
click at [677, 258] on div "Sauvegarder Viable banks Refresh 12.99% | 169 € NAI: 2 580,9 € / Limit: >850 € …" at bounding box center [672, 222] width 155 height 373
click at [725, 76] on button "button" at bounding box center [725, 77] width 15 height 14
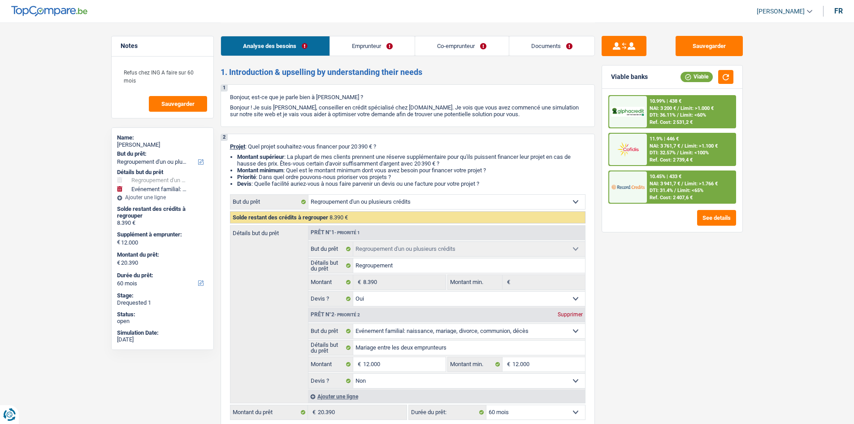
select select "refinancing"
select select "familyEvent"
select select "60"
select select "refinancing"
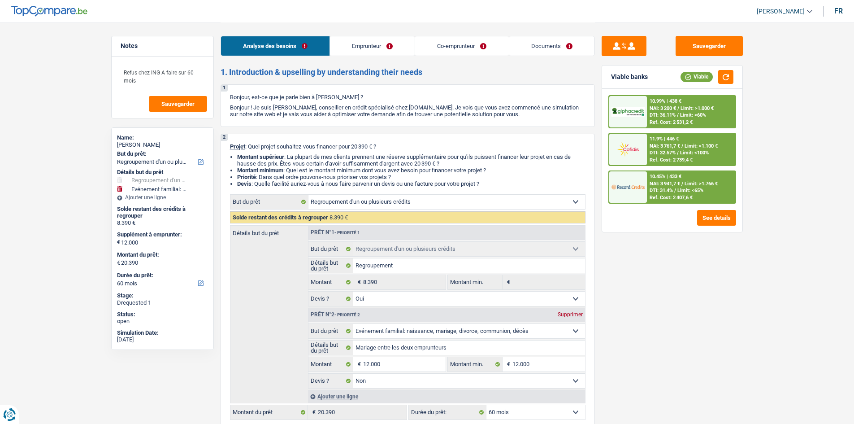
select select "refinancing"
select select "yes"
select select "familyEvent"
select select "false"
select select "60"
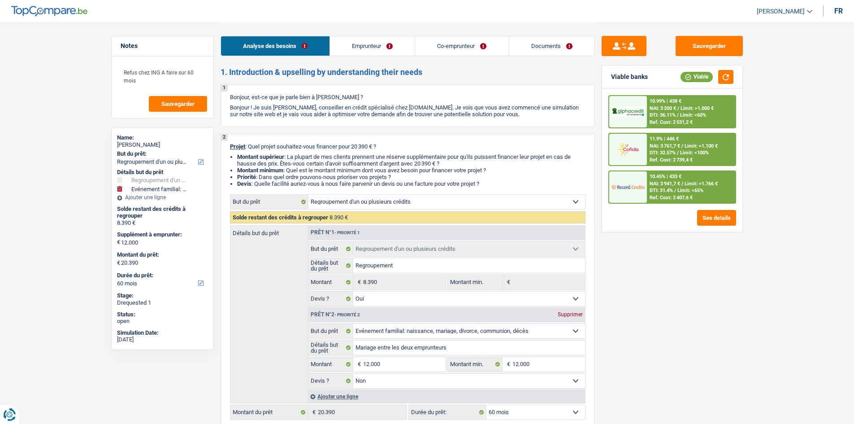
select select "privateEmployee"
select select "netSalary"
select select "mealVouchers"
select select "familyAllowances"
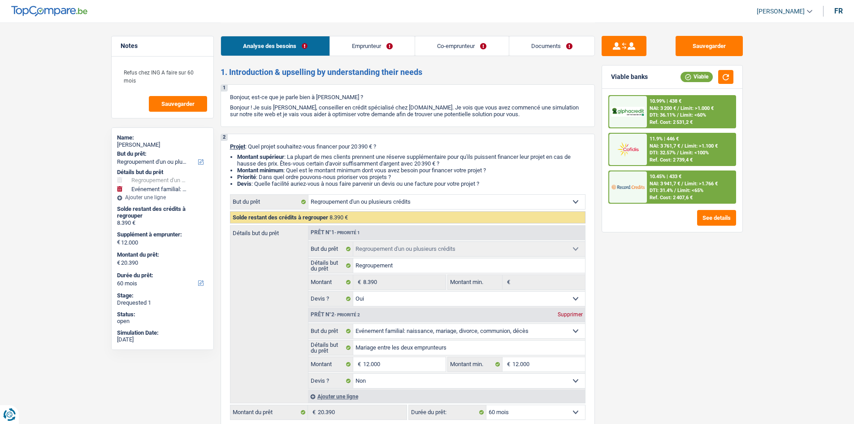
select select "netSalary"
select select "mealVouchers"
select select "familyAllowances"
select select "ownerWithMortgage"
select select "mortgage"
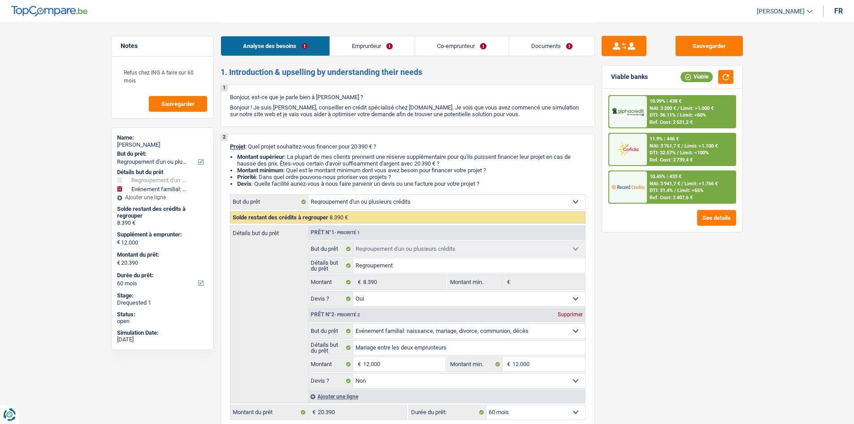
select select "420"
select select "renovationLoan"
select select "60"
select select "carLoan"
select select "60"
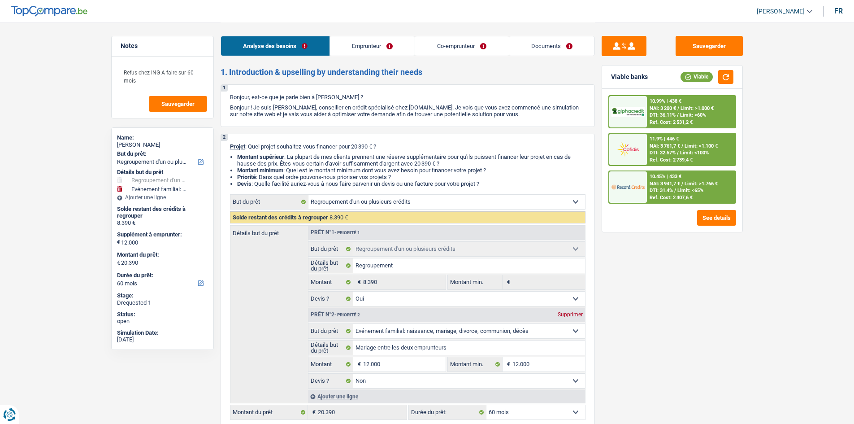
select select "refinancing"
select select "yes"
select select "familyEvent"
select select "false"
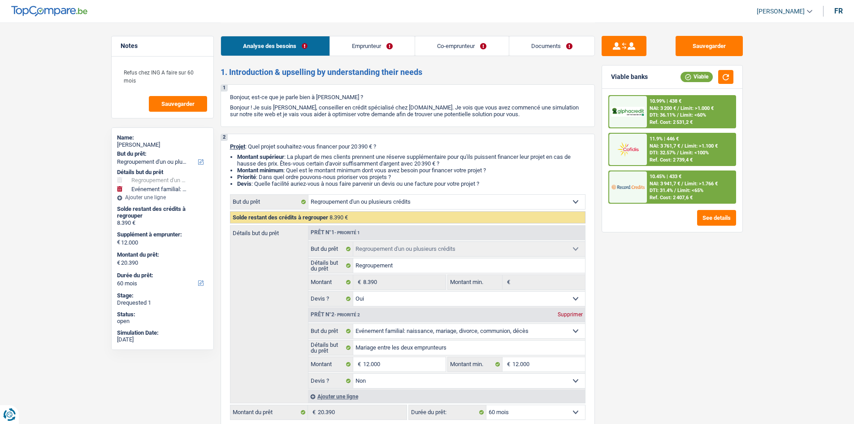
select select "60"
click at [556, 50] on link "Documents" at bounding box center [551, 45] width 85 height 19
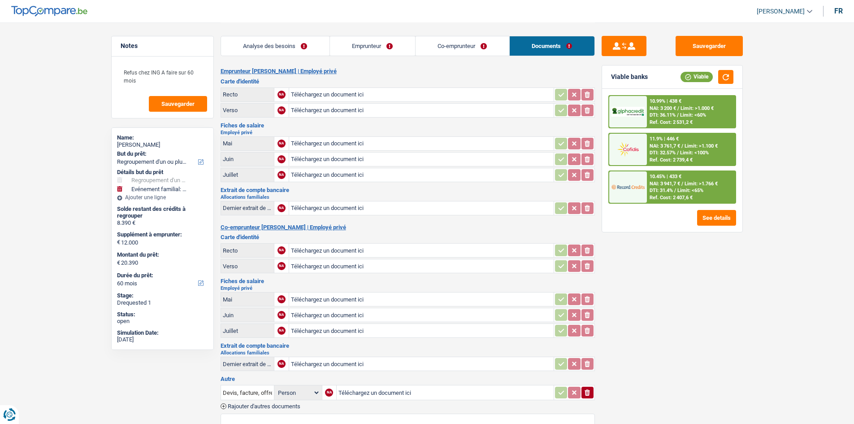
click at [474, 45] on link "Co-emprunteur" at bounding box center [462, 45] width 94 height 19
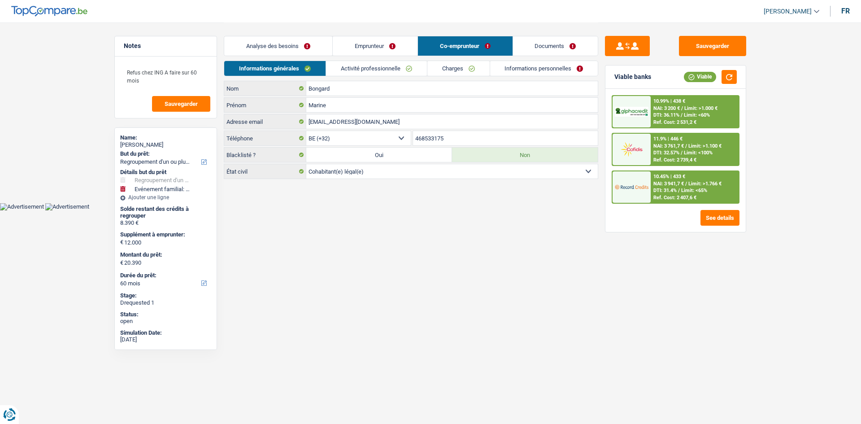
click at [393, 47] on link "Emprunteur" at bounding box center [375, 45] width 85 height 19
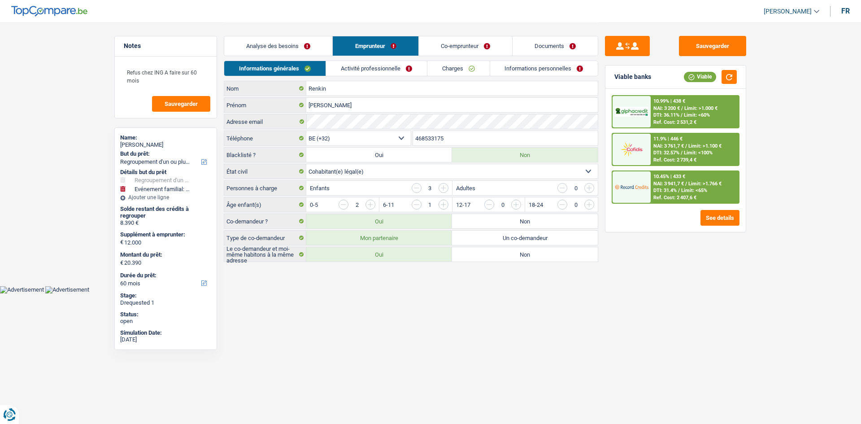
click at [371, 68] on link "Activité professionnelle" at bounding box center [376, 68] width 101 height 15
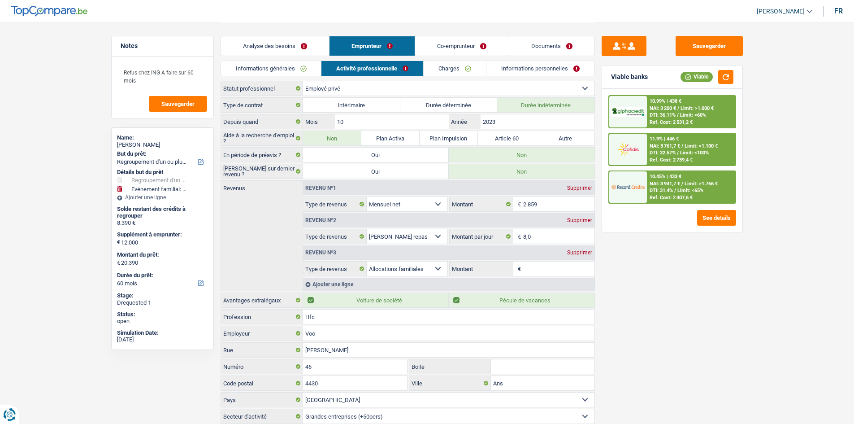
click at [442, 66] on link "Charges" at bounding box center [455, 68] width 62 height 15
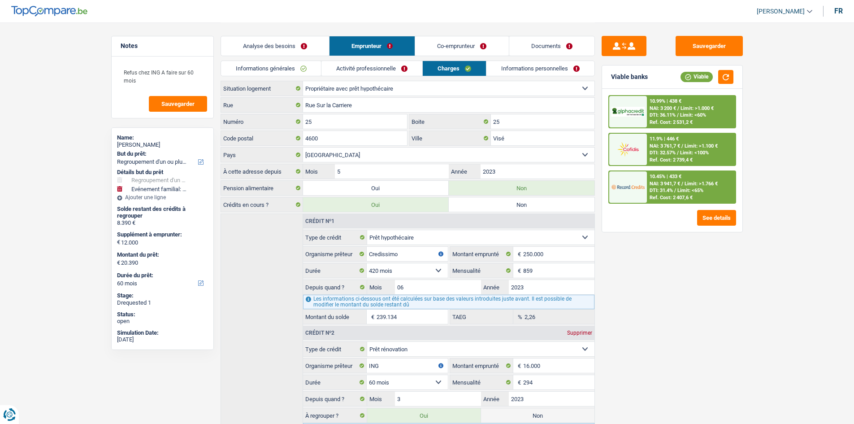
click at [433, 47] on link "Co-emprunteur" at bounding box center [461, 45] width 93 height 19
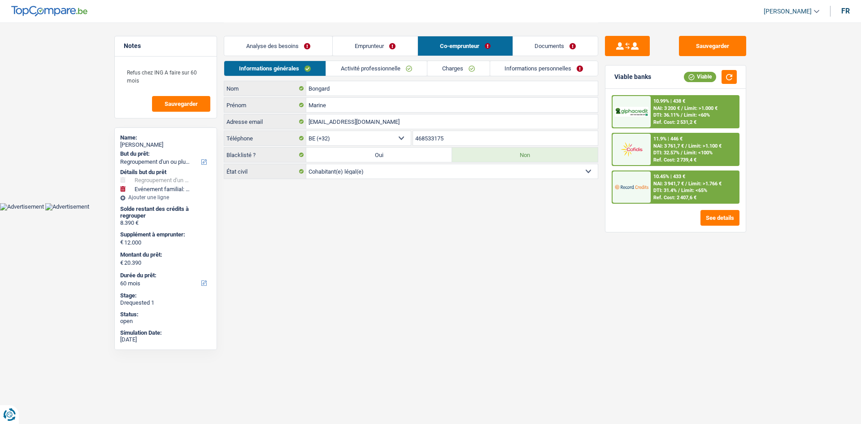
click at [394, 62] on link "Activité professionnelle" at bounding box center [376, 68] width 101 height 15
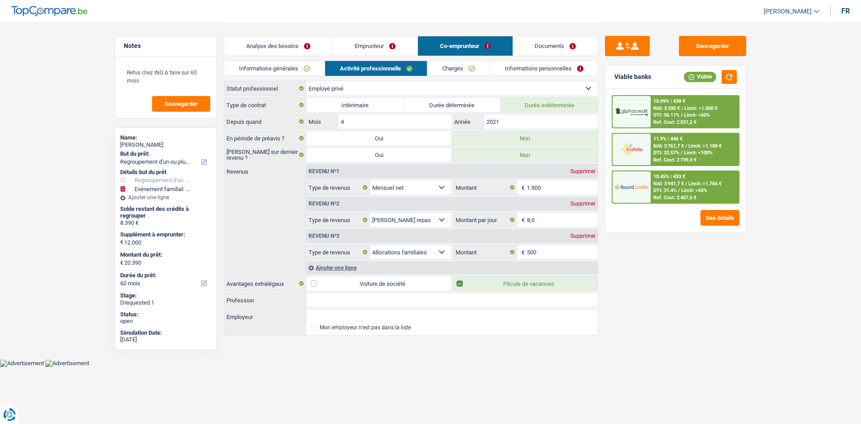
click at [450, 69] on link "Charges" at bounding box center [458, 68] width 62 height 15
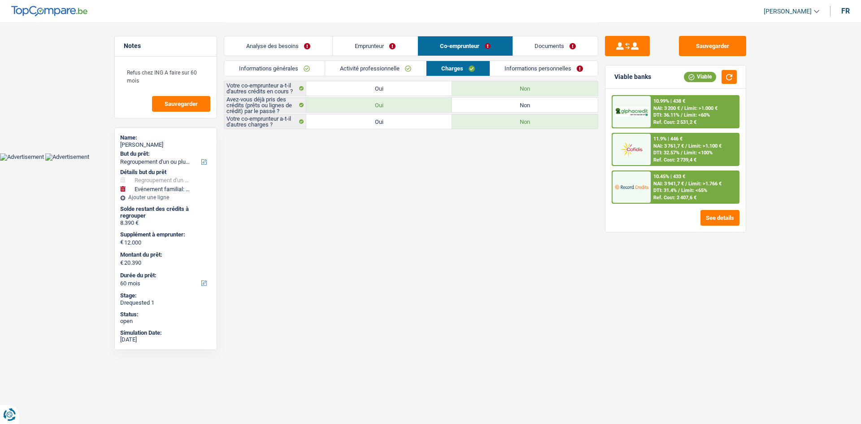
click at [531, 66] on link "Informations personnelles" at bounding box center [544, 68] width 108 height 15
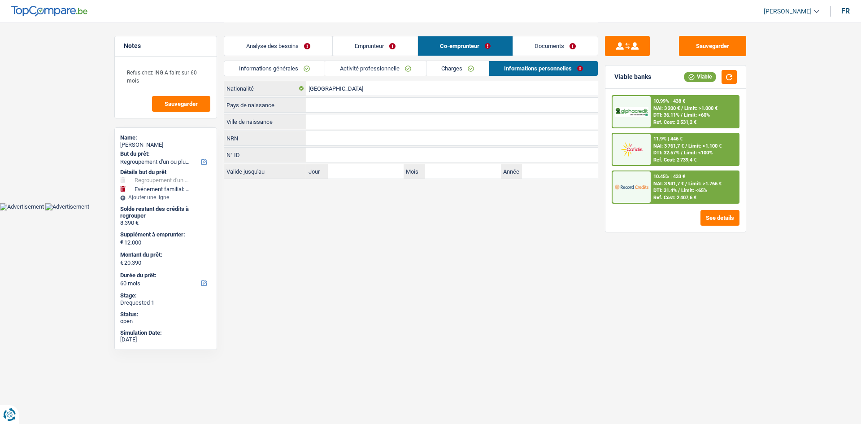
click at [270, 52] on link "Analyse des besoins" at bounding box center [278, 45] width 108 height 19
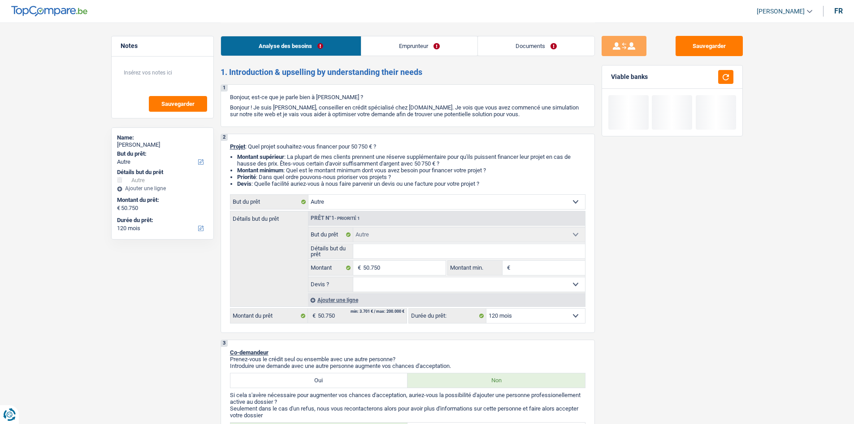
select select "other"
select select "120"
select select "other"
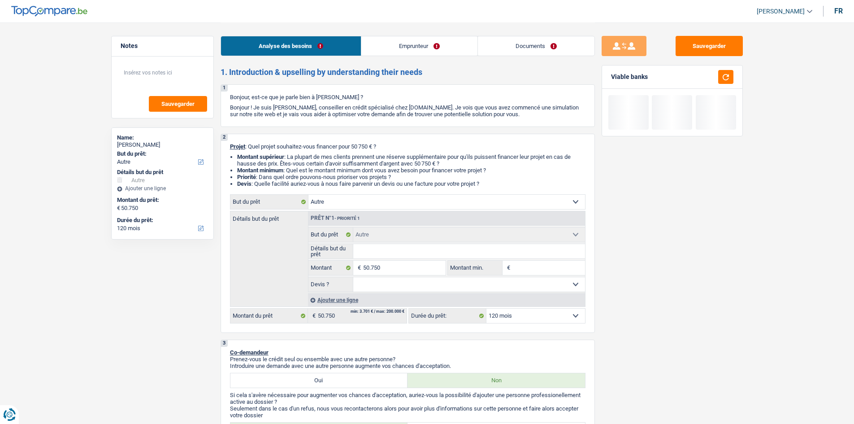
select select "120"
select select "retired"
select select "pension"
select select "ownerWithoutMortgage"
select select "other"
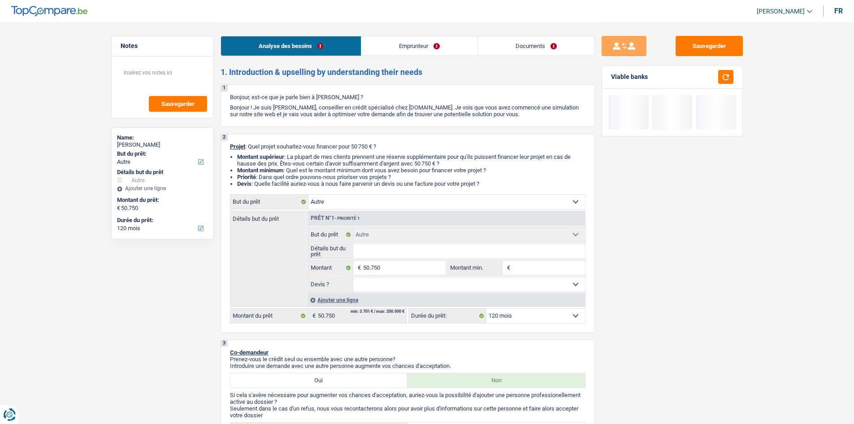
select select "other"
select select "120"
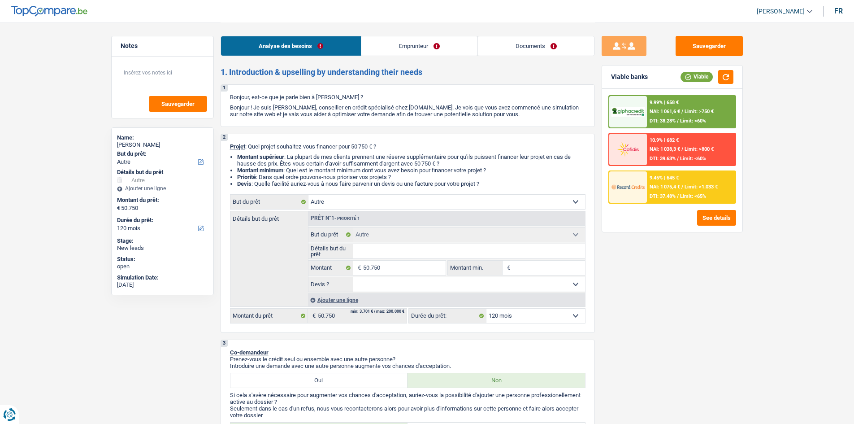
drag, startPoint x: 428, startPoint y: 42, endPoint x: 408, endPoint y: 55, distance: 24.0
click at [428, 42] on link "Emprunteur" at bounding box center [419, 45] width 116 height 19
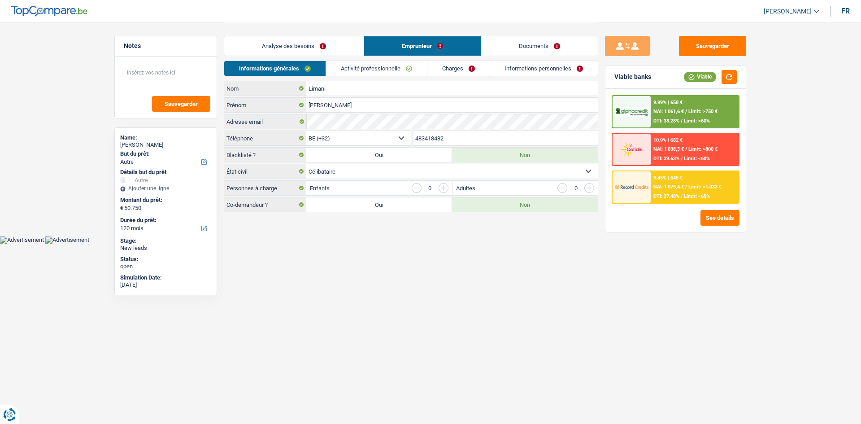
click at [384, 63] on link "Activité professionnelle" at bounding box center [376, 68] width 101 height 15
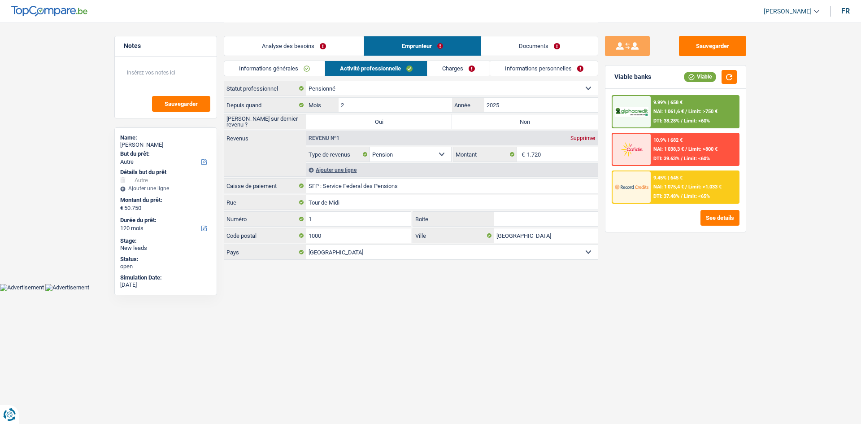
click at [327, 48] on link "Analyse des besoins" at bounding box center [293, 45] width 139 height 19
